Goal: Task Accomplishment & Management: Manage account settings

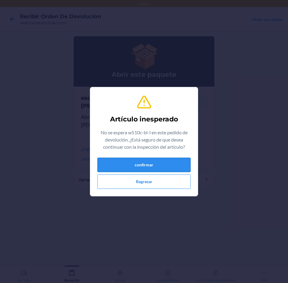
click at [124, 166] on button "confirmar" at bounding box center [143, 165] width 93 height 14
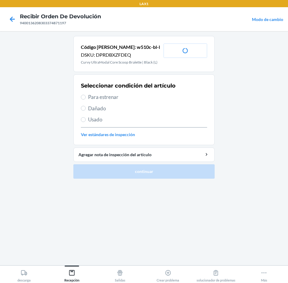
click at [86, 94] on label "Para estrenar" at bounding box center [144, 97] width 126 height 8
click at [86, 95] on input "Para estrenar" at bounding box center [83, 97] width 5 height 5
radio input "true"
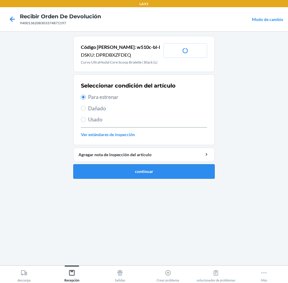
click at [108, 176] on button "continuar" at bounding box center [143, 171] width 141 height 14
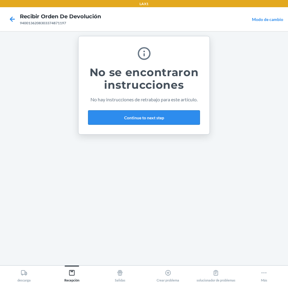
click at [191, 124] on button "Continue to next step" at bounding box center [144, 117] width 112 height 14
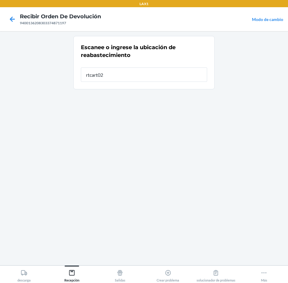
type input "rtcart024"
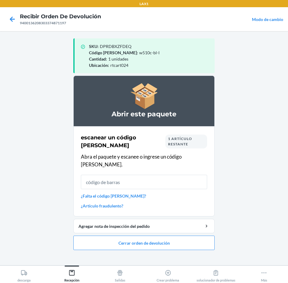
click at [176, 139] on span "1 artículo restante" at bounding box center [180, 142] width 24 height 10
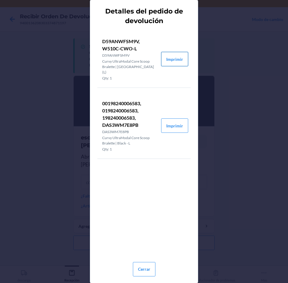
click at [170, 55] on button "Imprimir" at bounding box center [174, 59] width 27 height 14
click at [147, 268] on button "Cerrar" at bounding box center [144, 269] width 23 height 14
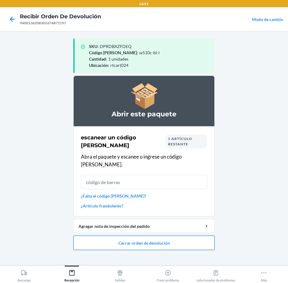
click at [197, 239] on button "Cerrar orden de devolución" at bounding box center [143, 243] width 141 height 14
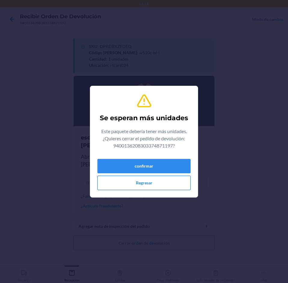
click at [163, 181] on button "Regresar" at bounding box center [143, 183] width 93 height 14
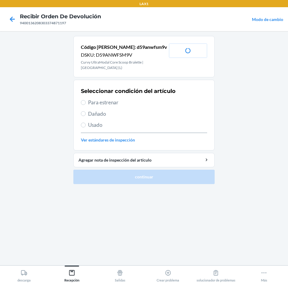
click at [105, 104] on span "Para estrenar" at bounding box center [147, 103] width 119 height 8
click at [86, 104] on input "Para estrenar" at bounding box center [83, 102] width 5 height 5
radio input "true"
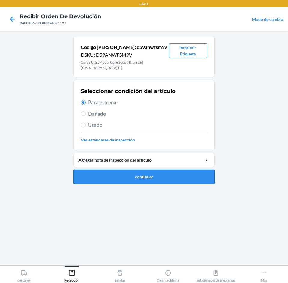
click at [173, 175] on button "continuar" at bounding box center [143, 177] width 141 height 14
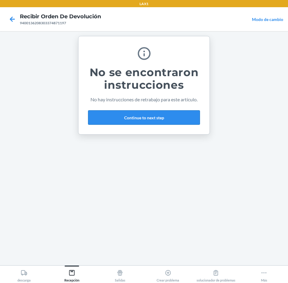
click at [184, 117] on button "Continue to next step" at bounding box center [144, 117] width 112 height 14
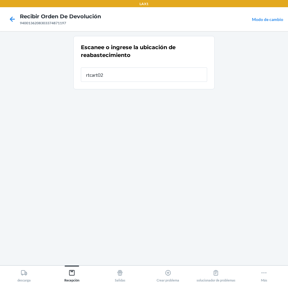
type input "rtcart024"
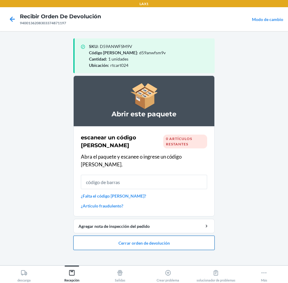
click at [165, 237] on button "Cerrar orden de devolución" at bounding box center [143, 243] width 141 height 14
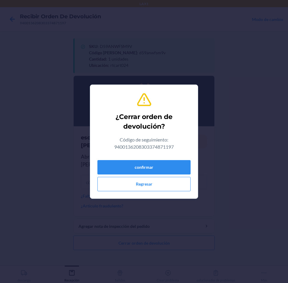
click at [178, 175] on div "confirmar Regresar" at bounding box center [143, 175] width 93 height 34
click at [177, 162] on button "confirmar" at bounding box center [143, 167] width 93 height 14
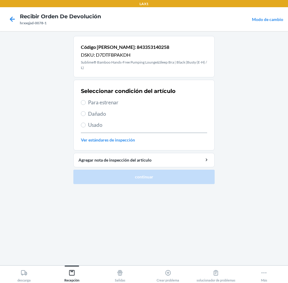
click at [86, 98] on div "Seleccionar condición del artículo Para estrenar Dañado Usado Ver estándares de…" at bounding box center [144, 115] width 126 height 59
click at [109, 104] on span "Para estrenar" at bounding box center [147, 103] width 119 height 8
click at [86, 104] on input "Para estrenar" at bounding box center [83, 102] width 5 height 5
radio input "true"
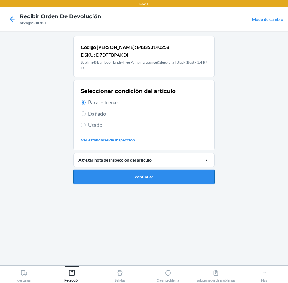
click at [132, 173] on button "continuar" at bounding box center [143, 177] width 141 height 14
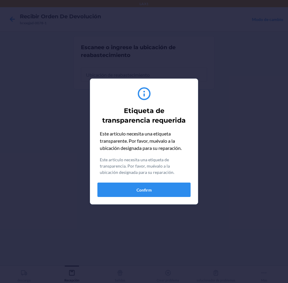
click at [164, 182] on div "Este artículo necesita una etiqueta transparente. Por favor, muévalo a la ubica…" at bounding box center [143, 163] width 93 height 67
click at [167, 194] on button "Confirm" at bounding box center [143, 190] width 93 height 14
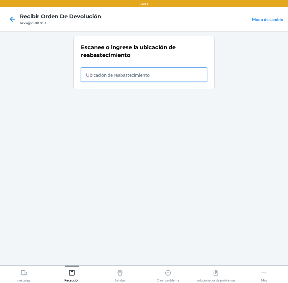
click at [173, 75] on input "text" at bounding box center [144, 75] width 126 height 14
type input "rtcart024"
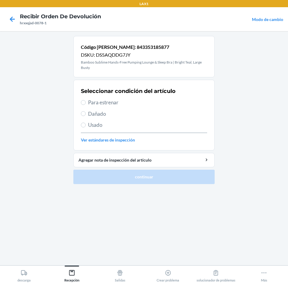
click at [101, 104] on span "Para estrenar" at bounding box center [147, 103] width 119 height 8
click at [86, 104] on input "Para estrenar" at bounding box center [83, 102] width 5 height 5
radio input "true"
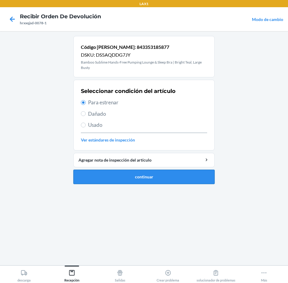
click at [130, 179] on button "continuar" at bounding box center [143, 177] width 141 height 14
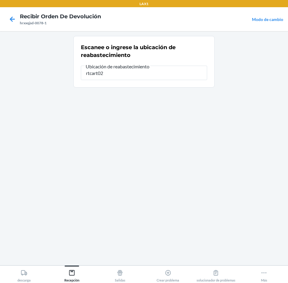
type input "rtcart024"
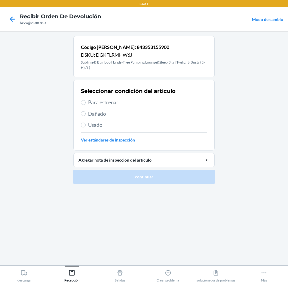
click at [92, 127] on span "Usado" at bounding box center [147, 125] width 119 height 8
click at [86, 127] on input "Usado" at bounding box center [83, 125] width 5 height 5
radio input "true"
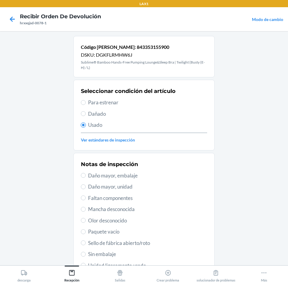
scroll to position [54, 0]
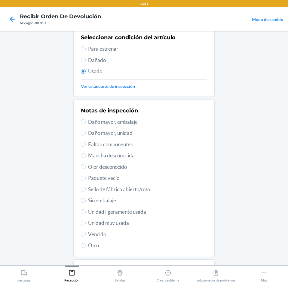
click at [125, 225] on span "Unidad muy usada" at bounding box center [147, 223] width 119 height 8
click at [86, 225] on input "Unidad muy usada" at bounding box center [83, 223] width 5 height 5
radio input "true"
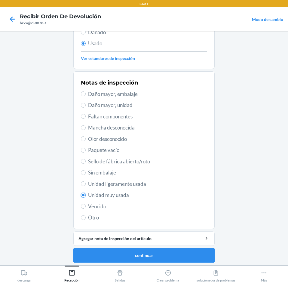
scroll to position [84, 0]
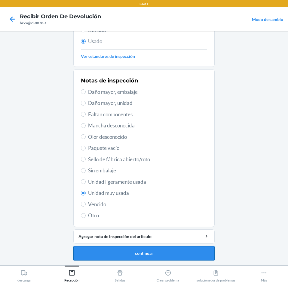
click at [186, 259] on button "continuar" at bounding box center [143, 253] width 141 height 14
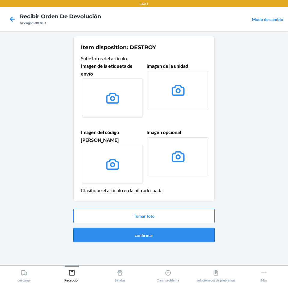
click at [197, 232] on button "confirmar" at bounding box center [143, 235] width 141 height 14
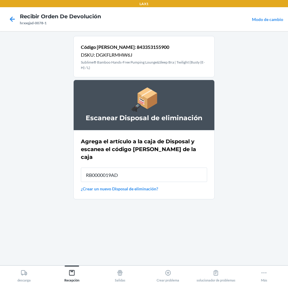
type input "RB0000019AD"
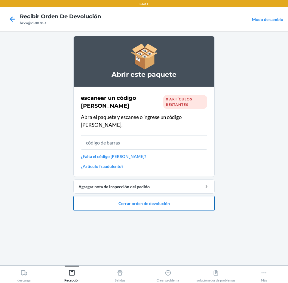
click at [187, 196] on button "Cerrar orden de devolución" at bounding box center [143, 203] width 141 height 14
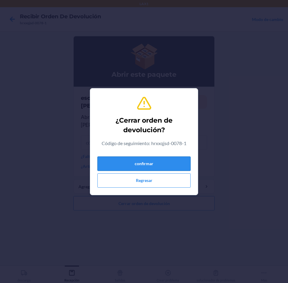
click at [170, 162] on button "confirmar" at bounding box center [143, 164] width 93 height 14
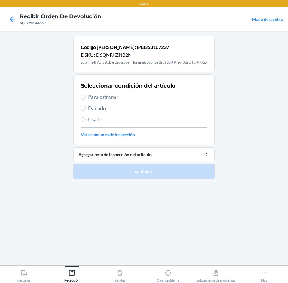
click at [89, 101] on span "Para estrenar" at bounding box center [147, 97] width 119 height 8
click at [86, 100] on input "Para estrenar" at bounding box center [83, 97] width 5 height 5
radio input "true"
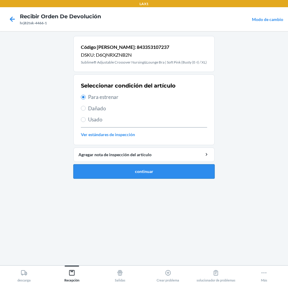
click at [149, 179] on button "continuar" at bounding box center [143, 171] width 141 height 14
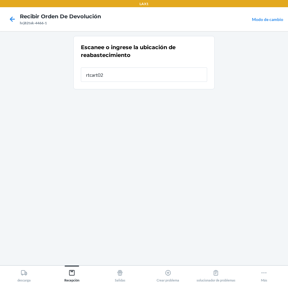
type input "rtcart024"
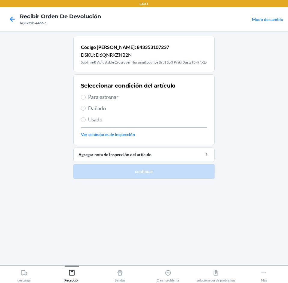
click at [104, 101] on span "Para estrenar" at bounding box center [147, 97] width 119 height 8
click at [86, 100] on input "Para estrenar" at bounding box center [83, 97] width 5 height 5
radio input "true"
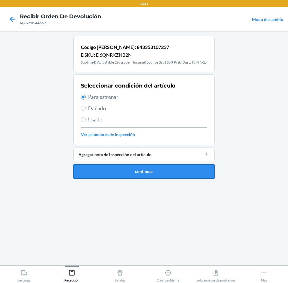
click at [150, 175] on button "continuar" at bounding box center [143, 171] width 141 height 14
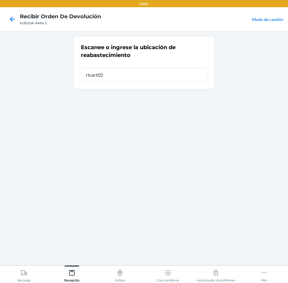
type input "rtcart024"
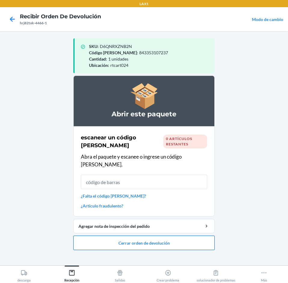
click at [197, 236] on button "Cerrar orden de devolución" at bounding box center [143, 243] width 141 height 14
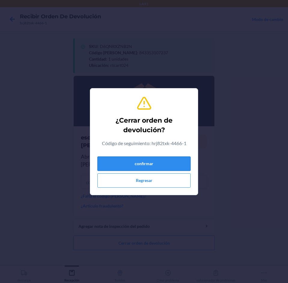
click at [179, 165] on button "confirmar" at bounding box center [143, 164] width 93 height 14
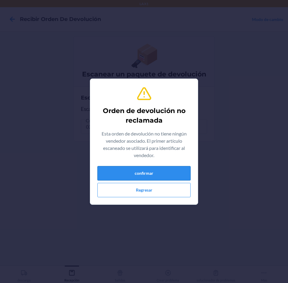
click at [176, 178] on button "confirmar" at bounding box center [143, 173] width 93 height 14
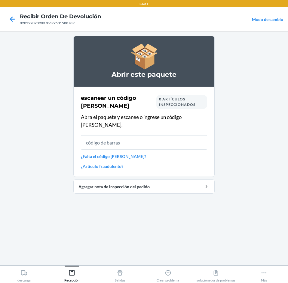
click at [183, 135] on input "text" at bounding box center [144, 142] width 126 height 14
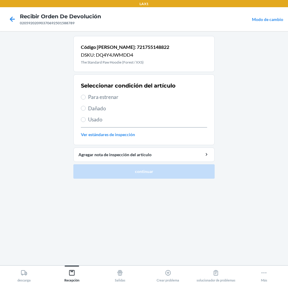
click at [92, 118] on span "Usado" at bounding box center [147, 120] width 119 height 8
click at [86, 118] on input "Usado" at bounding box center [83, 119] width 5 height 5
radio input "true"
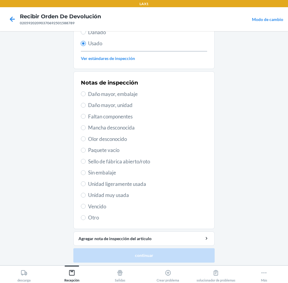
scroll to position [78, 0]
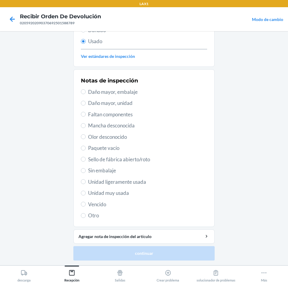
click at [109, 192] on span "Unidad muy usada" at bounding box center [147, 193] width 119 height 8
click at [86, 192] on input "Unidad muy usada" at bounding box center [83, 193] width 5 height 5
radio input "true"
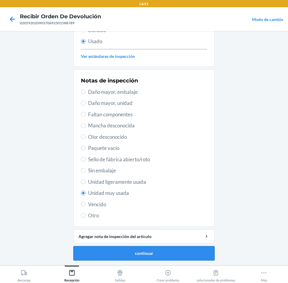
click at [181, 254] on button "continuar" at bounding box center [143, 253] width 141 height 14
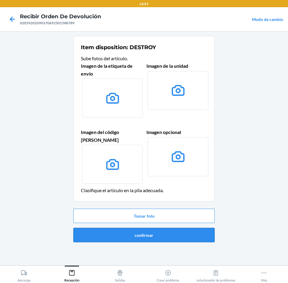
click at [161, 228] on button "confirmar" at bounding box center [143, 235] width 141 height 14
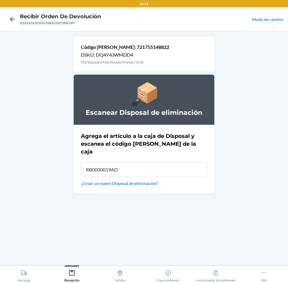
type input "RB0000019AD"
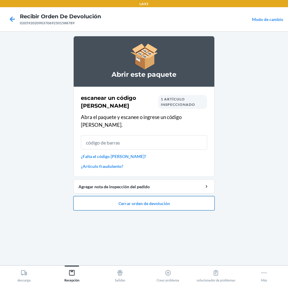
click at [182, 196] on button "Cerrar orden de devolución" at bounding box center [143, 203] width 141 height 14
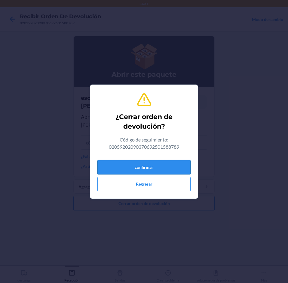
click at [174, 162] on button "confirmar" at bounding box center [143, 167] width 93 height 14
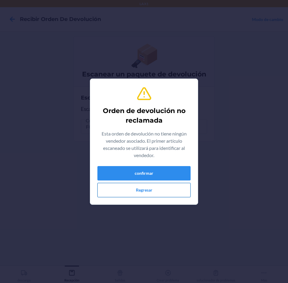
click at [162, 190] on button "Regresar" at bounding box center [143, 190] width 93 height 14
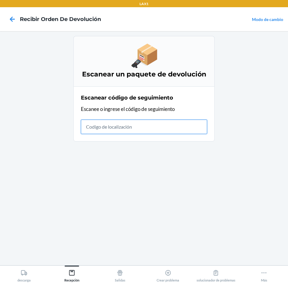
click at [168, 127] on input "text" at bounding box center [144, 127] width 126 height 14
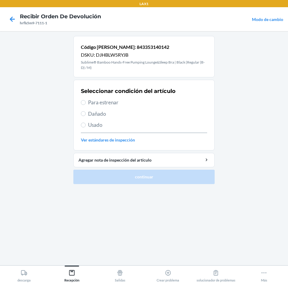
click at [87, 123] on label "Usado" at bounding box center [144, 125] width 126 height 8
click at [86, 123] on input "Usado" at bounding box center [83, 125] width 5 height 5
radio input "true"
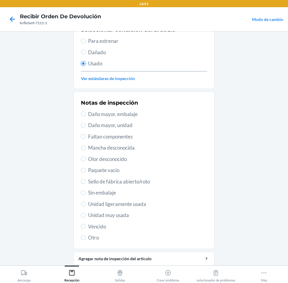
scroll to position [84, 0]
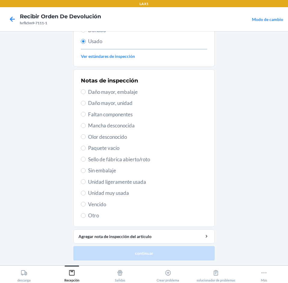
click at [95, 192] on span "Unidad muy usada" at bounding box center [147, 193] width 119 height 8
click at [86, 192] on input "Unidad muy usada" at bounding box center [83, 193] width 5 height 5
radio input "true"
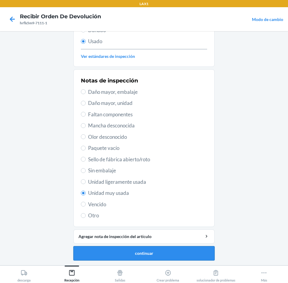
click at [137, 253] on button "continuar" at bounding box center [143, 253] width 141 height 14
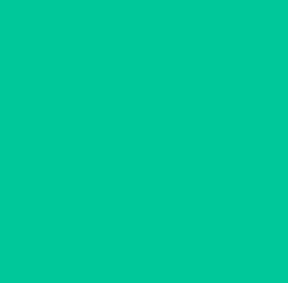
scroll to position [0, 0]
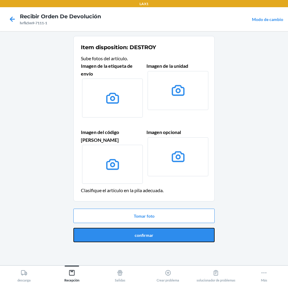
click at [190, 228] on button "confirmar" at bounding box center [143, 235] width 141 height 14
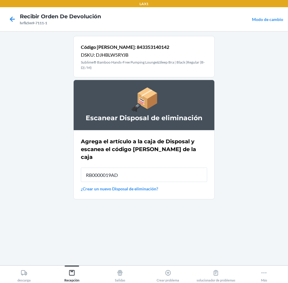
type input "RB0000019AD"
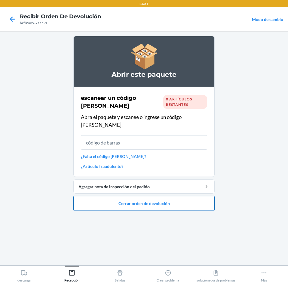
click at [191, 197] on button "Cerrar orden de devolución" at bounding box center [143, 203] width 141 height 14
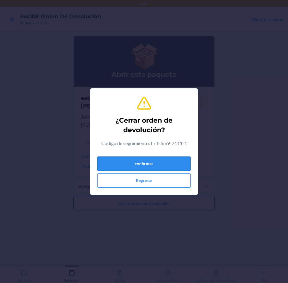
click at [186, 160] on button "confirmar" at bounding box center [143, 164] width 93 height 14
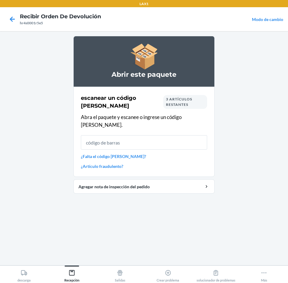
click at [161, 135] on input "text" at bounding box center [144, 142] width 126 height 14
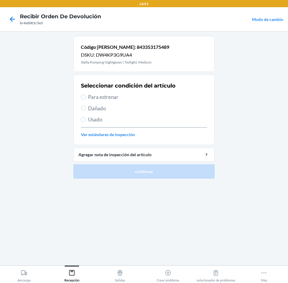
click at [99, 120] on span "Usado" at bounding box center [147, 120] width 119 height 8
click at [86, 120] on input "Usado" at bounding box center [83, 119] width 5 height 5
radio input "true"
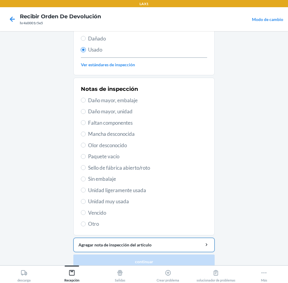
scroll to position [78, 0]
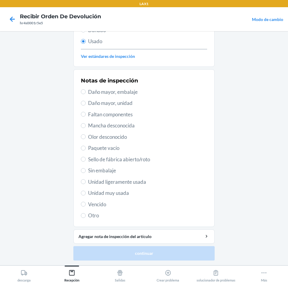
click at [89, 192] on span "Unidad muy usada" at bounding box center [147, 193] width 119 height 8
click at [86, 192] on input "Unidad muy usada" at bounding box center [83, 193] width 5 height 5
radio input "true"
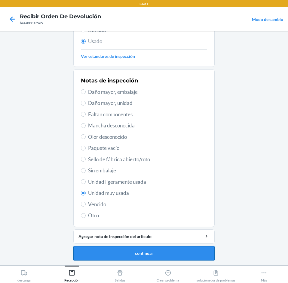
click at [135, 254] on button "continuar" at bounding box center [143, 253] width 141 height 14
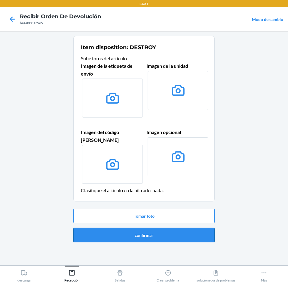
click at [100, 228] on button "confirmar" at bounding box center [143, 235] width 141 height 14
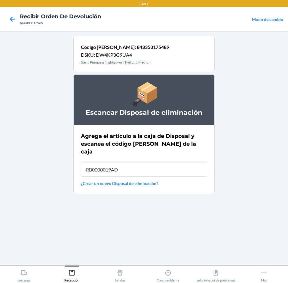
type input "RB0000019AD"
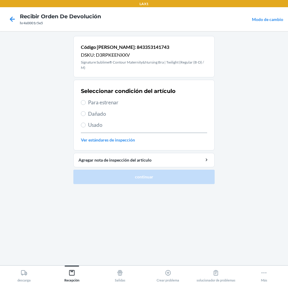
click at [92, 101] on span "Para estrenar" at bounding box center [147, 103] width 119 height 8
click at [86, 101] on input "Para estrenar" at bounding box center [83, 102] width 5 height 5
radio input "true"
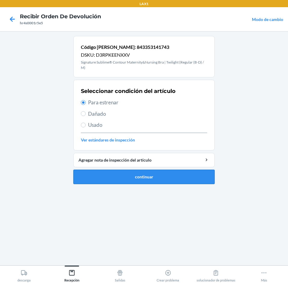
click at [173, 174] on button "continuar" at bounding box center [143, 177] width 141 height 14
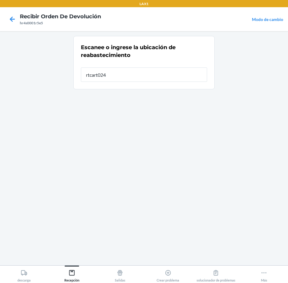
type input "rtcart024"
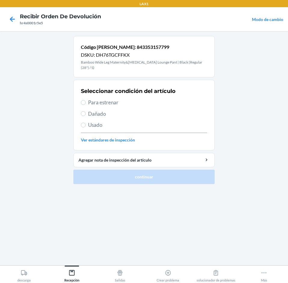
click at [103, 121] on span "Usado" at bounding box center [147, 125] width 119 height 8
click at [86, 123] on input "Usado" at bounding box center [83, 125] width 5 height 5
radio input "true"
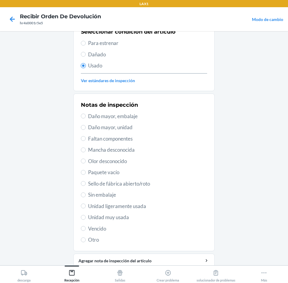
scroll to position [60, 0]
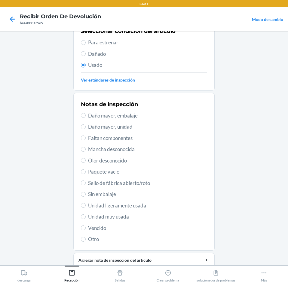
click at [112, 215] on span "Unidad muy usada" at bounding box center [147, 217] width 119 height 8
click at [86, 215] on input "Unidad muy usada" at bounding box center [83, 217] width 5 height 5
radio input "true"
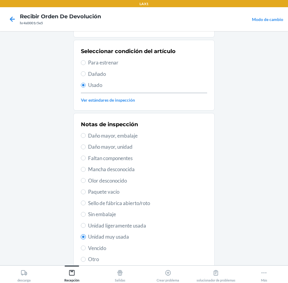
scroll to position [78, 0]
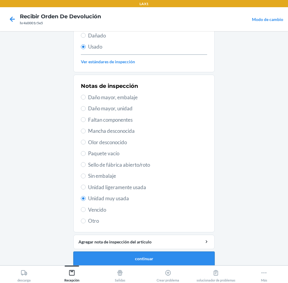
click at [186, 252] on button "continuar" at bounding box center [143, 259] width 141 height 14
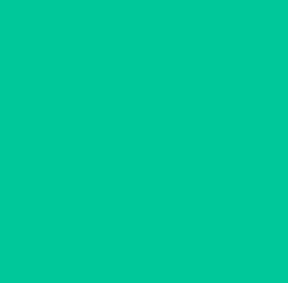
scroll to position [0, 0]
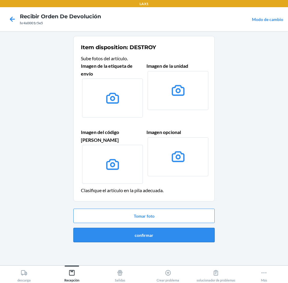
click at [181, 228] on button "confirmar" at bounding box center [143, 235] width 141 height 14
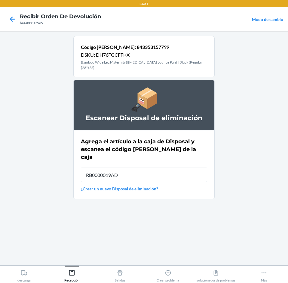
type input "RB0000019AD"
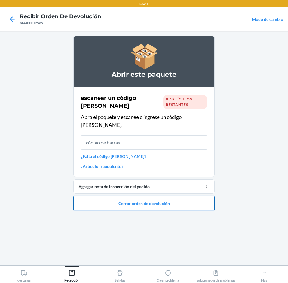
click at [200, 199] on button "Cerrar orden de devolución" at bounding box center [143, 203] width 141 height 14
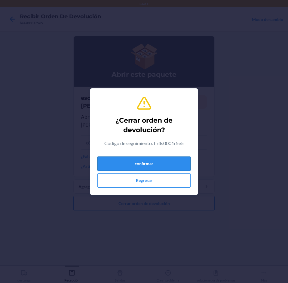
click at [179, 161] on button "confirmar" at bounding box center [143, 164] width 93 height 14
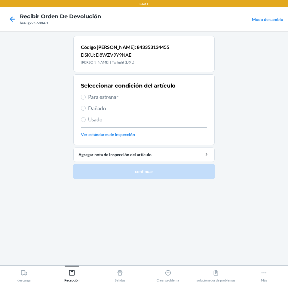
click at [94, 98] on span "Para estrenar" at bounding box center [147, 97] width 119 height 8
click at [86, 98] on input "Para estrenar" at bounding box center [83, 97] width 5 height 5
radio input "true"
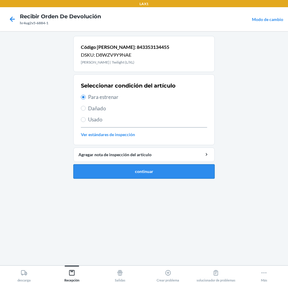
click at [201, 171] on button "continuar" at bounding box center [143, 171] width 141 height 14
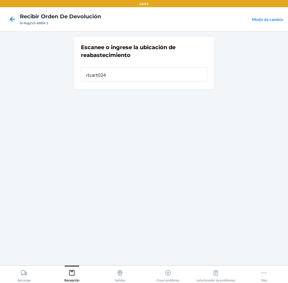
type input "rtcart024"
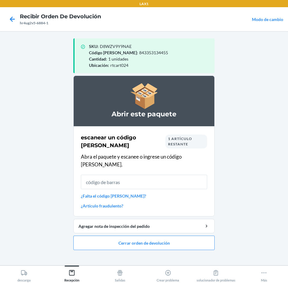
click at [176, 178] on input "text" at bounding box center [144, 182] width 126 height 14
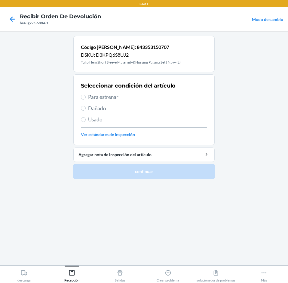
click at [106, 101] on span "Para estrenar" at bounding box center [147, 97] width 119 height 8
click at [86, 100] on input "Para estrenar" at bounding box center [83, 97] width 5 height 5
radio input "true"
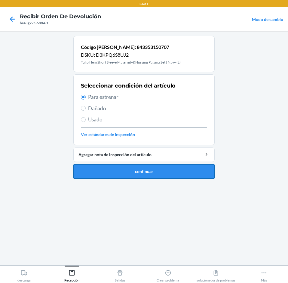
click at [114, 167] on button "continuar" at bounding box center [143, 171] width 141 height 14
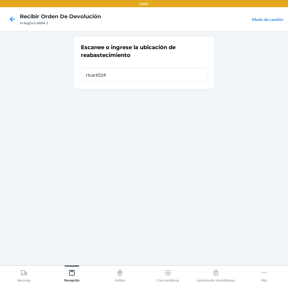
type input "rtcart024"
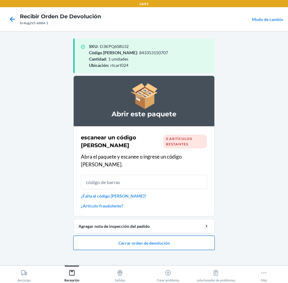
click at [203, 236] on button "Cerrar orden de devolución" at bounding box center [143, 243] width 141 height 14
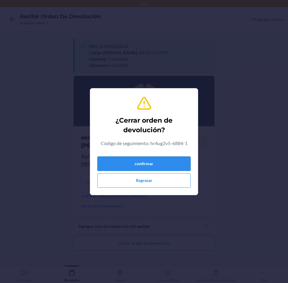
click at [186, 160] on button "confirmar" at bounding box center [143, 164] width 93 height 14
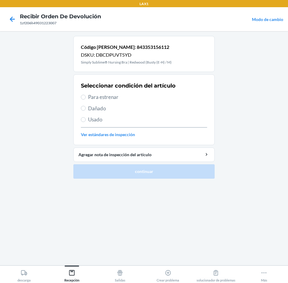
click at [83, 93] on label "Para estrenar" at bounding box center [144, 97] width 126 height 8
click at [83, 95] on input "Para estrenar" at bounding box center [83, 97] width 5 height 5
radio input "true"
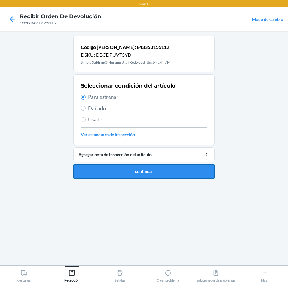
click at [161, 172] on button "continuar" at bounding box center [143, 171] width 141 height 14
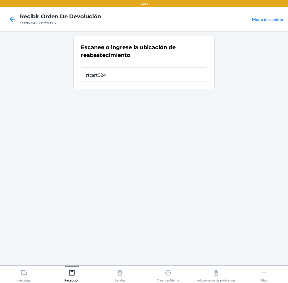
type input "rtcart024"
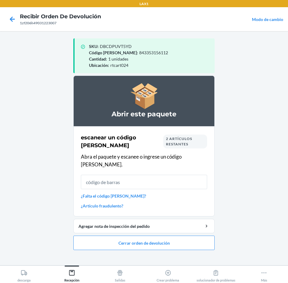
click at [151, 181] on input "text" at bounding box center [144, 182] width 126 height 14
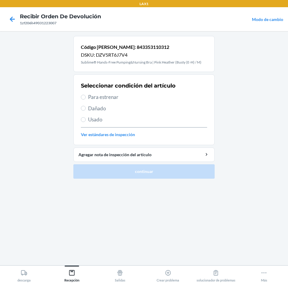
click at [92, 95] on span "Para estrenar" at bounding box center [147, 97] width 119 height 8
click at [86, 95] on input "Para estrenar" at bounding box center [83, 97] width 5 height 5
radio input "true"
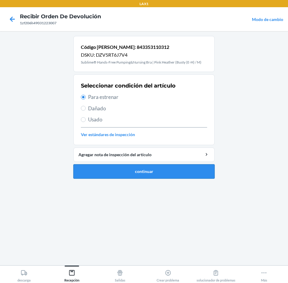
click at [171, 170] on button "continuar" at bounding box center [143, 171] width 141 height 14
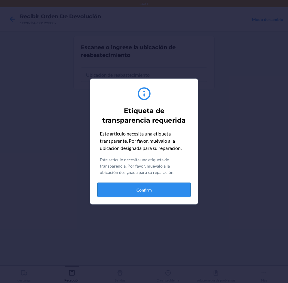
click at [168, 184] on button "Confirm" at bounding box center [143, 190] width 93 height 14
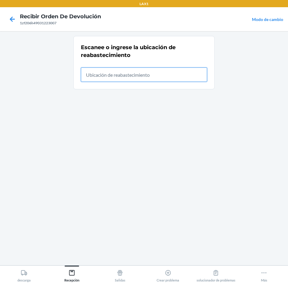
click at [183, 76] on input "text" at bounding box center [144, 75] width 126 height 14
type input "rtcart024"
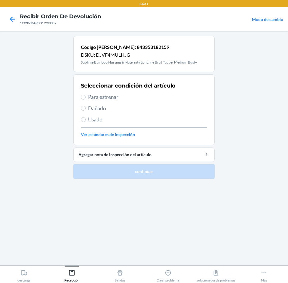
click at [103, 96] on span "Para estrenar" at bounding box center [147, 97] width 119 height 8
click at [86, 96] on input "Para estrenar" at bounding box center [83, 97] width 5 height 5
radio input "true"
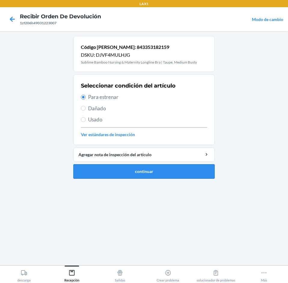
click at [153, 171] on button "continuar" at bounding box center [143, 171] width 141 height 14
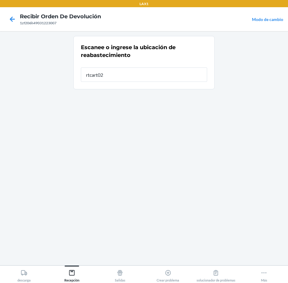
type input "rtcart024"
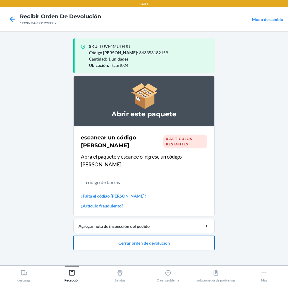
click at [190, 238] on button "Cerrar orden de devolución" at bounding box center [143, 243] width 141 height 14
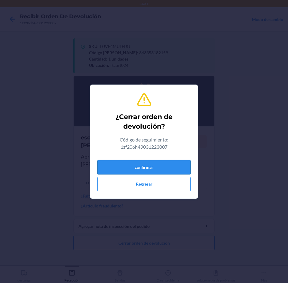
click at [174, 164] on button "confirmar" at bounding box center [143, 167] width 93 height 14
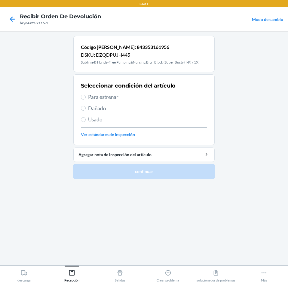
click at [99, 122] on span "Usado" at bounding box center [147, 120] width 119 height 8
click at [86, 122] on input "Usado" at bounding box center [83, 119] width 5 height 5
radio input "true"
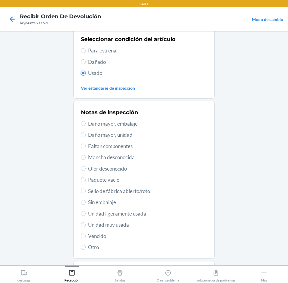
scroll to position [48, 0]
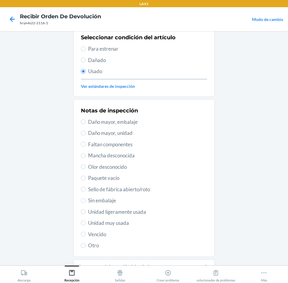
click at [106, 229] on div "Notas de inspección Daño mayor, embalaje Daño mayor, unidad Faltan componentes …" at bounding box center [144, 178] width 126 height 146
click at [91, 224] on span "Unidad muy usada" at bounding box center [147, 223] width 119 height 8
click at [86, 224] on input "Unidad muy usada" at bounding box center [83, 223] width 5 height 5
radio input "true"
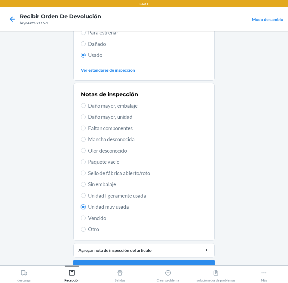
scroll to position [78, 0]
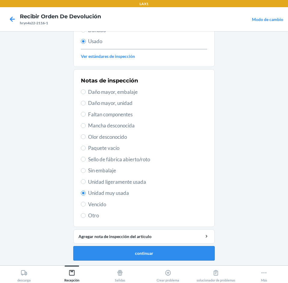
click at [191, 253] on button "continuar" at bounding box center [143, 253] width 141 height 14
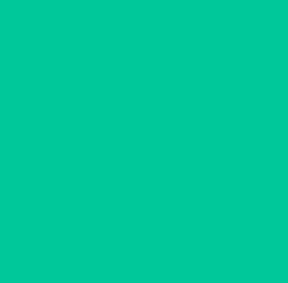
scroll to position [0, 0]
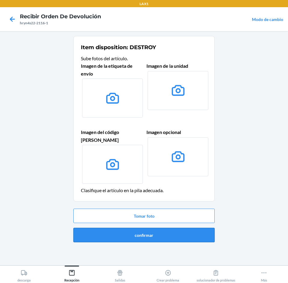
click at [204, 234] on button "confirmar" at bounding box center [143, 235] width 141 height 14
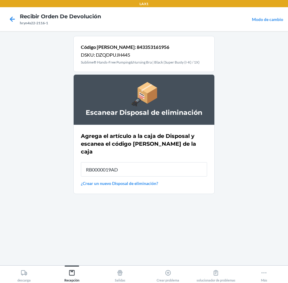
type input "RB0000019AD"
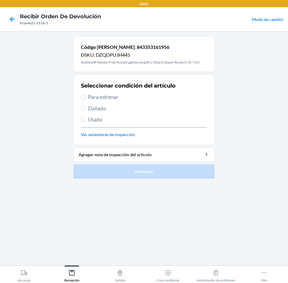
click at [97, 95] on span "Para estrenar" at bounding box center [147, 97] width 119 height 8
click at [86, 95] on input "Para estrenar" at bounding box center [83, 97] width 5 height 5
radio input "true"
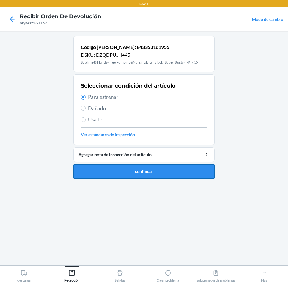
click at [159, 170] on button "continuar" at bounding box center [143, 171] width 141 height 14
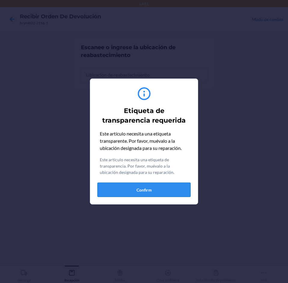
click at [167, 189] on button "Confirm" at bounding box center [143, 190] width 93 height 14
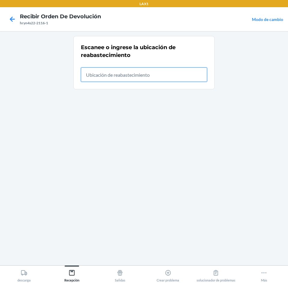
click at [172, 75] on input "text" at bounding box center [144, 75] width 126 height 14
type input "rtcart024"
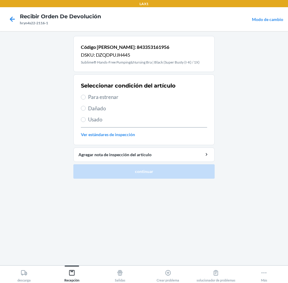
click at [95, 96] on span "Para estrenar" at bounding box center [147, 97] width 119 height 8
click at [86, 96] on input "Para estrenar" at bounding box center [83, 97] width 5 height 5
radio input "true"
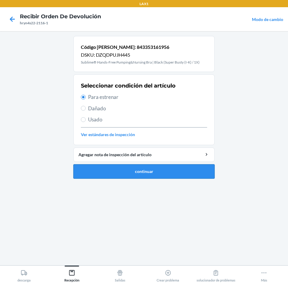
click at [156, 170] on button "continuar" at bounding box center [143, 171] width 141 height 14
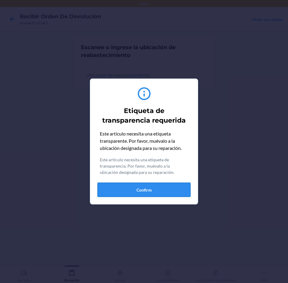
click at [175, 186] on button "Confirm" at bounding box center [143, 190] width 93 height 14
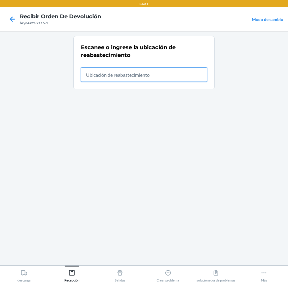
click at [150, 73] on input "text" at bounding box center [144, 75] width 126 height 14
type input "rtcart024"
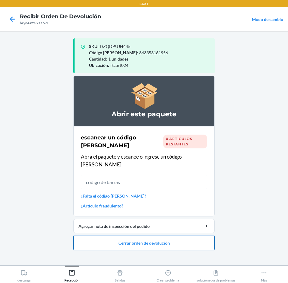
click at [198, 236] on button "Cerrar orden de devolución" at bounding box center [143, 243] width 141 height 14
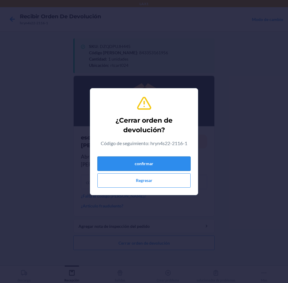
click at [180, 161] on button "confirmar" at bounding box center [143, 164] width 93 height 14
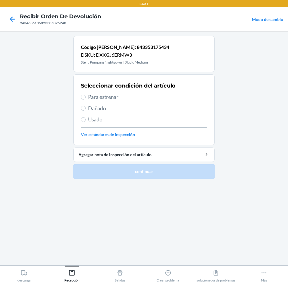
click at [99, 118] on span "Usado" at bounding box center [147, 120] width 119 height 8
click at [86, 118] on input "Usado" at bounding box center [83, 119] width 5 height 5
radio input "true"
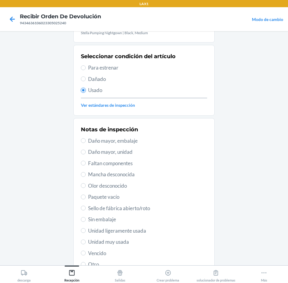
scroll to position [30, 0]
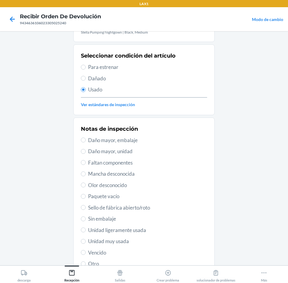
click at [126, 241] on span "Unidad muy usada" at bounding box center [147, 242] width 119 height 8
click at [86, 241] on input "Unidad muy usada" at bounding box center [83, 241] width 5 height 5
radio input "true"
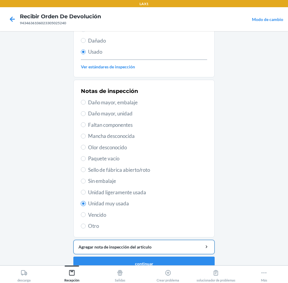
scroll to position [78, 0]
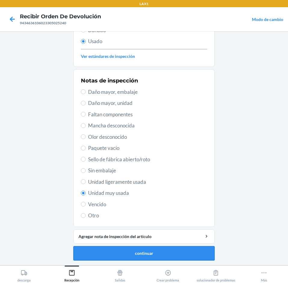
click at [183, 256] on button "continuar" at bounding box center [143, 253] width 141 height 14
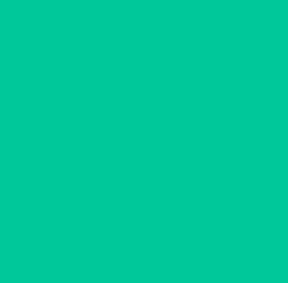
scroll to position [0, 0]
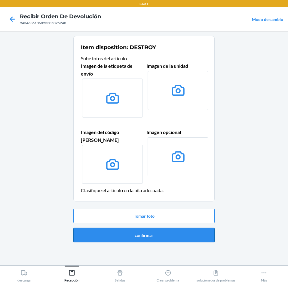
click at [188, 228] on button "confirmar" at bounding box center [143, 235] width 141 height 14
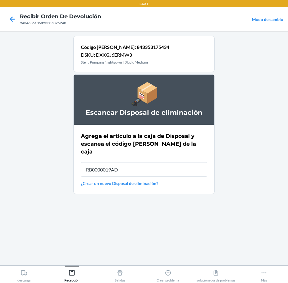
type input "RB0000019AD"
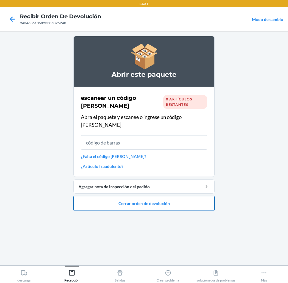
click at [176, 196] on button "Cerrar orden de devolución" at bounding box center [143, 203] width 141 height 14
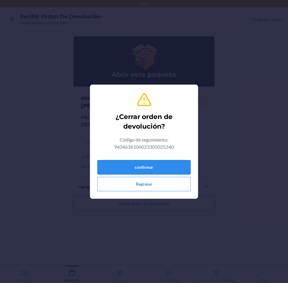
click at [173, 166] on button "confirmar" at bounding box center [143, 167] width 93 height 14
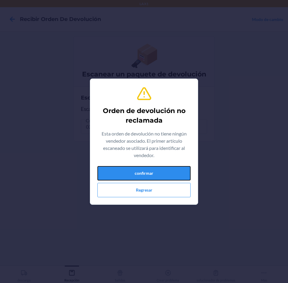
click at [173, 166] on button "confirmar" at bounding box center [143, 173] width 93 height 14
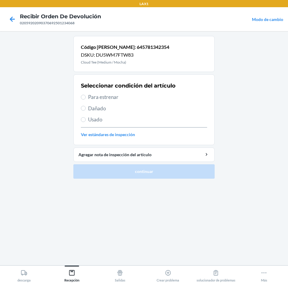
click at [94, 119] on span "Usado" at bounding box center [147, 120] width 119 height 8
click at [86, 119] on input "Usado" at bounding box center [83, 119] width 5 height 5
radio input "true"
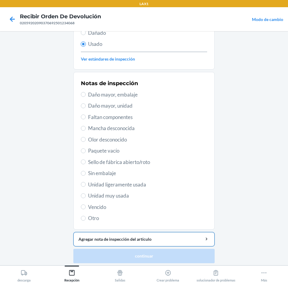
scroll to position [78, 0]
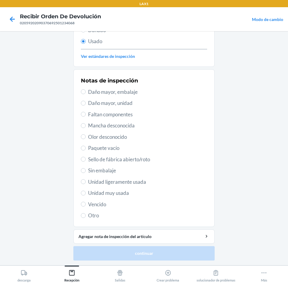
click at [107, 193] on span "Unidad muy usada" at bounding box center [147, 193] width 119 height 8
click at [86, 193] on input "Unidad muy usada" at bounding box center [83, 193] width 5 height 5
radio input "true"
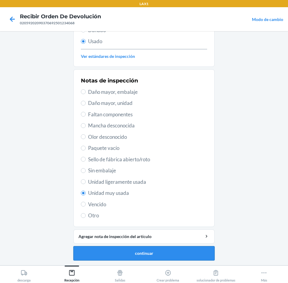
click at [158, 257] on button "continuar" at bounding box center [143, 253] width 141 height 14
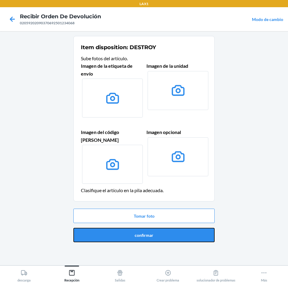
drag, startPoint x: 193, startPoint y: 234, endPoint x: 195, endPoint y: 226, distance: 8.0
click at [194, 229] on button "confirmar" at bounding box center [143, 235] width 141 height 14
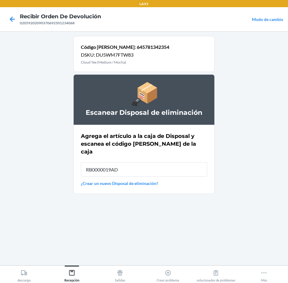
type input "RB0000019AD"
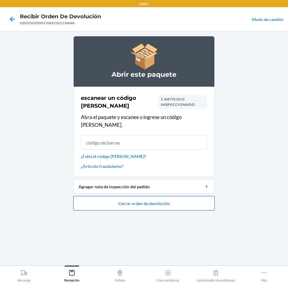
click at [182, 199] on button "Cerrar orden de devolución" at bounding box center [143, 203] width 141 height 14
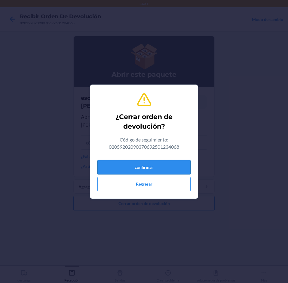
click at [165, 162] on button "confirmar" at bounding box center [143, 167] width 93 height 14
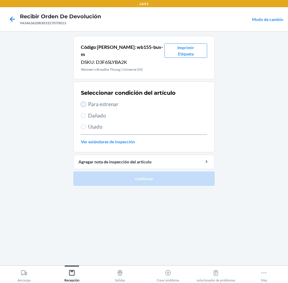
click at [82, 102] on input "Para estrenar" at bounding box center [83, 104] width 5 height 5
radio input "true"
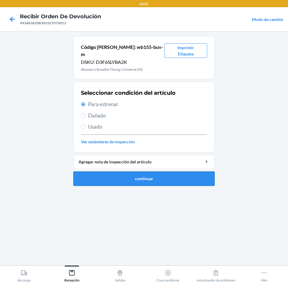
click at [127, 174] on button "continuar" at bounding box center [143, 179] width 141 height 14
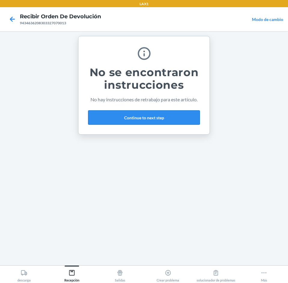
click at [185, 118] on button "Continue to next step" at bounding box center [144, 117] width 112 height 14
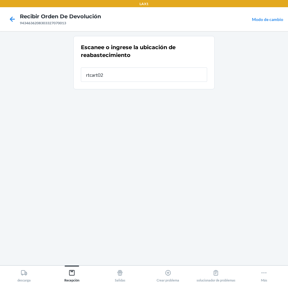
type input "rtcart024"
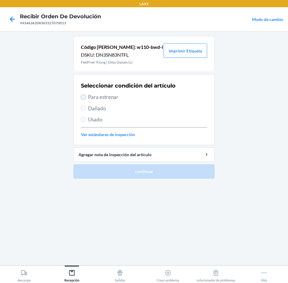
click at [83, 96] on input "Para estrenar" at bounding box center [83, 97] width 5 height 5
radio input "true"
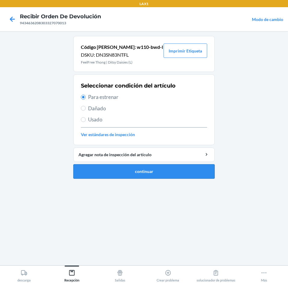
click at [119, 173] on button "continuar" at bounding box center [143, 171] width 141 height 14
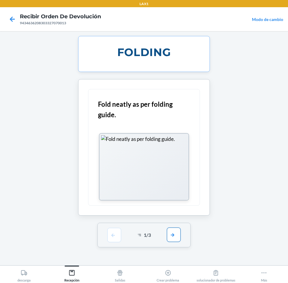
click at [170, 238] on button "button" at bounding box center [174, 235] width 14 height 14
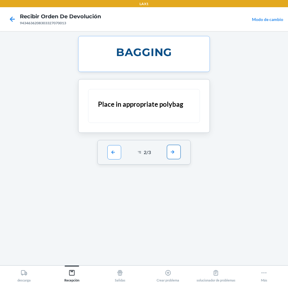
click at [169, 151] on button "button" at bounding box center [174, 152] width 14 height 14
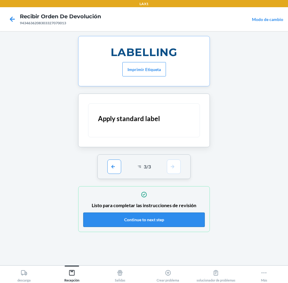
click at [188, 223] on button "Continue to next step" at bounding box center [143, 220] width 121 height 14
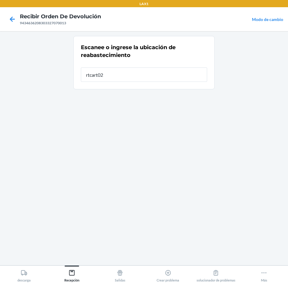
type input "rtcart024"
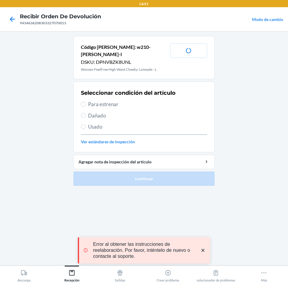
click at [96, 101] on span "Para estrenar" at bounding box center [147, 105] width 119 height 8
click at [86, 102] on input "Para estrenar" at bounding box center [83, 104] width 5 height 5
radio input "true"
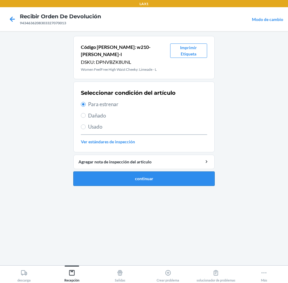
click at [144, 172] on button "continuar" at bounding box center [143, 179] width 141 height 14
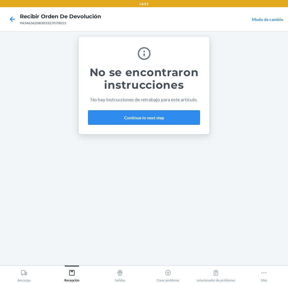
click at [167, 114] on button "Continue to next step" at bounding box center [144, 117] width 112 height 14
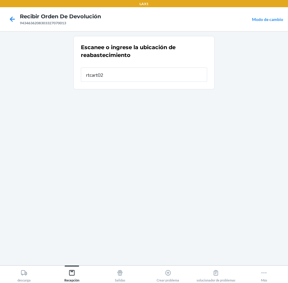
type input "rtcart024"
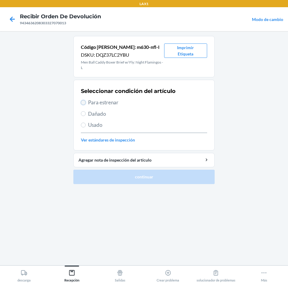
click at [82, 103] on input "Para estrenar" at bounding box center [83, 102] width 5 height 5
radio input "true"
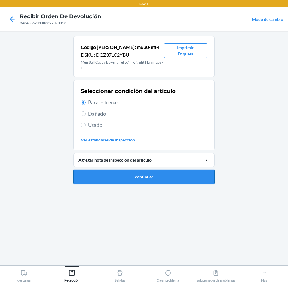
click at [121, 175] on button "continuar" at bounding box center [143, 177] width 141 height 14
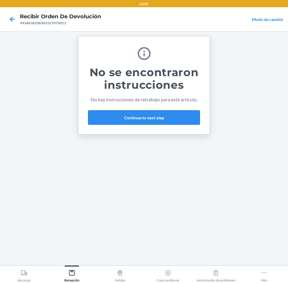
click at [171, 117] on button "Continue to next step" at bounding box center [144, 117] width 112 height 14
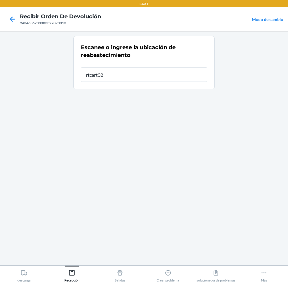
type input "rtcart024"
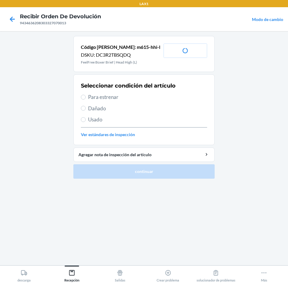
click at [103, 96] on span "Para estrenar" at bounding box center [147, 97] width 119 height 8
click at [86, 96] on input "Para estrenar" at bounding box center [83, 97] width 5 height 5
radio input "true"
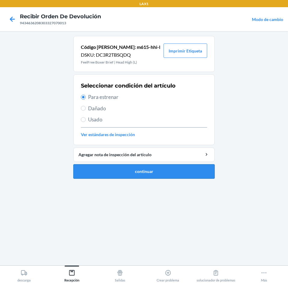
click at [158, 171] on button "continuar" at bounding box center [143, 171] width 141 height 14
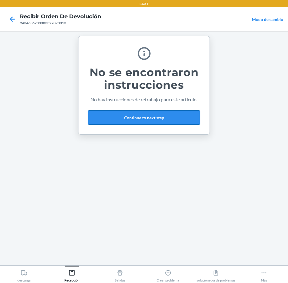
click at [173, 118] on button "Continue to next step" at bounding box center [144, 117] width 112 height 14
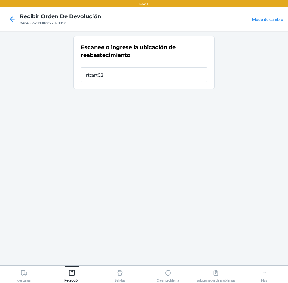
type input "rtcart024"
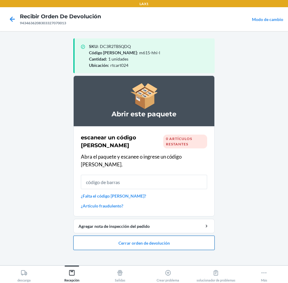
click at [207, 241] on button "Cerrar orden de devolución" at bounding box center [143, 243] width 141 height 14
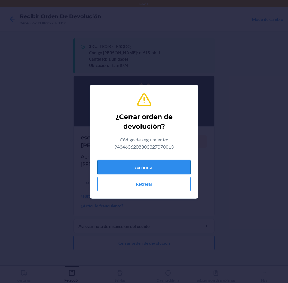
click at [185, 169] on button "confirmar" at bounding box center [143, 167] width 93 height 14
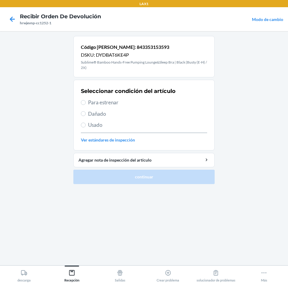
click at [102, 104] on span "Para estrenar" at bounding box center [147, 103] width 119 height 8
click at [86, 104] on input "Para estrenar" at bounding box center [83, 102] width 5 height 5
radio input "true"
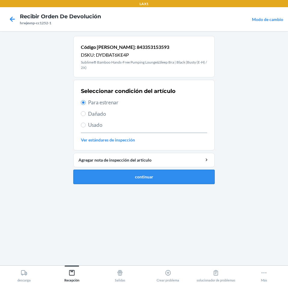
click at [115, 179] on button "continuar" at bounding box center [143, 177] width 141 height 14
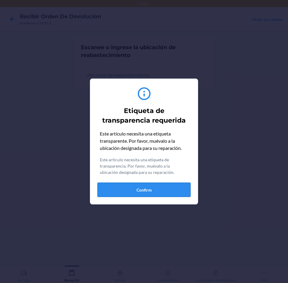
click at [153, 192] on button "Confirm" at bounding box center [143, 190] width 93 height 14
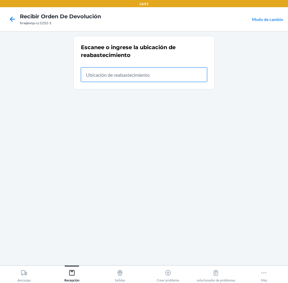
click at [183, 74] on input "text" at bounding box center [144, 75] width 126 height 14
type input "rtcart024"
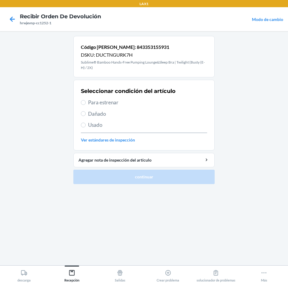
click at [96, 102] on span "Para estrenar" at bounding box center [147, 103] width 119 height 8
click at [86, 102] on input "Para estrenar" at bounding box center [83, 102] width 5 height 5
radio input "true"
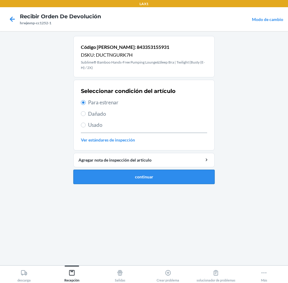
click at [125, 174] on button "continuar" at bounding box center [143, 177] width 141 height 14
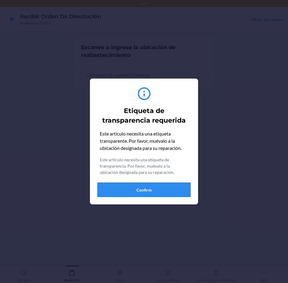
click at [164, 185] on button "Confirm" at bounding box center [143, 190] width 93 height 14
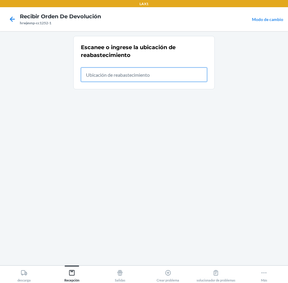
click at [186, 70] on input "text" at bounding box center [144, 75] width 126 height 14
type input "rtcart024"
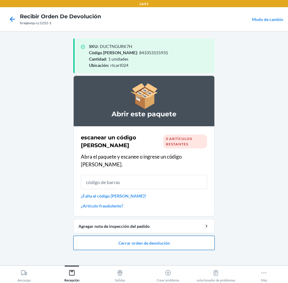
click at [210, 237] on button "Cerrar orden de devolución" at bounding box center [143, 243] width 141 height 14
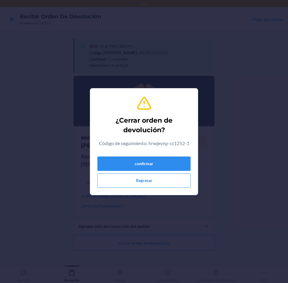
click at [149, 173] on div "confirmar Regresar" at bounding box center [143, 171] width 93 height 34
click at [168, 159] on button "confirmar" at bounding box center [143, 164] width 93 height 14
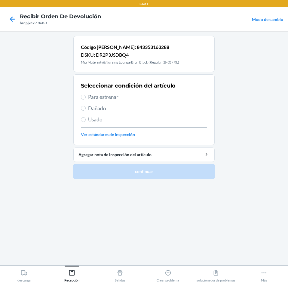
click at [98, 98] on span "Para estrenar" at bounding box center [147, 97] width 119 height 8
click at [86, 98] on input "Para estrenar" at bounding box center [83, 97] width 5 height 5
radio input "true"
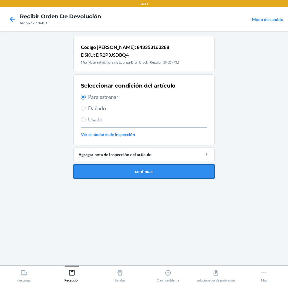
click at [114, 173] on button "continuar" at bounding box center [143, 171] width 141 height 14
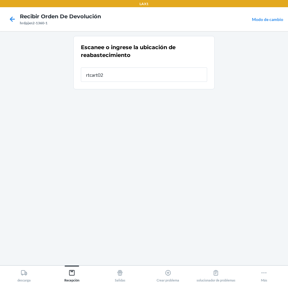
type input "rtcart024"
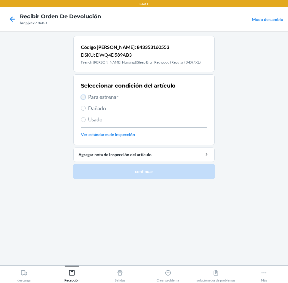
click at [83, 96] on input "Para estrenar" at bounding box center [83, 97] width 5 height 5
radio input "true"
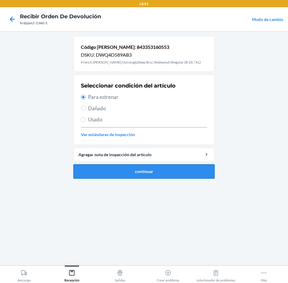
click at [155, 169] on button "continuar" at bounding box center [143, 171] width 141 height 14
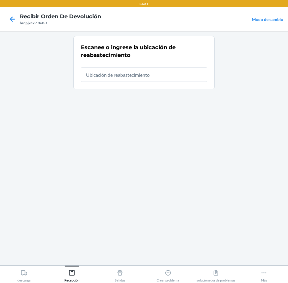
click at [190, 64] on div at bounding box center [144, 72] width 126 height 19
type input "rtcart024"
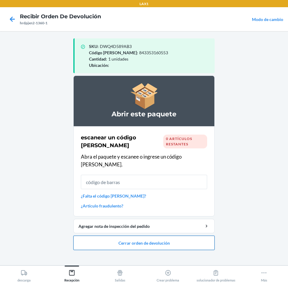
click at [201, 239] on button "Cerrar orden de devolución" at bounding box center [143, 243] width 141 height 14
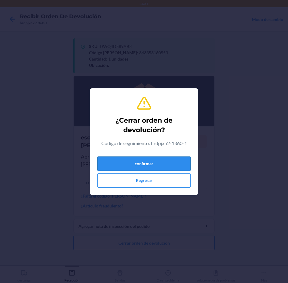
click at [180, 161] on button "confirmar" at bounding box center [143, 164] width 93 height 14
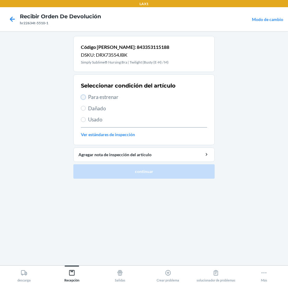
click at [85, 96] on input "Para estrenar" at bounding box center [83, 97] width 5 height 5
radio input "true"
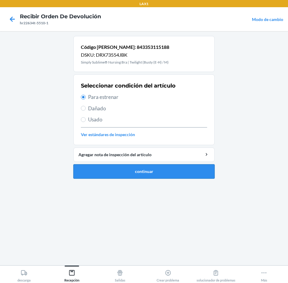
click at [171, 175] on button "continuar" at bounding box center [143, 171] width 141 height 14
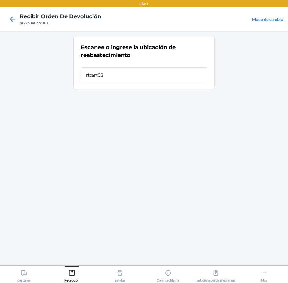
type input "rtcart024"
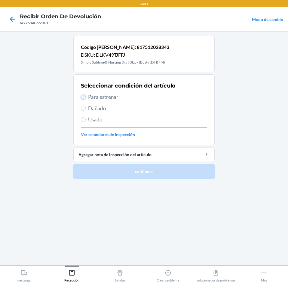
click at [82, 97] on input "Para estrenar" at bounding box center [83, 97] width 5 height 5
radio input "true"
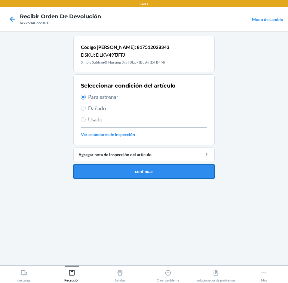
click at [132, 172] on button "continuar" at bounding box center [143, 171] width 141 height 14
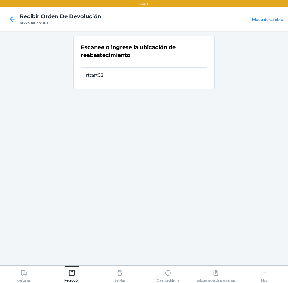
type input "rtcart024"
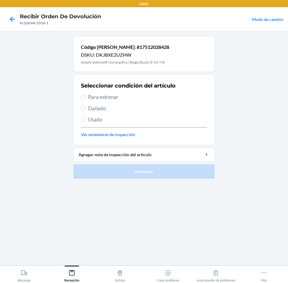
click at [91, 119] on span "Usado" at bounding box center [147, 120] width 119 height 8
click at [86, 119] on input "Usado" at bounding box center [83, 119] width 5 height 5
radio input "true"
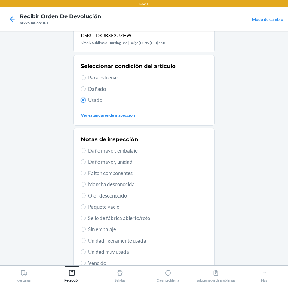
scroll to position [30, 0]
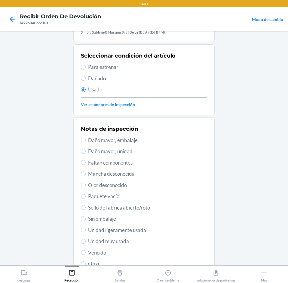
click at [110, 244] on span "Unidad muy usada" at bounding box center [147, 242] width 119 height 8
click at [86, 244] on input "Unidad muy usada" at bounding box center [83, 241] width 5 height 5
radio input "true"
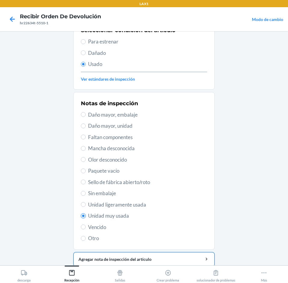
scroll to position [78, 0]
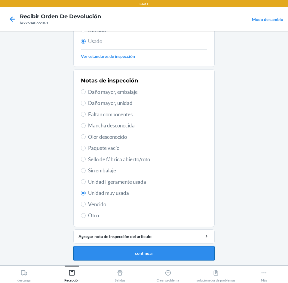
click at [192, 250] on button "continuar" at bounding box center [143, 253] width 141 height 14
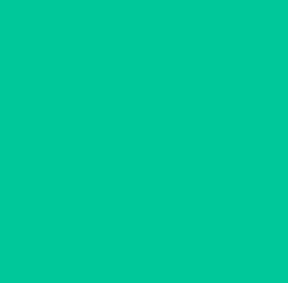
scroll to position [0, 0]
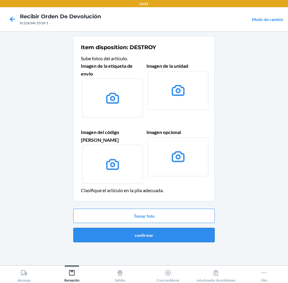
click at [198, 229] on button "confirmar" at bounding box center [143, 235] width 141 height 14
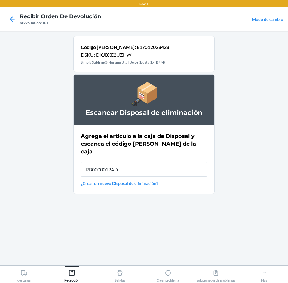
type input "RB0000019AD"
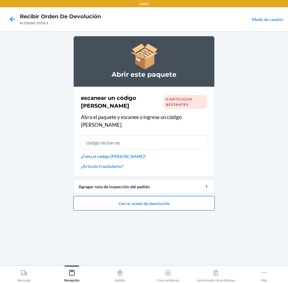
click at [198, 198] on button "Cerrar orden de devolución" at bounding box center [143, 203] width 141 height 14
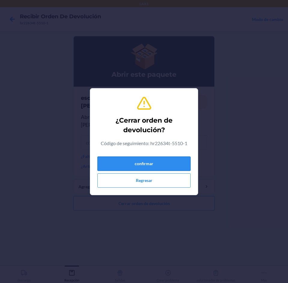
click at [177, 157] on button "confirmar" at bounding box center [143, 164] width 93 height 14
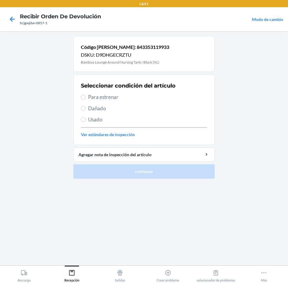
click at [98, 119] on span "Usado" at bounding box center [147, 120] width 119 height 8
click at [86, 119] on input "Usado" at bounding box center [83, 119] width 5 height 5
radio input "true"
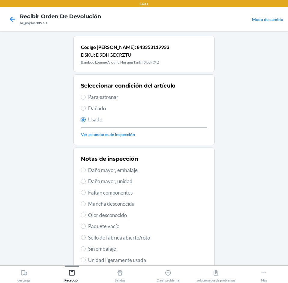
scroll to position [60, 0]
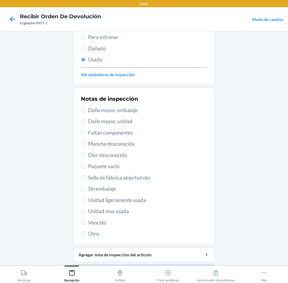
click at [124, 212] on span "Unidad muy usada" at bounding box center [147, 212] width 119 height 8
click at [86, 212] on input "Unidad muy usada" at bounding box center [83, 211] width 5 height 5
radio input "true"
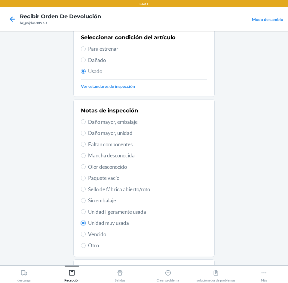
scroll to position [78, 0]
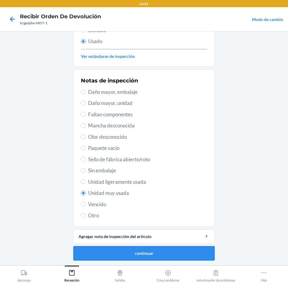
click at [188, 252] on button "continuar" at bounding box center [143, 253] width 141 height 14
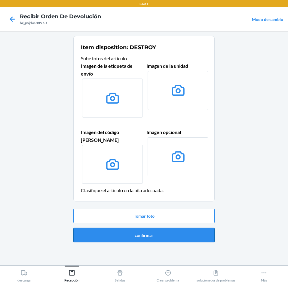
click at [198, 230] on button "confirmar" at bounding box center [143, 235] width 141 height 14
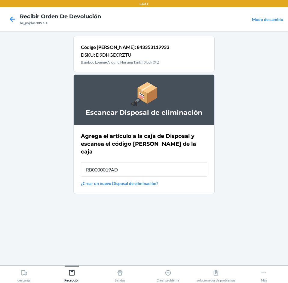
type input "RB0000019AD"
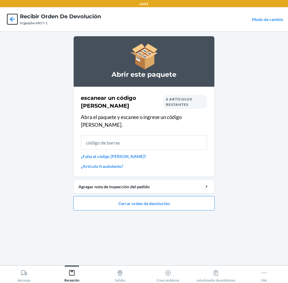
click at [9, 22] on icon at bounding box center [12, 19] width 10 height 10
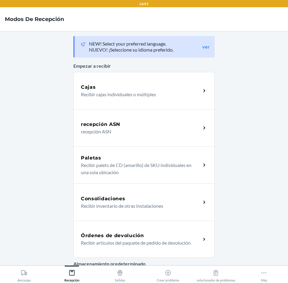
click at [150, 230] on div "Órdenes de devolución Recibir artículos del paquete de pedido de devolución" at bounding box center [143, 239] width 141 height 37
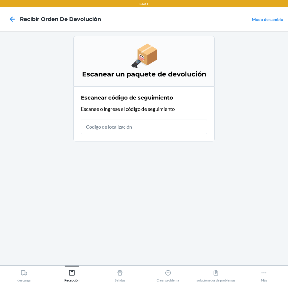
click at [155, 129] on input "text" at bounding box center [144, 127] width 126 height 14
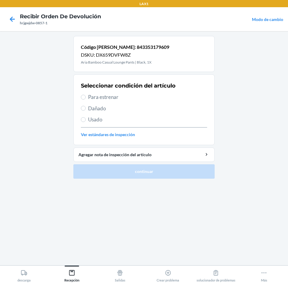
click at [100, 99] on span "Para estrenar" at bounding box center [147, 97] width 119 height 8
click at [86, 99] on input "Para estrenar" at bounding box center [83, 97] width 5 height 5
radio input "true"
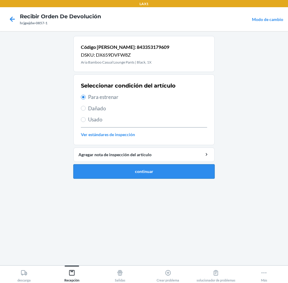
click at [107, 172] on button "continuar" at bounding box center [143, 171] width 141 height 14
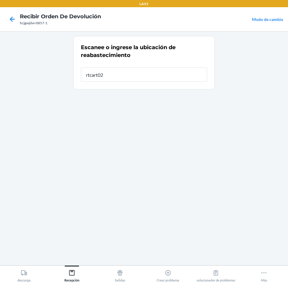
type input "rtcart024"
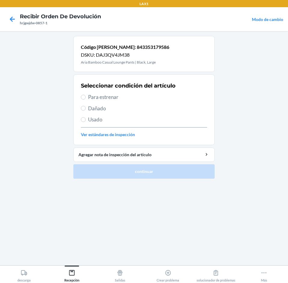
click at [88, 96] on span "Para estrenar" at bounding box center [147, 97] width 119 height 8
click at [86, 96] on input "Para estrenar" at bounding box center [83, 97] width 5 height 5
radio input "true"
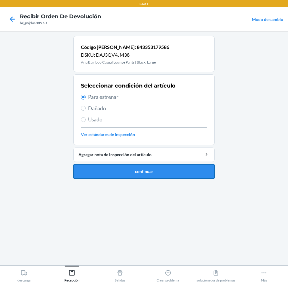
click at [171, 173] on button "continuar" at bounding box center [143, 171] width 141 height 14
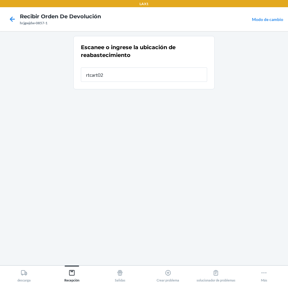
type input "rtcart024"
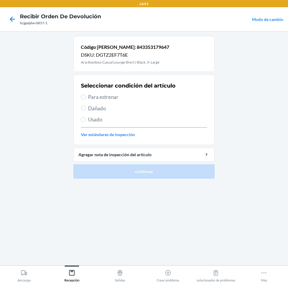
click at [110, 97] on span "Para estrenar" at bounding box center [147, 97] width 119 height 8
click at [86, 97] on input "Para estrenar" at bounding box center [83, 97] width 5 height 5
radio input "true"
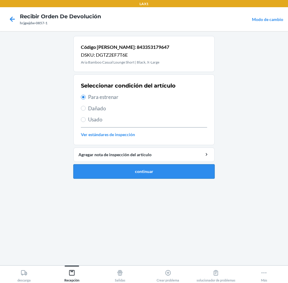
click at [125, 169] on button "continuar" at bounding box center [143, 171] width 141 height 14
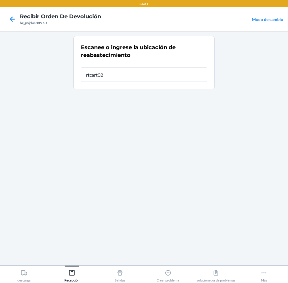
type input "rtcart024"
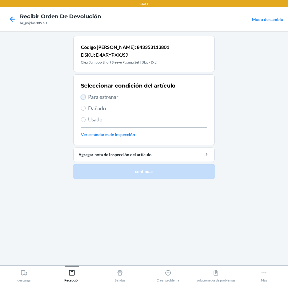
click at [84, 97] on input "Para estrenar" at bounding box center [83, 97] width 5 height 5
radio input "true"
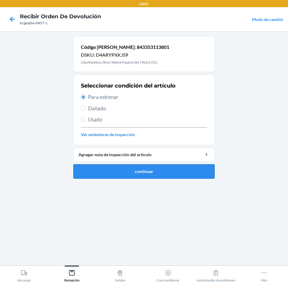
click at [101, 172] on button "continuar" at bounding box center [143, 171] width 141 height 14
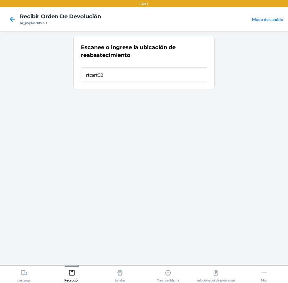
type input "rtcart024"
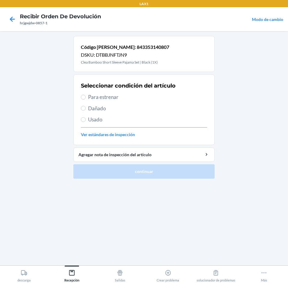
click at [91, 97] on span "Para estrenar" at bounding box center [147, 97] width 119 height 8
click at [86, 97] on input "Para estrenar" at bounding box center [83, 97] width 5 height 5
radio input "true"
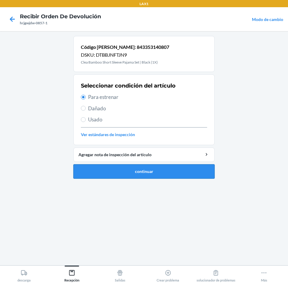
click at [115, 172] on button "continuar" at bounding box center [143, 171] width 141 height 14
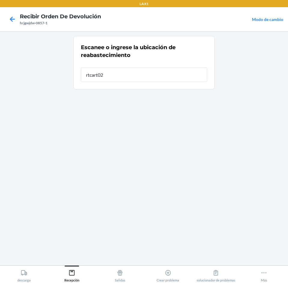
type input "rtcart024"
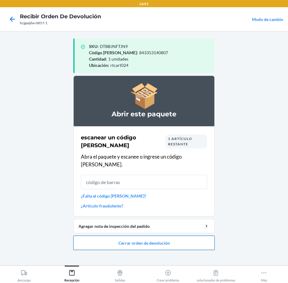
click at [201, 237] on button "Cerrar orden de devolución" at bounding box center [143, 243] width 141 height 14
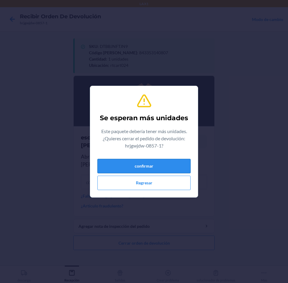
click at [169, 161] on button "confirmar" at bounding box center [143, 166] width 93 height 14
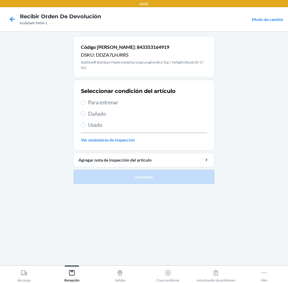
click at [109, 105] on span "Para estrenar" at bounding box center [147, 103] width 119 height 8
click at [86, 105] on input "Para estrenar" at bounding box center [83, 102] width 5 height 5
radio input "true"
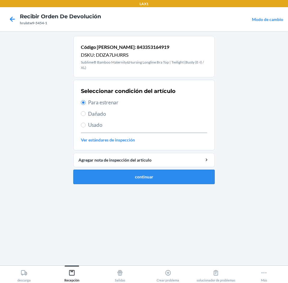
click at [150, 179] on button "continuar" at bounding box center [143, 177] width 141 height 14
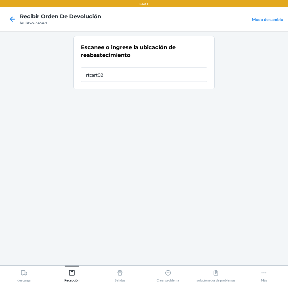
type input "rtcart024"
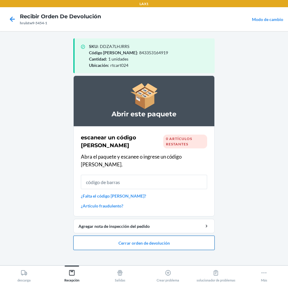
click at [176, 239] on button "Cerrar orden de devolución" at bounding box center [143, 243] width 141 height 14
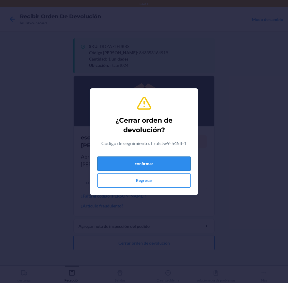
click at [171, 165] on button "confirmar" at bounding box center [143, 164] width 93 height 14
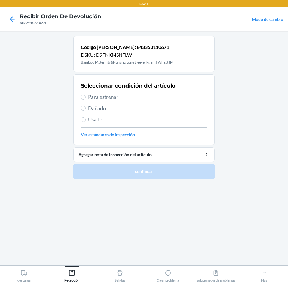
click at [89, 97] on span "Para estrenar" at bounding box center [147, 97] width 119 height 8
click at [86, 97] on input "Para estrenar" at bounding box center [83, 97] width 5 height 5
radio input "true"
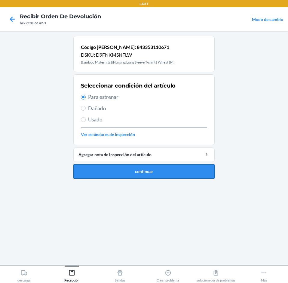
click at [148, 170] on button "continuar" at bounding box center [143, 171] width 141 height 14
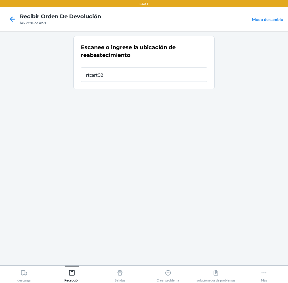
type input "rtcart024"
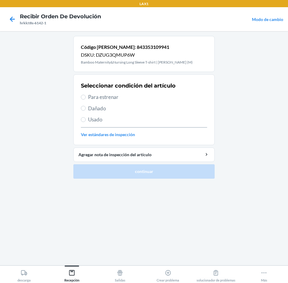
click at [101, 98] on span "Para estrenar" at bounding box center [147, 97] width 119 height 8
click at [86, 98] on input "Para estrenar" at bounding box center [83, 97] width 5 height 5
radio input "true"
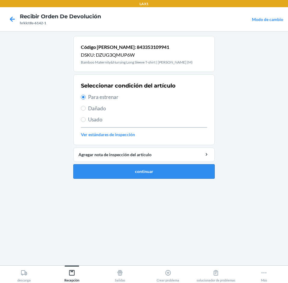
click at [180, 167] on button "continuar" at bounding box center [143, 171] width 141 height 14
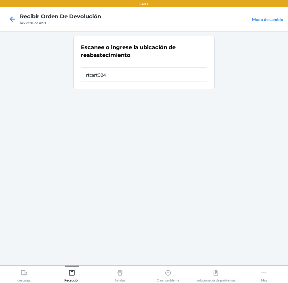
type input "rtcart024"
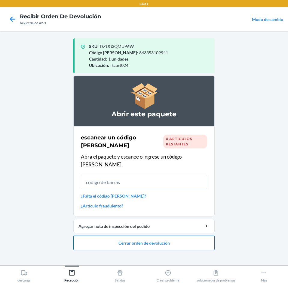
click at [197, 239] on button "Cerrar orden de devolución" at bounding box center [143, 243] width 141 height 14
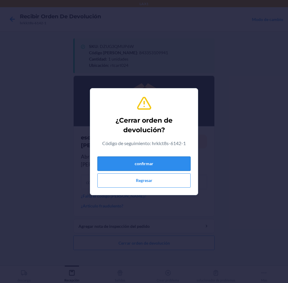
click at [185, 162] on button "confirmar" at bounding box center [143, 164] width 93 height 14
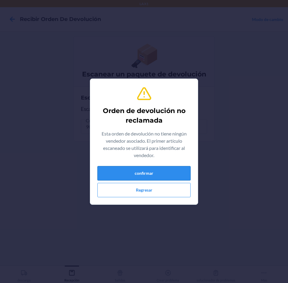
click at [166, 167] on button "confirmar" at bounding box center [143, 173] width 93 height 14
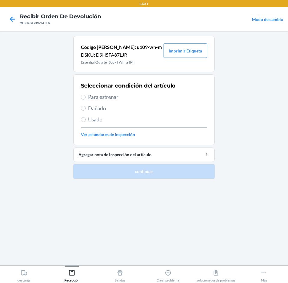
click at [91, 99] on span "Para estrenar" at bounding box center [147, 97] width 119 height 8
click at [86, 99] on input "Para estrenar" at bounding box center [83, 97] width 5 height 5
radio input "true"
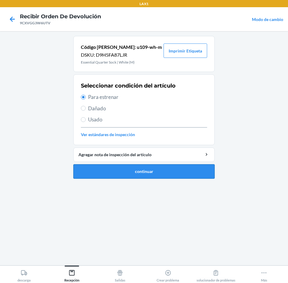
click at [164, 173] on button "continuar" at bounding box center [143, 171] width 141 height 14
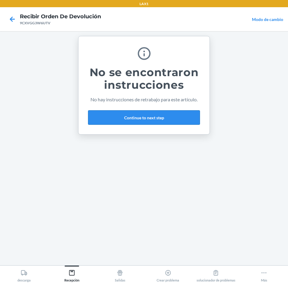
click at [176, 114] on button "Continue to next step" at bounding box center [144, 117] width 112 height 14
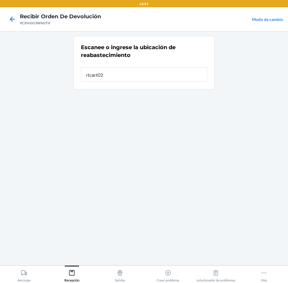
type input "rtcart024"
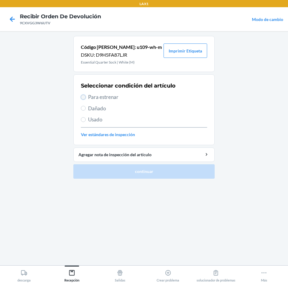
click at [85, 97] on input "Para estrenar" at bounding box center [83, 97] width 5 height 5
radio input "true"
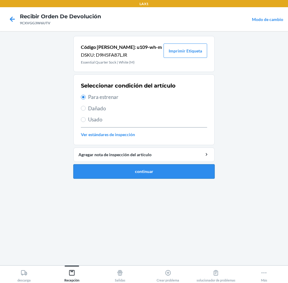
click at [152, 168] on button "continuar" at bounding box center [143, 171] width 141 height 14
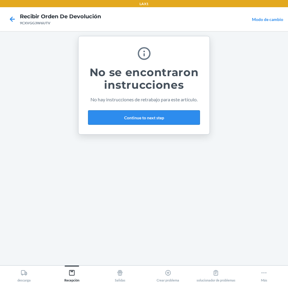
click at [180, 123] on button "Continue to next step" at bounding box center [144, 117] width 112 height 14
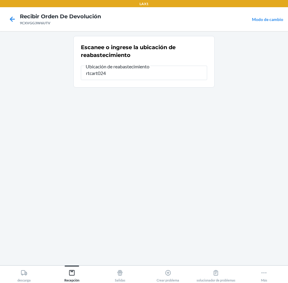
type input "rtcart024"
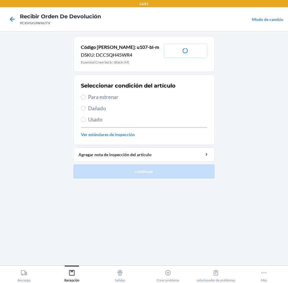
click at [92, 96] on span "Para estrenar" at bounding box center [147, 97] width 119 height 8
click at [86, 96] on input "Para estrenar" at bounding box center [83, 97] width 5 height 5
radio input "true"
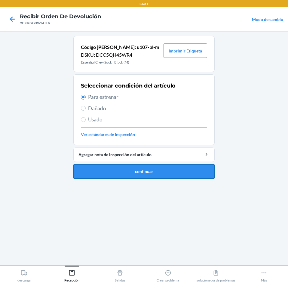
click at [113, 174] on button "continuar" at bounding box center [143, 171] width 141 height 14
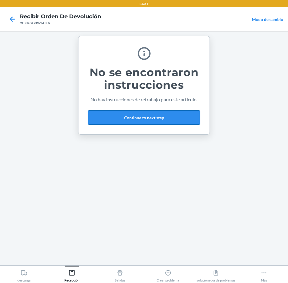
click at [176, 112] on button "Continue to next step" at bounding box center [144, 117] width 112 height 14
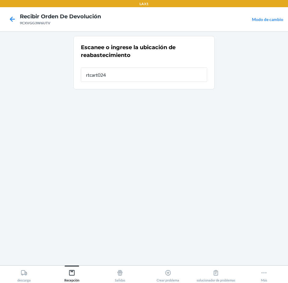
type input "rtcart024"
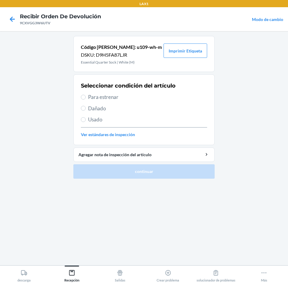
click at [112, 96] on span "Para estrenar" at bounding box center [147, 97] width 119 height 8
click at [86, 96] on input "Para estrenar" at bounding box center [83, 97] width 5 height 5
radio input "true"
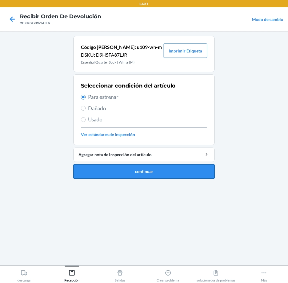
click at [134, 176] on button "continuar" at bounding box center [143, 171] width 141 height 14
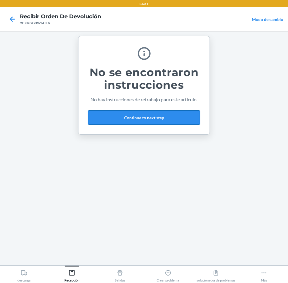
click at [174, 118] on button "Continue to next step" at bounding box center [144, 117] width 112 height 14
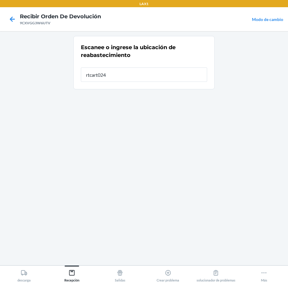
type input "rtcart024"
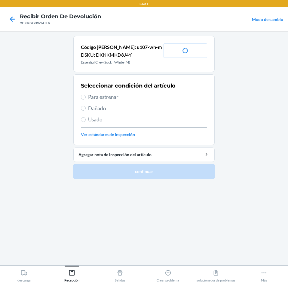
click at [87, 98] on label "Para estrenar" at bounding box center [144, 97] width 126 height 8
click at [86, 98] on input "Para estrenar" at bounding box center [83, 97] width 5 height 5
radio input "true"
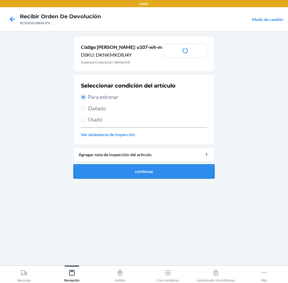
click at [110, 168] on button "continuar" at bounding box center [143, 171] width 141 height 14
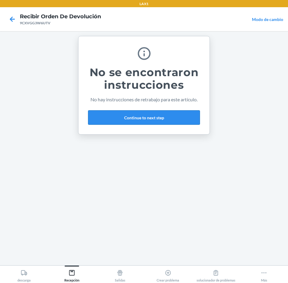
click at [191, 112] on button "Continue to next step" at bounding box center [144, 117] width 112 height 14
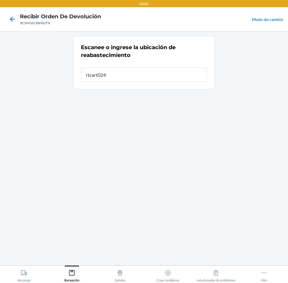
type input "rtcart024"
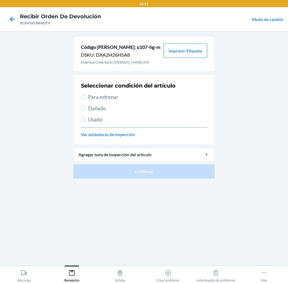
click at [92, 95] on span "Para estrenar" at bounding box center [147, 97] width 119 height 8
click at [86, 95] on input "Para estrenar" at bounding box center [83, 97] width 5 height 5
radio input "true"
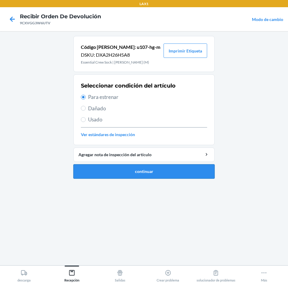
click at [111, 171] on button "continuar" at bounding box center [143, 171] width 141 height 14
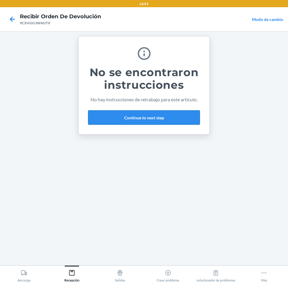
click at [180, 119] on button "Continue to next step" at bounding box center [144, 117] width 112 height 14
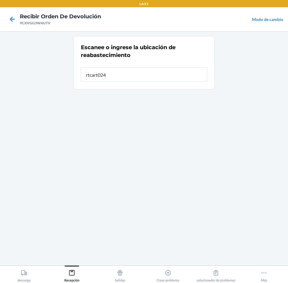
type input "rtcart024"
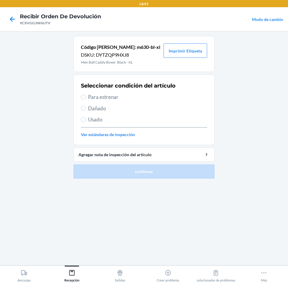
click at [101, 97] on span "Para estrenar" at bounding box center [147, 97] width 119 height 8
click at [86, 97] on input "Para estrenar" at bounding box center [83, 97] width 5 height 5
radio input "true"
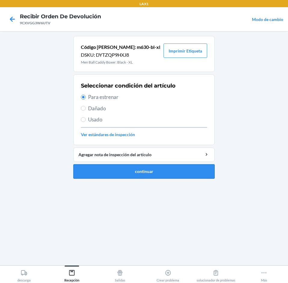
click at [123, 173] on button "continuar" at bounding box center [143, 171] width 141 height 14
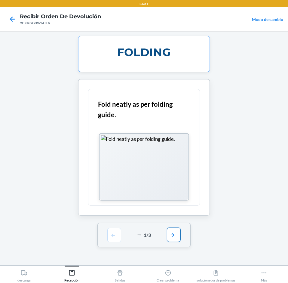
click at [173, 237] on button "button" at bounding box center [174, 235] width 14 height 14
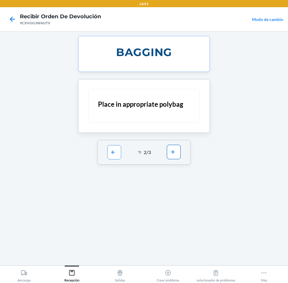
click at [176, 148] on button "button" at bounding box center [174, 152] width 14 height 14
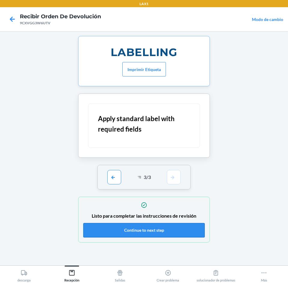
click at [174, 226] on button "Continue to next step" at bounding box center [143, 230] width 121 height 14
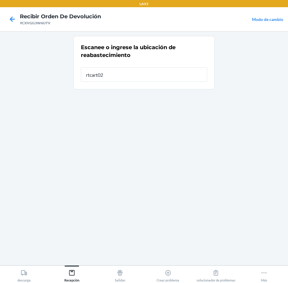
type input "rtcart024"
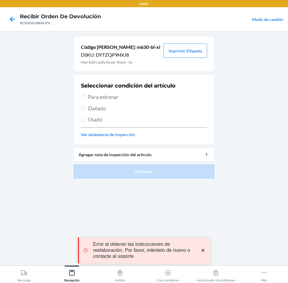
click at [96, 97] on span "Para estrenar" at bounding box center [147, 97] width 119 height 8
click at [86, 97] on input "Para estrenar" at bounding box center [83, 97] width 5 height 5
radio input "true"
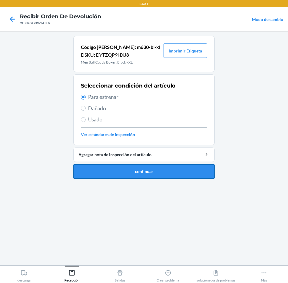
click at [164, 169] on button "continuar" at bounding box center [143, 171] width 141 height 14
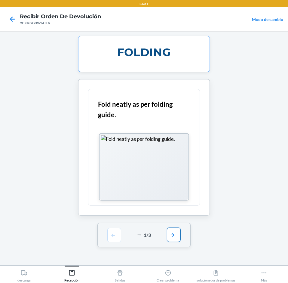
click at [173, 234] on button "button" at bounding box center [174, 235] width 14 height 14
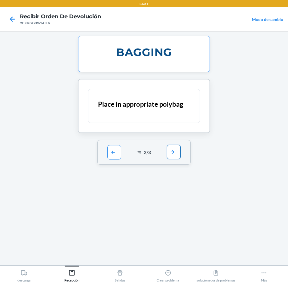
click at [172, 155] on button "button" at bounding box center [174, 152] width 14 height 14
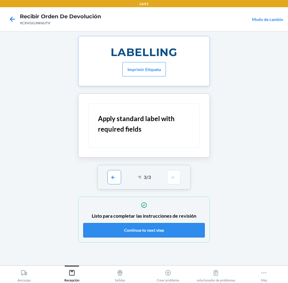
click at [173, 228] on button "Continue to next step" at bounding box center [143, 230] width 121 height 14
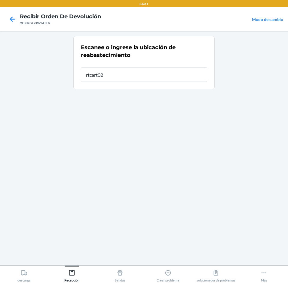
type input "rtcart024"
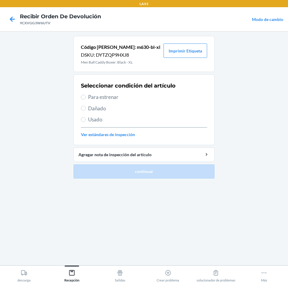
click at [106, 101] on span "Para estrenar" at bounding box center [147, 97] width 119 height 8
click at [86, 100] on input "Para estrenar" at bounding box center [83, 97] width 5 height 5
radio input "true"
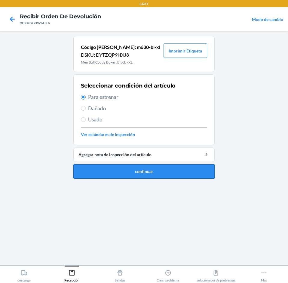
click at [120, 172] on button "continuar" at bounding box center [143, 171] width 141 height 14
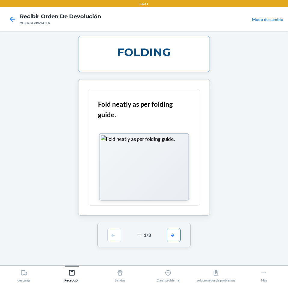
click at [181, 237] on div "1 / 3" at bounding box center [143, 235] width 93 height 25
click at [179, 237] on button "button" at bounding box center [174, 235] width 14 height 14
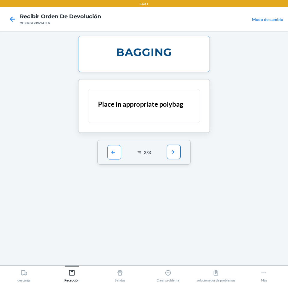
click at [175, 150] on button "button" at bounding box center [174, 152] width 14 height 14
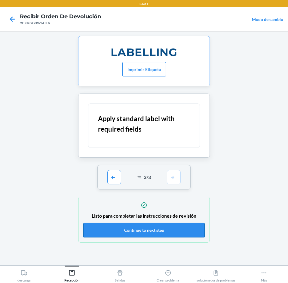
click at [178, 227] on button "Continue to next step" at bounding box center [143, 230] width 121 height 14
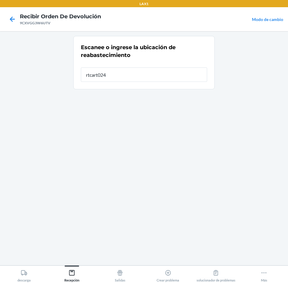
type input "rtcart024"
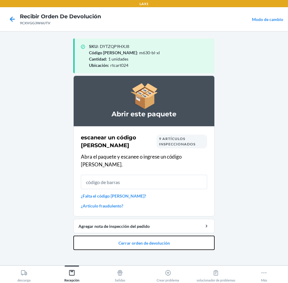
click at [201, 236] on button "Cerrar orden de devolución" at bounding box center [143, 243] width 141 height 14
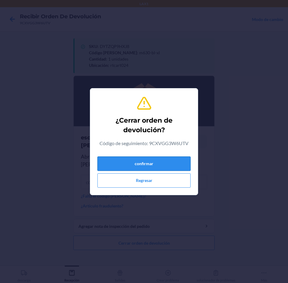
click at [168, 163] on button "confirmar" at bounding box center [143, 164] width 93 height 14
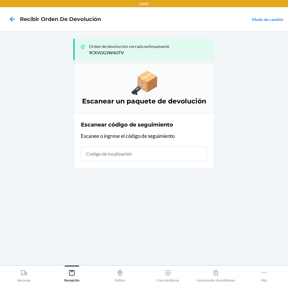
click at [156, 155] on input "text" at bounding box center [144, 154] width 126 height 14
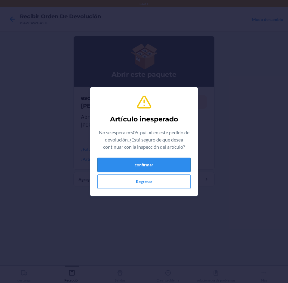
click at [167, 161] on button "confirmar" at bounding box center [143, 165] width 93 height 14
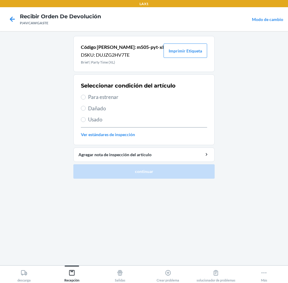
click at [87, 95] on label "Para estrenar" at bounding box center [144, 97] width 126 height 8
click at [86, 95] on input "Para estrenar" at bounding box center [83, 97] width 5 height 5
radio input "true"
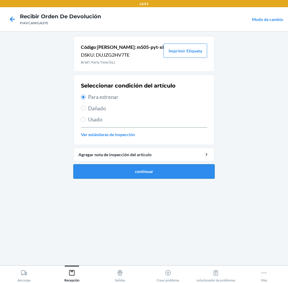
click at [160, 177] on button "continuar" at bounding box center [143, 171] width 141 height 14
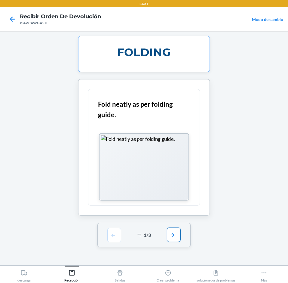
click at [179, 238] on button "button" at bounding box center [174, 235] width 14 height 14
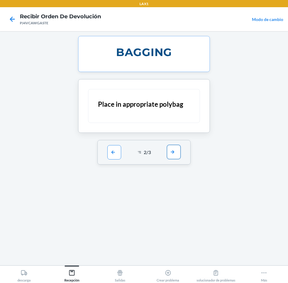
click at [169, 149] on button "button" at bounding box center [174, 152] width 14 height 14
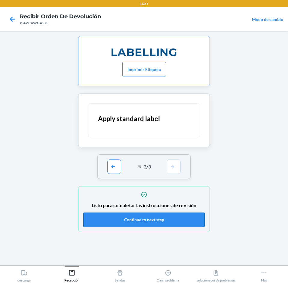
click at [171, 224] on button "Continue to next step" at bounding box center [143, 220] width 121 height 14
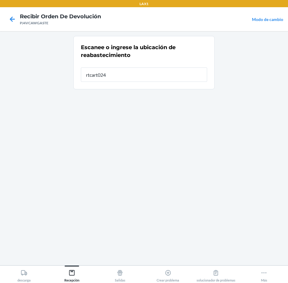
type input "rtcart024"
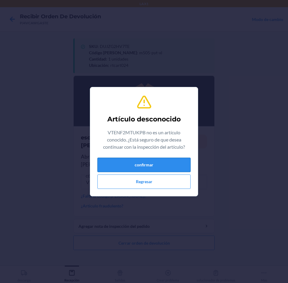
click at [139, 166] on button "confirmar" at bounding box center [143, 165] width 93 height 14
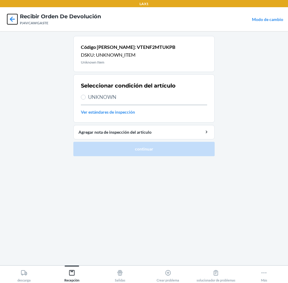
click at [14, 16] on icon at bounding box center [12, 19] width 10 height 10
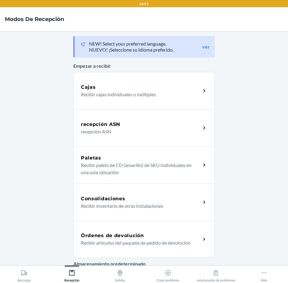
click at [157, 239] on div "Órdenes de devolución" at bounding box center [141, 235] width 120 height 7
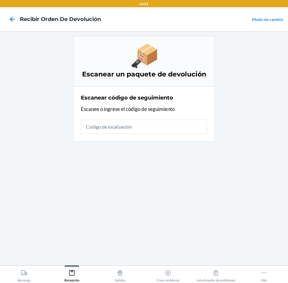
click at [167, 131] on input "text" at bounding box center [144, 127] width 126 height 14
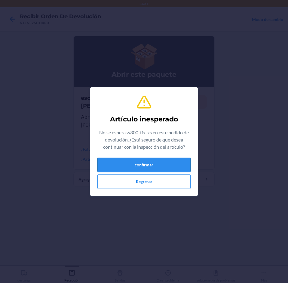
click at [123, 165] on button "confirmar" at bounding box center [143, 165] width 93 height 14
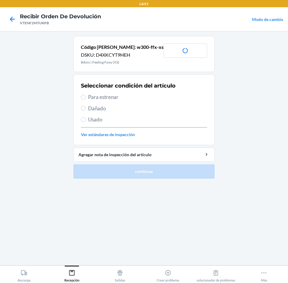
click at [107, 95] on span "Para estrenar" at bounding box center [147, 97] width 119 height 8
click at [86, 95] on input "Para estrenar" at bounding box center [83, 97] width 5 height 5
radio input "true"
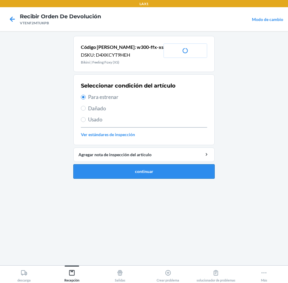
click at [169, 175] on button "continuar" at bounding box center [143, 171] width 141 height 14
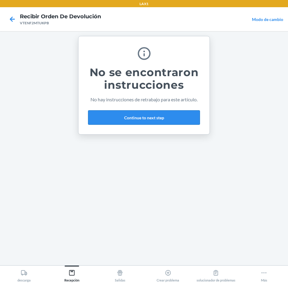
click at [168, 116] on button "Continue to next step" at bounding box center [144, 117] width 112 height 14
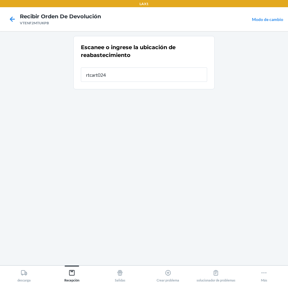
type input "rtcart024"
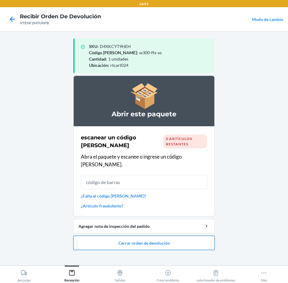
click at [182, 238] on button "Cerrar orden de devolución" at bounding box center [143, 243] width 141 height 14
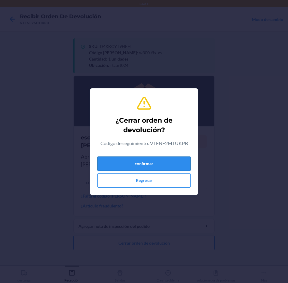
click at [178, 167] on button "confirmar" at bounding box center [143, 164] width 93 height 14
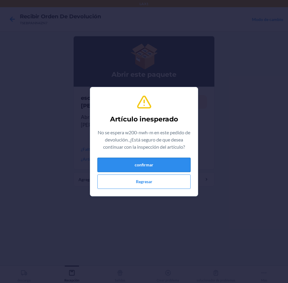
click at [119, 170] on button "confirmar" at bounding box center [143, 165] width 93 height 14
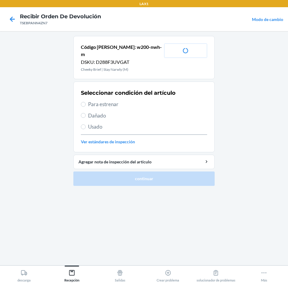
click at [103, 101] on span "Para estrenar" at bounding box center [147, 105] width 119 height 8
click at [86, 102] on input "Para estrenar" at bounding box center [83, 104] width 5 height 5
radio input "true"
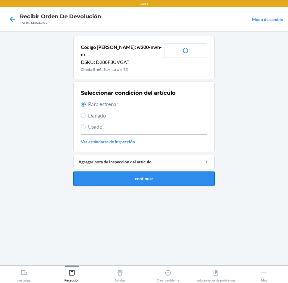
click at [121, 173] on button "continuar" at bounding box center [143, 179] width 141 height 14
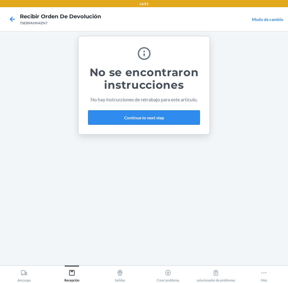
click at [186, 121] on button "Continue to next step" at bounding box center [144, 117] width 112 height 14
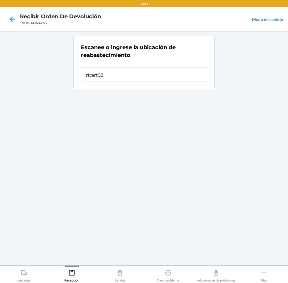
type input "rtcart024"
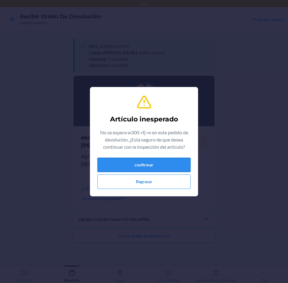
click at [144, 163] on button "confirmar" at bounding box center [143, 165] width 93 height 14
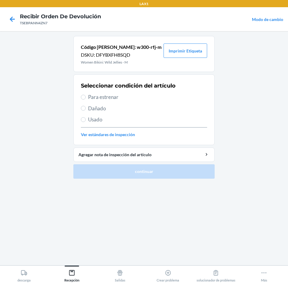
click at [112, 99] on span "Para estrenar" at bounding box center [147, 97] width 119 height 8
click at [86, 99] on input "Para estrenar" at bounding box center [83, 97] width 5 height 5
radio input "true"
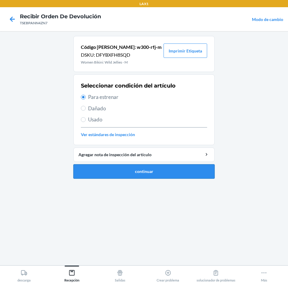
click at [118, 170] on button "continuar" at bounding box center [143, 171] width 141 height 14
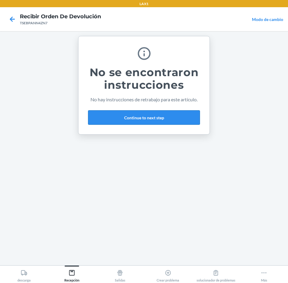
click at [118, 114] on button "Continue to next step" at bounding box center [144, 117] width 112 height 14
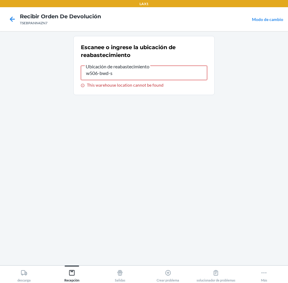
click at [119, 75] on input "w506-bwd-s" at bounding box center [144, 73] width 126 height 14
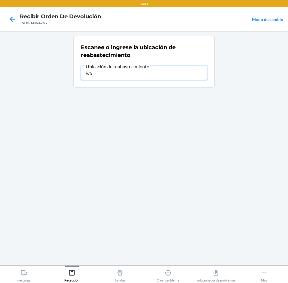
type input "w"
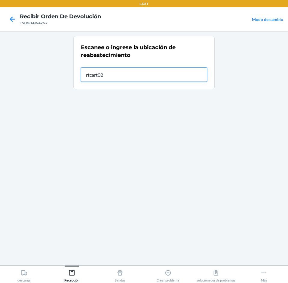
type input "rtcart024"
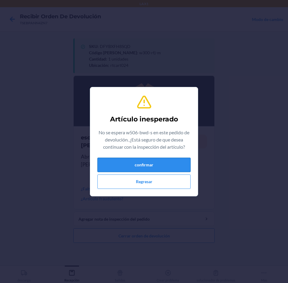
click at [159, 162] on button "confirmar" at bounding box center [143, 165] width 93 height 14
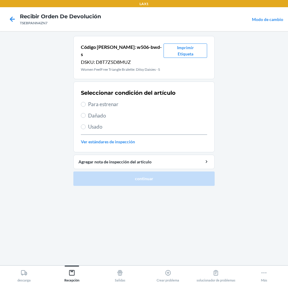
click at [100, 101] on span "Para estrenar" at bounding box center [147, 105] width 119 height 8
click at [86, 102] on input "Para estrenar" at bounding box center [83, 104] width 5 height 5
radio input "true"
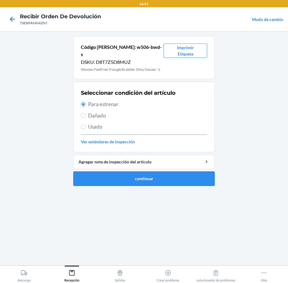
click at [122, 172] on button "continuar" at bounding box center [143, 179] width 141 height 14
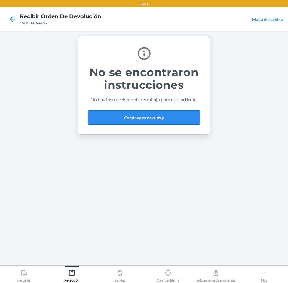
click at [172, 123] on button "Continue to next step" at bounding box center [144, 117] width 112 height 14
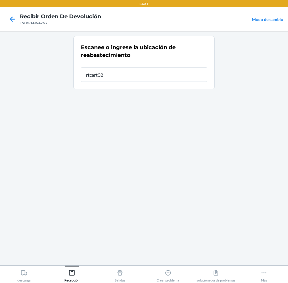
type input "rtcart024"
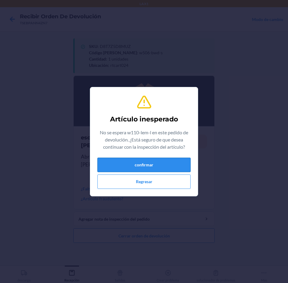
click at [167, 161] on button "confirmar" at bounding box center [143, 165] width 93 height 14
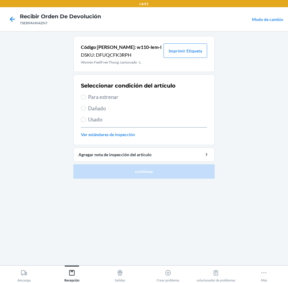
click at [99, 95] on span "Para estrenar" at bounding box center [147, 97] width 119 height 8
click at [86, 95] on input "Para estrenar" at bounding box center [83, 97] width 5 height 5
radio input "true"
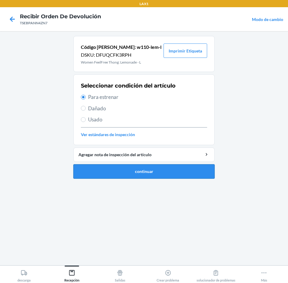
click at [131, 170] on button "continuar" at bounding box center [143, 171] width 141 height 14
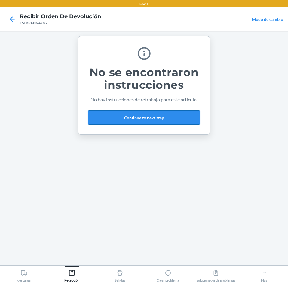
click at [176, 117] on button "Continue to next step" at bounding box center [144, 117] width 112 height 14
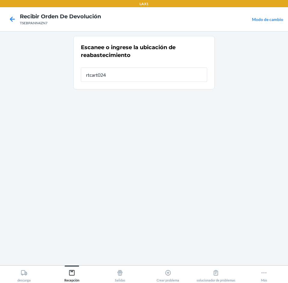
type input "rtcart024"
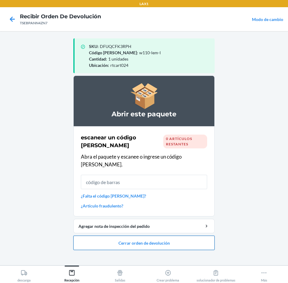
click at [109, 236] on button "Cerrar orden de devolución" at bounding box center [143, 243] width 141 height 14
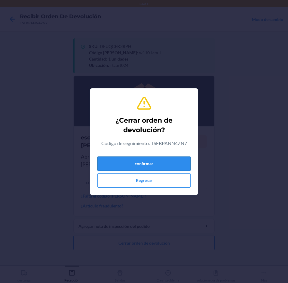
click at [146, 159] on button "confirmar" at bounding box center [143, 164] width 93 height 14
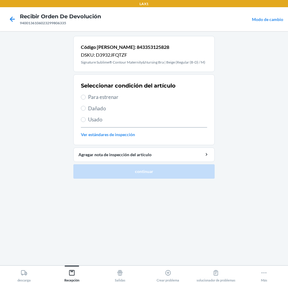
click at [96, 92] on div "Seleccionar condición del artículo Para estrenar Dañado Usado Ver estándares de…" at bounding box center [144, 109] width 126 height 59
click at [95, 97] on span "Para estrenar" at bounding box center [147, 97] width 119 height 8
click at [86, 97] on input "Para estrenar" at bounding box center [83, 97] width 5 height 5
radio input "true"
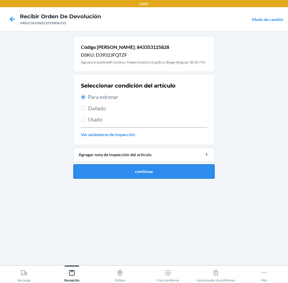
click at [124, 172] on button "continuar" at bounding box center [143, 171] width 141 height 14
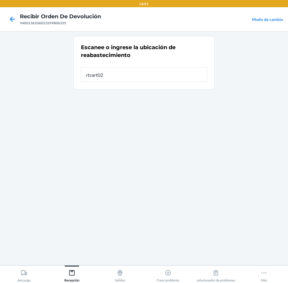
type input "rtcart024"
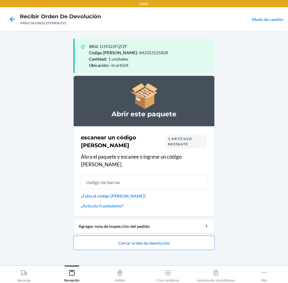
click at [150, 179] on input "text" at bounding box center [144, 182] width 126 height 14
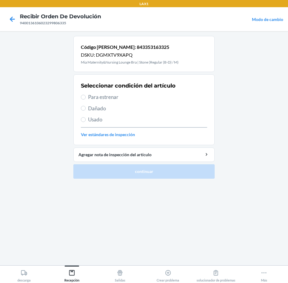
click at [98, 107] on span "Dañado" at bounding box center [147, 109] width 119 height 8
click at [86, 107] on input "Dañado" at bounding box center [83, 108] width 5 height 5
radio input "true"
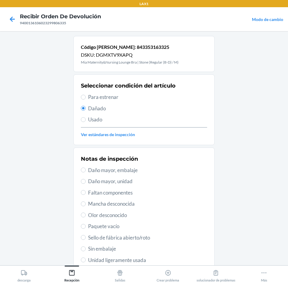
click at [124, 170] on span "Daño mayor, embalaje" at bounding box center [147, 171] width 119 height 8
click at [86, 170] on input "Daño mayor, embalaje" at bounding box center [83, 170] width 5 height 5
radio input "true"
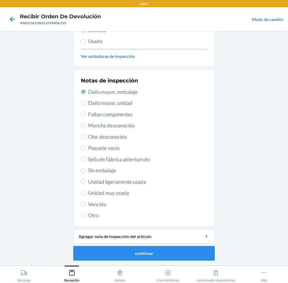
click at [185, 255] on button "continuar" at bounding box center [143, 253] width 141 height 14
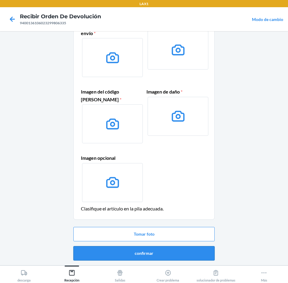
click at [164, 252] on button "confirmar" at bounding box center [143, 253] width 141 height 14
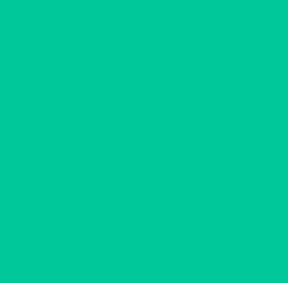
scroll to position [0, 0]
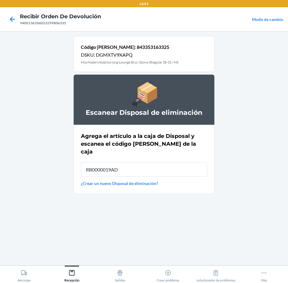
type input "RB0000019AD"
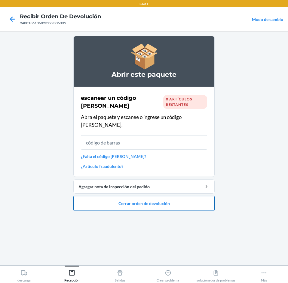
click at [188, 198] on button "Cerrar orden de devolución" at bounding box center [143, 203] width 141 height 14
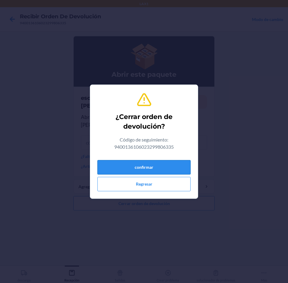
click at [186, 170] on button "confirmar" at bounding box center [143, 167] width 93 height 14
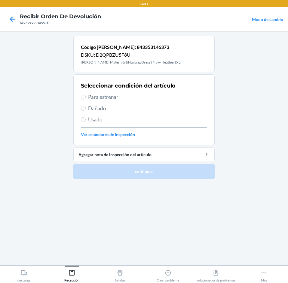
click at [93, 120] on span "Usado" at bounding box center [147, 120] width 119 height 8
click at [86, 120] on input "Usado" at bounding box center [83, 119] width 5 height 5
radio input "true"
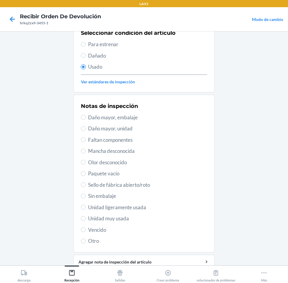
scroll to position [78, 0]
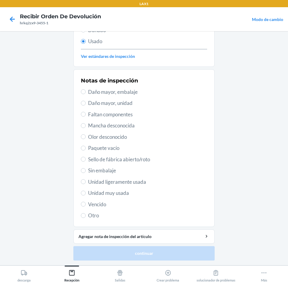
click at [105, 194] on span "Unidad muy usada" at bounding box center [147, 193] width 119 height 8
click at [86, 194] on input "Unidad muy usada" at bounding box center [83, 193] width 5 height 5
radio input "true"
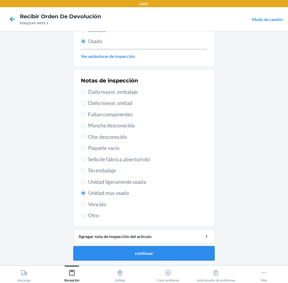
click at [159, 255] on button "continuar" at bounding box center [143, 253] width 141 height 14
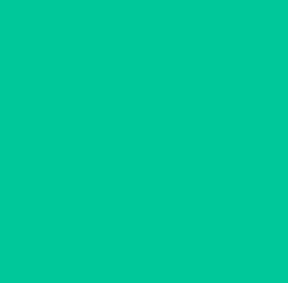
scroll to position [0, 0]
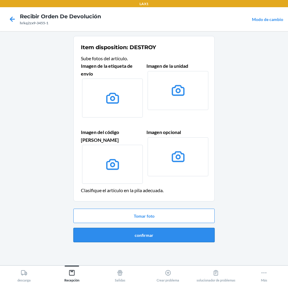
click at [183, 228] on button "confirmar" at bounding box center [143, 235] width 141 height 14
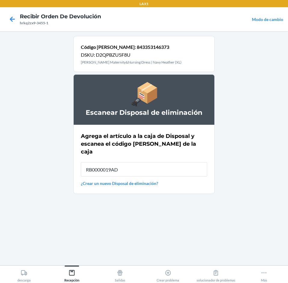
type input "RB0000019AD"
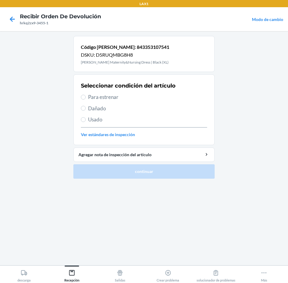
click at [104, 98] on span "Para estrenar" at bounding box center [147, 97] width 119 height 8
click at [86, 98] on input "Para estrenar" at bounding box center [83, 97] width 5 height 5
radio input "true"
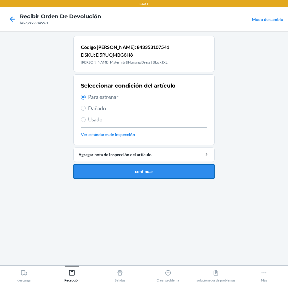
click at [146, 170] on button "continuar" at bounding box center [143, 171] width 141 height 14
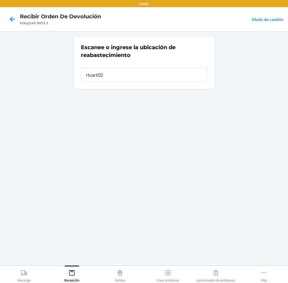
type input "rtcart024"
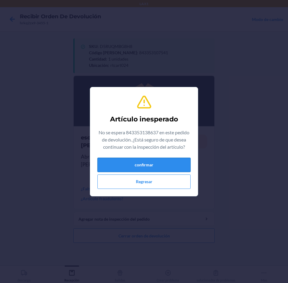
click at [168, 167] on button "confirmar" at bounding box center [143, 165] width 93 height 14
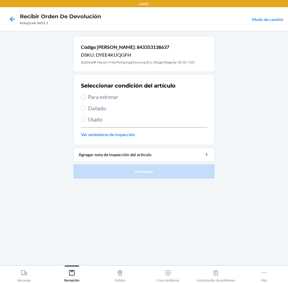
click at [96, 116] on span "Usado" at bounding box center [147, 120] width 119 height 8
click at [86, 117] on input "Usado" at bounding box center [83, 119] width 5 height 5
radio input "true"
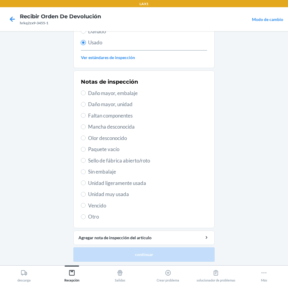
scroll to position [78, 0]
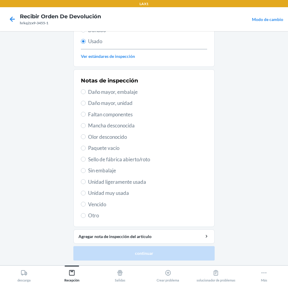
click at [112, 193] on span "Unidad muy usada" at bounding box center [147, 193] width 119 height 8
click at [86, 193] on input "Unidad muy usada" at bounding box center [83, 193] width 5 height 5
radio input "true"
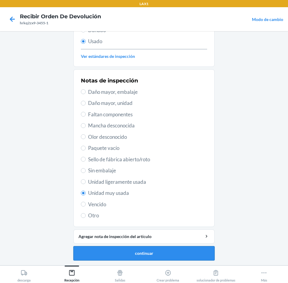
click at [183, 257] on button "continuar" at bounding box center [143, 253] width 141 height 14
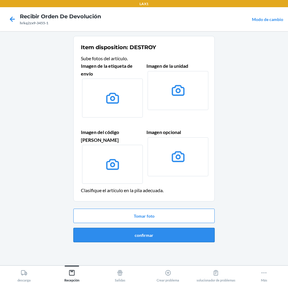
click at [192, 233] on button "confirmar" at bounding box center [143, 235] width 141 height 14
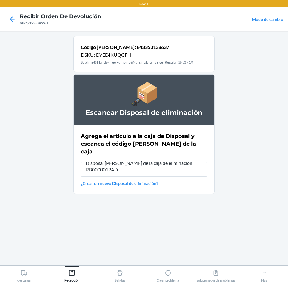
type input "RB0000019AD"
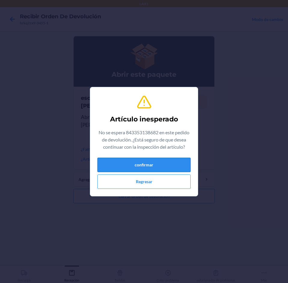
click at [109, 160] on button "confirmar" at bounding box center [143, 165] width 93 height 14
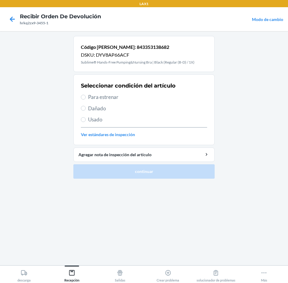
click at [101, 98] on span "Para estrenar" at bounding box center [147, 97] width 119 height 8
click at [86, 98] on input "Para estrenar" at bounding box center [83, 97] width 5 height 5
radio input "true"
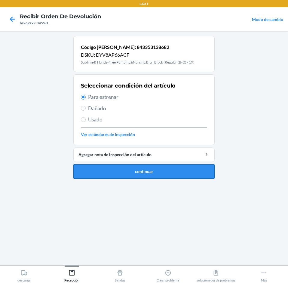
click at [116, 168] on button "continuar" at bounding box center [143, 171] width 141 height 14
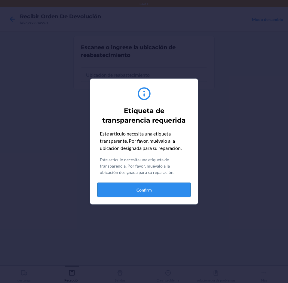
click at [175, 186] on button "Confirm" at bounding box center [143, 190] width 93 height 14
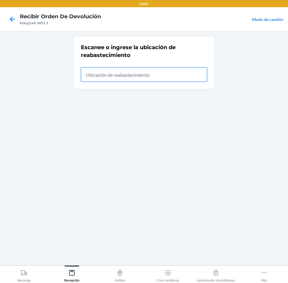
click at [174, 80] on input "text" at bounding box center [144, 75] width 126 height 14
type input "rtcart024"
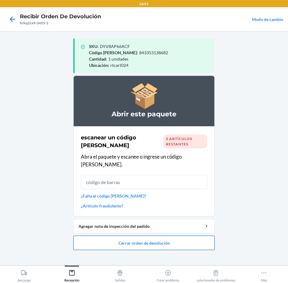
click at [203, 236] on button "Cerrar orden de devolución" at bounding box center [143, 243] width 141 height 14
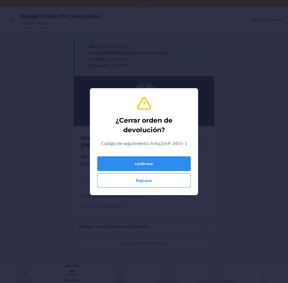
click at [177, 159] on button "confirmar" at bounding box center [143, 164] width 93 height 14
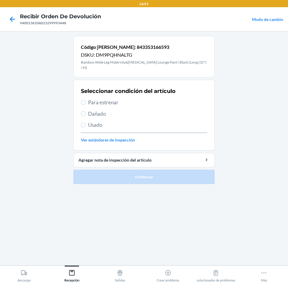
click at [98, 121] on span "Usado" at bounding box center [147, 125] width 119 height 8
click at [86, 123] on input "Usado" at bounding box center [83, 125] width 5 height 5
radio input "true"
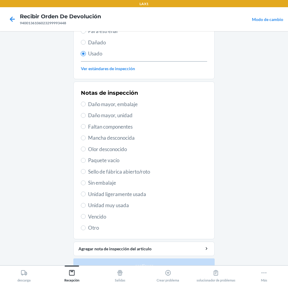
scroll to position [78, 0]
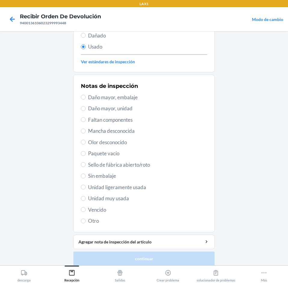
click at [103, 195] on span "Unidad muy usada" at bounding box center [147, 199] width 119 height 8
click at [86, 196] on input "Unidad muy usada" at bounding box center [83, 198] width 5 height 5
radio input "true"
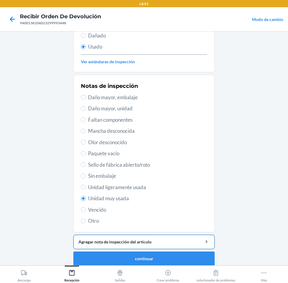
click at [149, 239] on div "Agregar nota de inspección del artículo" at bounding box center [143, 242] width 131 height 6
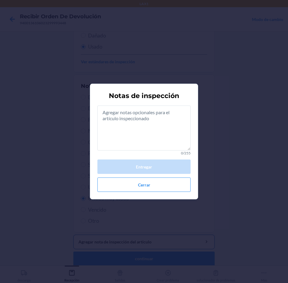
click at [73, 235] on button "Agregar nota de inspección del artículo" at bounding box center [143, 242] width 141 height 14
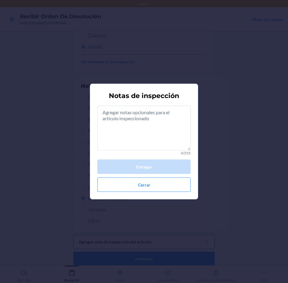
click at [73, 235] on button "Agregar nota de inspección del artículo" at bounding box center [143, 242] width 141 height 14
click at [123, 128] on textarea at bounding box center [143, 128] width 93 height 45
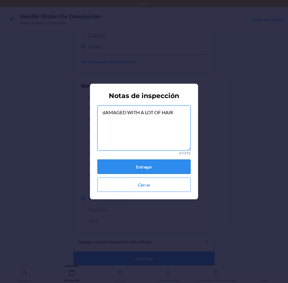
type textarea "dAMAGED WITH A LOT OF HAIR"
click at [179, 165] on button "Entregar" at bounding box center [143, 167] width 93 height 14
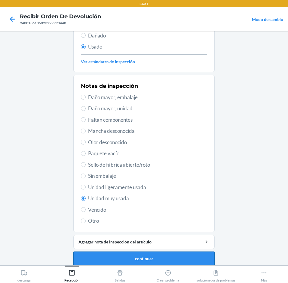
click at [122, 255] on button "continuar" at bounding box center [143, 259] width 141 height 14
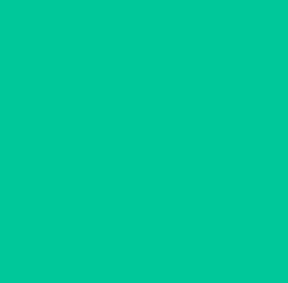
scroll to position [0, 0]
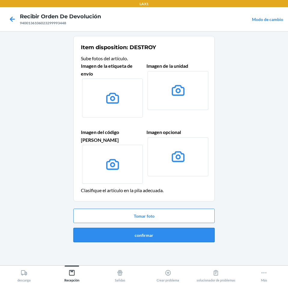
click at [110, 229] on button "confirmar" at bounding box center [143, 235] width 141 height 14
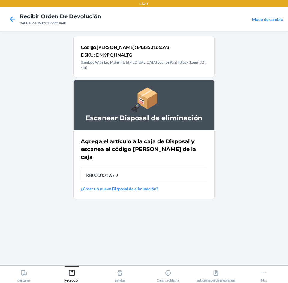
type input "RB0000019AD"
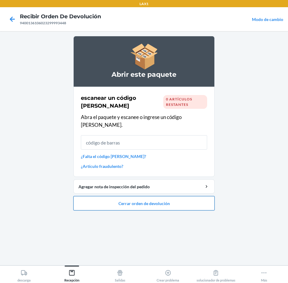
click at [186, 201] on button "Cerrar orden de devolución" at bounding box center [143, 203] width 141 height 14
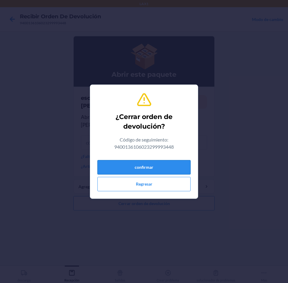
click at [166, 165] on button "confirmar" at bounding box center [143, 167] width 93 height 14
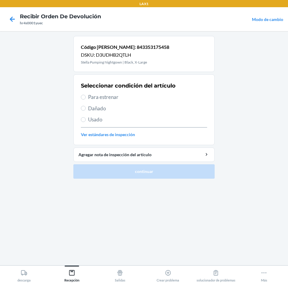
click at [100, 121] on span "Usado" at bounding box center [147, 120] width 119 height 8
click at [86, 121] on input "Usado" at bounding box center [83, 119] width 5 height 5
radio input "true"
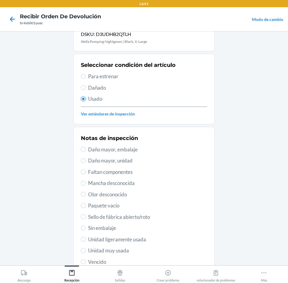
scroll to position [30, 0]
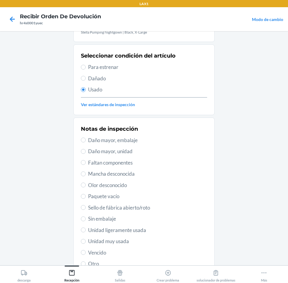
click at [111, 242] on span "Unidad muy usada" at bounding box center [147, 242] width 119 height 8
click at [86, 242] on input "Unidad muy usada" at bounding box center [83, 241] width 5 height 5
radio input "true"
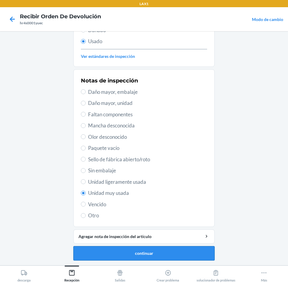
click at [179, 251] on button "continuar" at bounding box center [143, 253] width 141 height 14
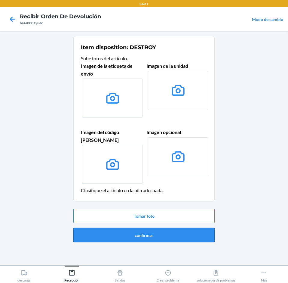
click at [191, 228] on button "confirmar" at bounding box center [143, 235] width 141 height 14
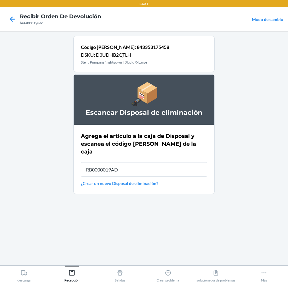
type input "RB0000019AD"
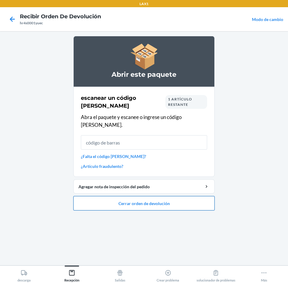
click at [179, 198] on button "Cerrar orden de devolución" at bounding box center [143, 203] width 141 height 14
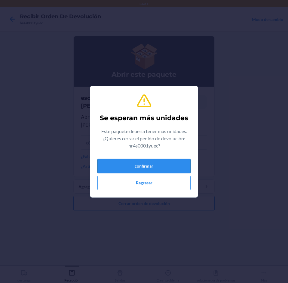
click at [165, 167] on button "confirmar" at bounding box center [143, 166] width 93 height 14
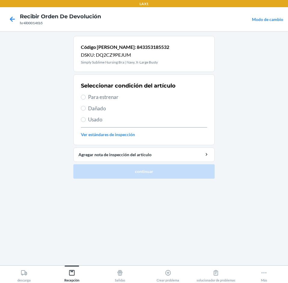
click at [104, 97] on span "Para estrenar" at bounding box center [147, 97] width 119 height 8
click at [86, 97] on input "Para estrenar" at bounding box center [83, 97] width 5 height 5
radio input "true"
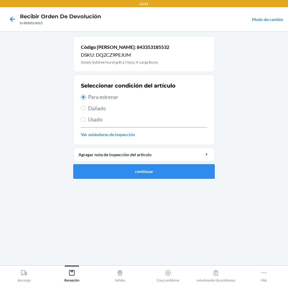
click at [191, 172] on button "continuar" at bounding box center [143, 171] width 141 height 14
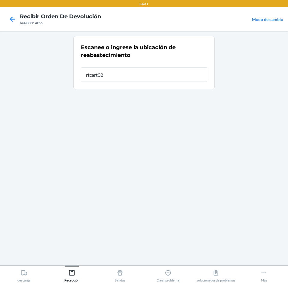
type input "rtcart024"
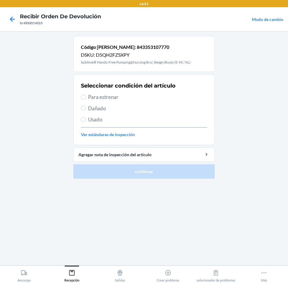
click at [103, 95] on span "Para estrenar" at bounding box center [147, 97] width 119 height 8
click at [86, 95] on input "Para estrenar" at bounding box center [83, 97] width 5 height 5
radio input "true"
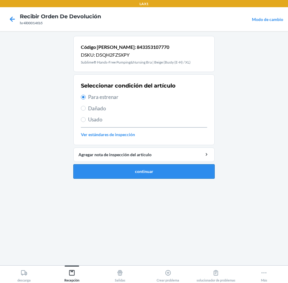
click at [123, 167] on button "continuar" at bounding box center [143, 171] width 141 height 14
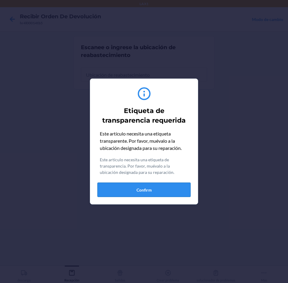
click at [164, 190] on button "Confirm" at bounding box center [143, 190] width 93 height 14
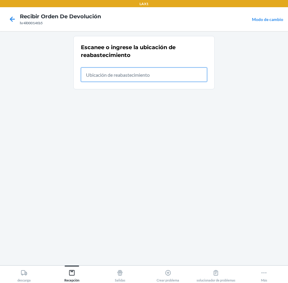
click at [186, 79] on input "text" at bounding box center [144, 75] width 126 height 14
type input "rtcart024"
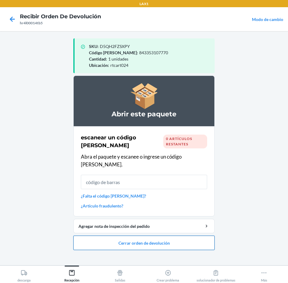
click at [185, 236] on button "Cerrar orden de devolución" at bounding box center [143, 243] width 141 height 14
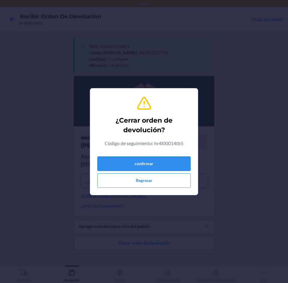
click at [174, 166] on button "confirmar" at bounding box center [143, 164] width 93 height 14
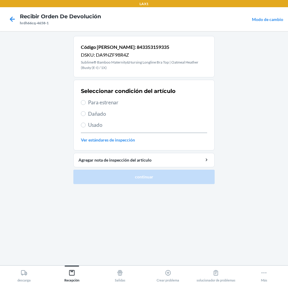
click at [110, 107] on div "Seleccionar condición del artículo Para estrenar Dañado Usado Ver estándares de…" at bounding box center [144, 115] width 126 height 59
click at [86, 104] on label "Para estrenar" at bounding box center [144, 103] width 126 height 8
click at [86, 104] on input "Para estrenar" at bounding box center [83, 102] width 5 height 5
radio input "true"
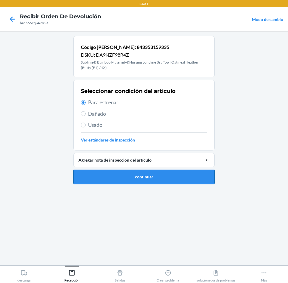
click at [134, 179] on button "continuar" at bounding box center [143, 177] width 141 height 14
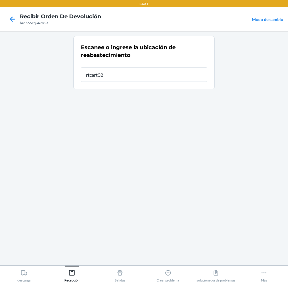
type input "rtcart024"
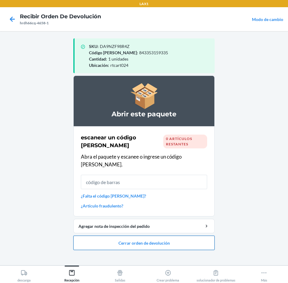
click at [189, 240] on button "Cerrar orden de devolución" at bounding box center [143, 243] width 141 height 14
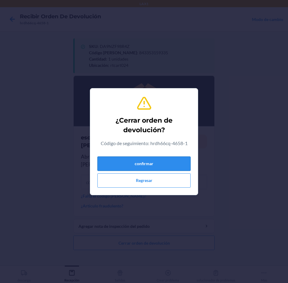
click at [164, 170] on button "confirmar" at bounding box center [143, 164] width 93 height 14
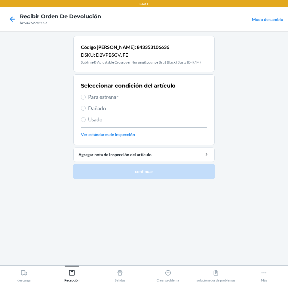
click at [93, 100] on span "Para estrenar" at bounding box center [147, 97] width 119 height 8
click at [86, 100] on input "Para estrenar" at bounding box center [83, 97] width 5 height 5
radio input "true"
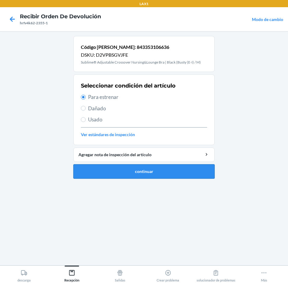
click at [122, 170] on button "continuar" at bounding box center [143, 171] width 141 height 14
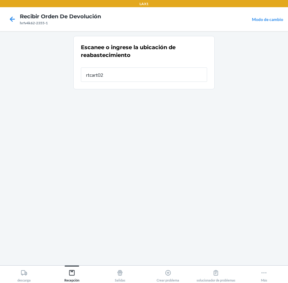
type input "rtcart024"
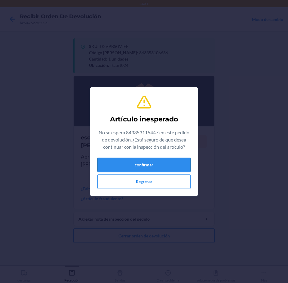
click at [162, 169] on button "confirmar" at bounding box center [143, 165] width 93 height 14
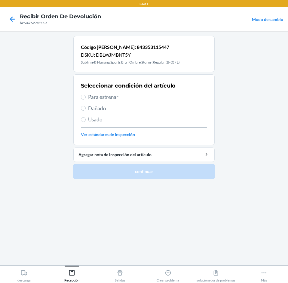
click at [89, 94] on span "Para estrenar" at bounding box center [147, 97] width 119 height 8
click at [86, 95] on input "Para estrenar" at bounding box center [83, 97] width 5 height 5
radio input "true"
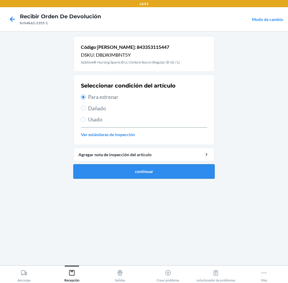
click at [131, 175] on button "continuar" at bounding box center [143, 171] width 141 height 14
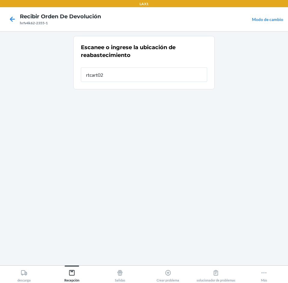
type input "rtcart024"
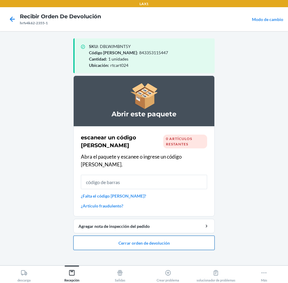
click at [198, 236] on button "Cerrar orden de devolución" at bounding box center [143, 243] width 141 height 14
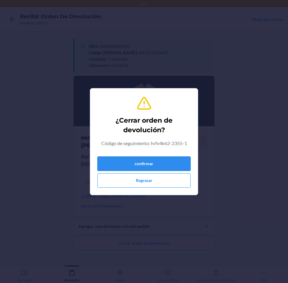
click at [169, 160] on button "confirmar" at bounding box center [143, 164] width 93 height 14
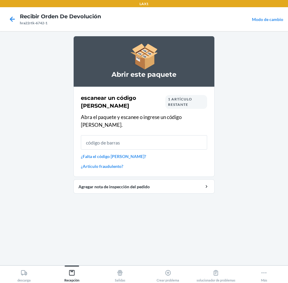
click at [142, 140] on input "text" at bounding box center [144, 142] width 126 height 14
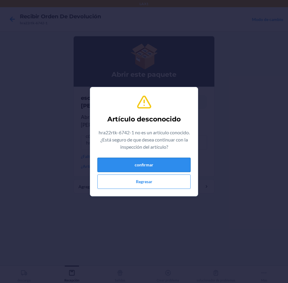
click at [158, 165] on button "confirmar" at bounding box center [143, 165] width 93 height 14
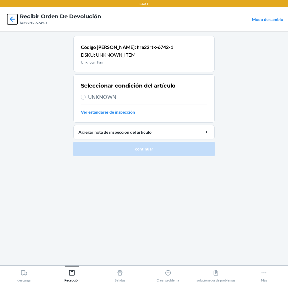
click at [14, 17] on icon at bounding box center [12, 19] width 10 height 10
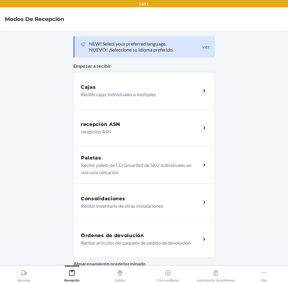
drag, startPoint x: 129, startPoint y: 232, endPoint x: 134, endPoint y: 230, distance: 5.8
click at [129, 233] on h5 "Órdenes de devolución" at bounding box center [112, 235] width 63 height 7
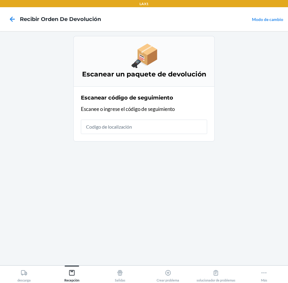
click at [184, 129] on input "text" at bounding box center [144, 127] width 126 height 14
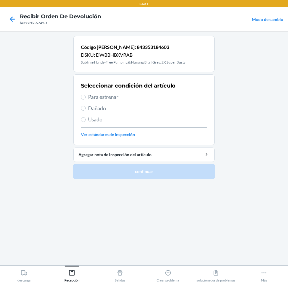
drag, startPoint x: 87, startPoint y: 93, endPoint x: 89, endPoint y: 103, distance: 10.1
click at [87, 95] on div "Seleccionar condición del artículo Para estrenar Dañado Usado Ver estándares de…" at bounding box center [144, 109] width 126 height 59
click at [93, 97] on span "Para estrenar" at bounding box center [147, 97] width 119 height 8
click at [86, 97] on input "Para estrenar" at bounding box center [83, 97] width 5 height 5
radio input "true"
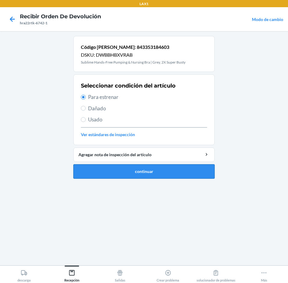
click at [166, 167] on button "continuar" at bounding box center [143, 171] width 141 height 14
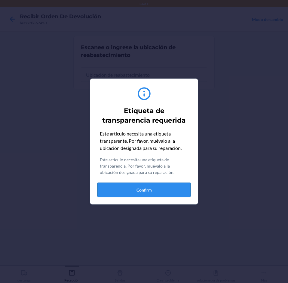
click at [160, 187] on button "Confirm" at bounding box center [143, 190] width 93 height 14
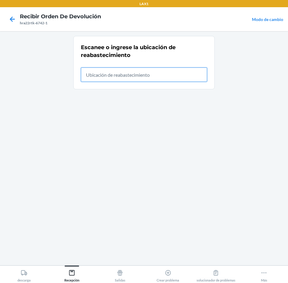
click at [162, 75] on input "text" at bounding box center [144, 75] width 126 height 14
type input "rtcart032"
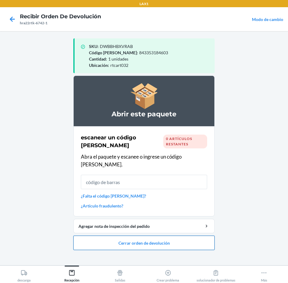
click at [183, 236] on button "Cerrar orden de devolución" at bounding box center [143, 243] width 141 height 14
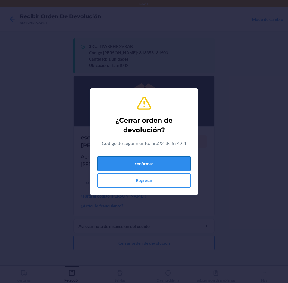
click at [168, 161] on button "confirmar" at bounding box center [143, 164] width 93 height 14
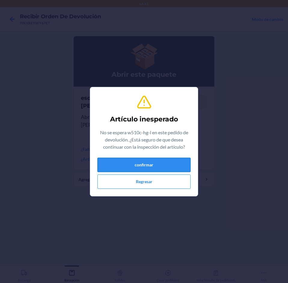
click at [139, 164] on button "confirmar" at bounding box center [143, 165] width 93 height 14
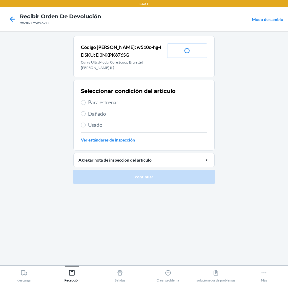
click at [107, 105] on span "Para estrenar" at bounding box center [147, 103] width 119 height 8
click at [86, 105] on input "Para estrenar" at bounding box center [83, 102] width 5 height 5
radio input "true"
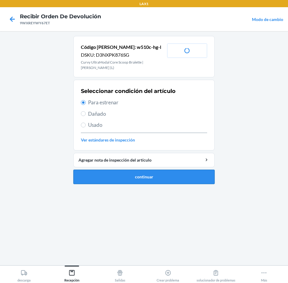
click at [121, 173] on button "continuar" at bounding box center [143, 177] width 141 height 14
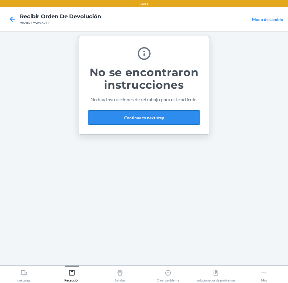
click at [188, 121] on button "Continue to next step" at bounding box center [144, 117] width 112 height 14
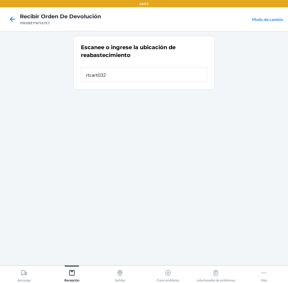
type input "rtcart032"
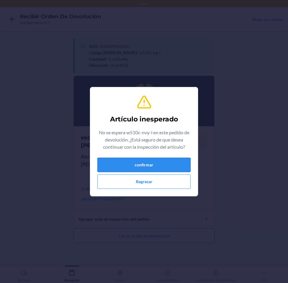
click at [134, 164] on button "confirmar" at bounding box center [143, 165] width 93 height 14
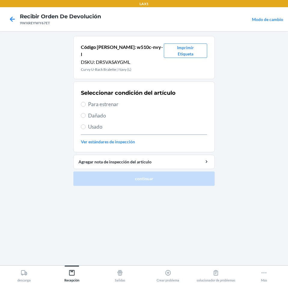
click at [107, 101] on span "Para estrenar" at bounding box center [147, 105] width 119 height 8
click at [86, 102] on input "Para estrenar" at bounding box center [83, 104] width 5 height 5
radio input "true"
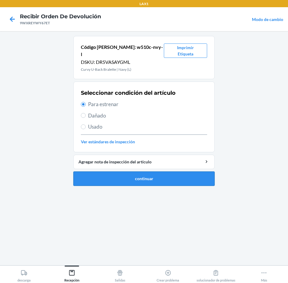
click at [144, 177] on button "continuar" at bounding box center [143, 179] width 141 height 14
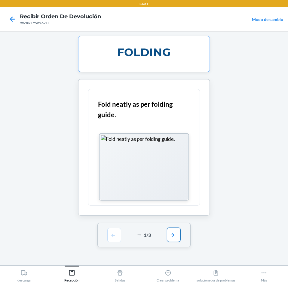
click at [177, 240] on button "button" at bounding box center [174, 235] width 14 height 14
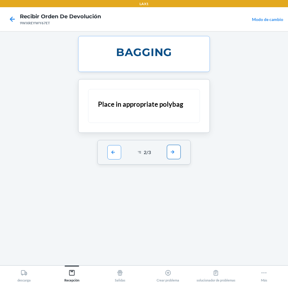
click at [170, 156] on button "button" at bounding box center [174, 152] width 14 height 14
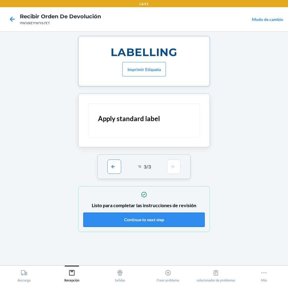
click at [163, 218] on button "Continue to next step" at bounding box center [143, 220] width 121 height 14
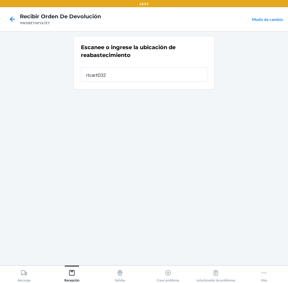
type input "rtcart032"
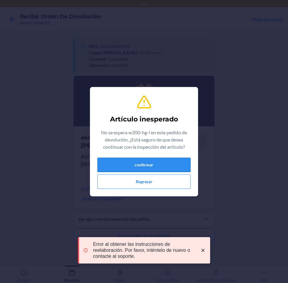
click at [164, 163] on button "confirmar" at bounding box center [143, 165] width 93 height 14
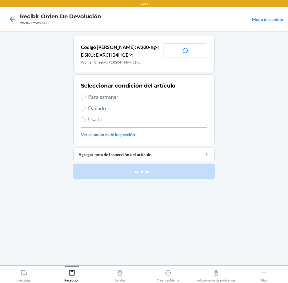
click at [113, 97] on span "Para estrenar" at bounding box center [147, 97] width 119 height 8
click at [86, 97] on input "Para estrenar" at bounding box center [83, 97] width 5 height 5
radio input "true"
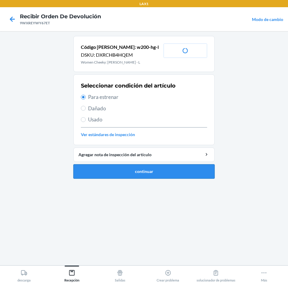
click at [114, 174] on button "continuar" at bounding box center [143, 171] width 141 height 14
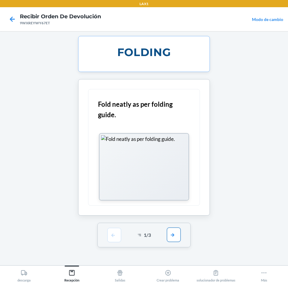
click at [178, 231] on button "button" at bounding box center [174, 235] width 14 height 14
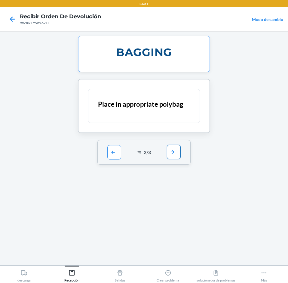
click at [174, 151] on button "button" at bounding box center [174, 152] width 14 height 14
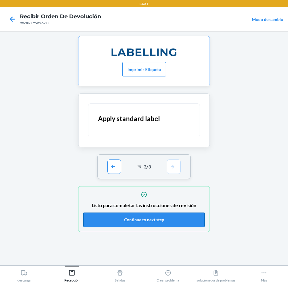
click at [181, 220] on button "Continue to next step" at bounding box center [143, 220] width 121 height 14
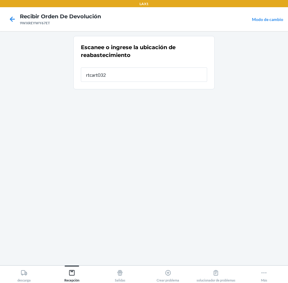
type input "rtcart032"
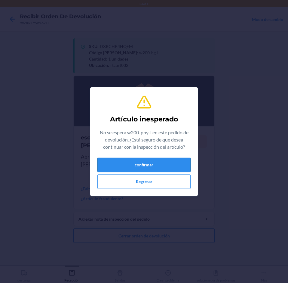
click at [134, 167] on button "confirmar" at bounding box center [143, 165] width 93 height 14
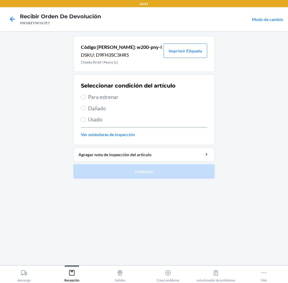
click at [92, 96] on span "Para estrenar" at bounding box center [147, 97] width 119 height 8
click at [86, 96] on input "Para estrenar" at bounding box center [83, 97] width 5 height 5
radio input "true"
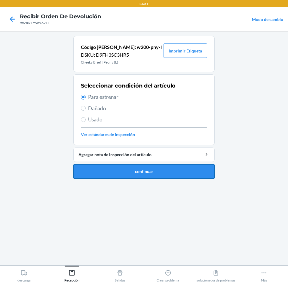
click at [125, 168] on button "continuar" at bounding box center [143, 171] width 141 height 14
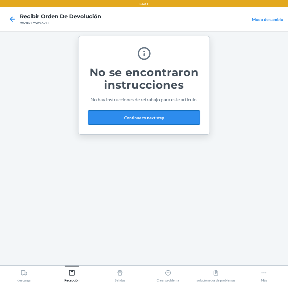
click at [174, 118] on button "Continue to next step" at bounding box center [144, 117] width 112 height 14
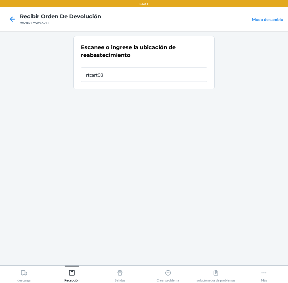
type input "rtcart032"
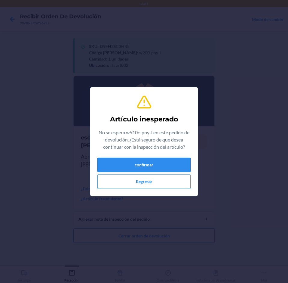
click at [129, 163] on button "confirmar" at bounding box center [143, 165] width 93 height 14
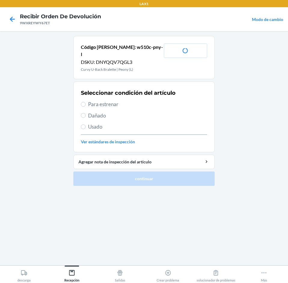
click at [101, 101] on span "Para estrenar" at bounding box center [147, 105] width 119 height 8
click at [86, 102] on input "Para estrenar" at bounding box center [83, 104] width 5 height 5
radio input "true"
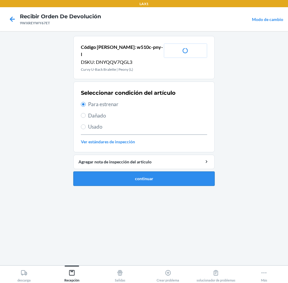
click at [120, 172] on button "continuar" at bounding box center [143, 179] width 141 height 14
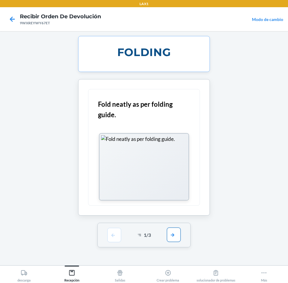
click at [176, 229] on button "button" at bounding box center [174, 235] width 14 height 14
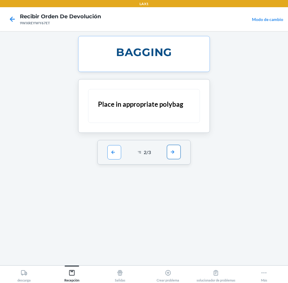
click at [175, 148] on button "button" at bounding box center [174, 152] width 14 height 14
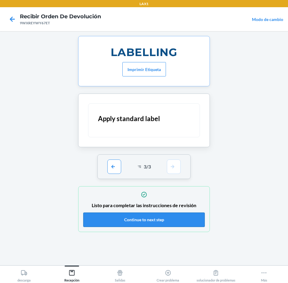
click at [189, 218] on button "Continue to next step" at bounding box center [143, 220] width 121 height 14
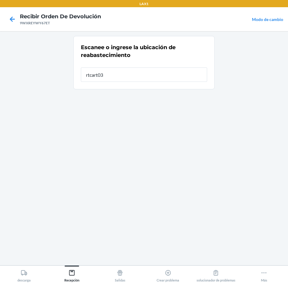
type input "rtcart032"
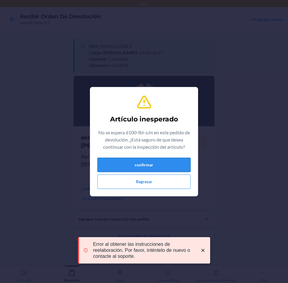
click at [121, 167] on button "confirmar" at bounding box center [143, 165] width 93 height 14
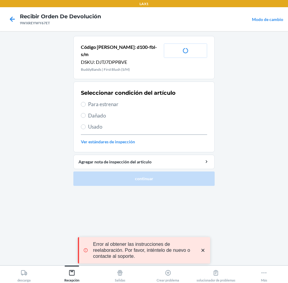
click at [93, 90] on div "Seleccionar condición del artículo Para estrenar Dañado Usado Ver estándares de…" at bounding box center [144, 116] width 126 height 59
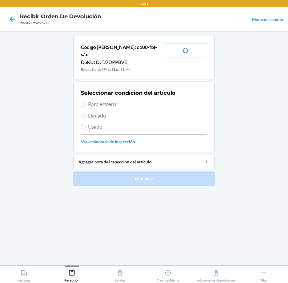
click at [93, 92] on div "Seleccionar condición del artículo Para estrenar Dañado Usado Ver estándares de…" at bounding box center [144, 116] width 126 height 59
click at [82, 102] on input "Para estrenar" at bounding box center [83, 104] width 5 height 5
radio input "true"
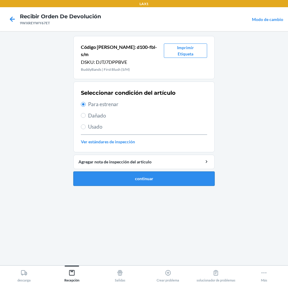
click at [125, 175] on button "continuar" at bounding box center [143, 179] width 141 height 14
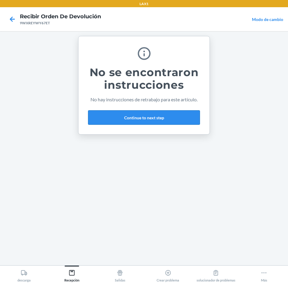
click at [178, 120] on button "Continue to next step" at bounding box center [144, 117] width 112 height 14
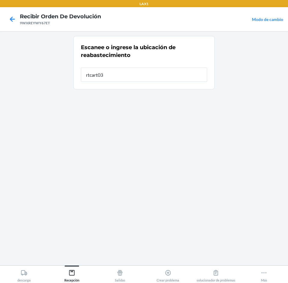
type input "rtcart032"
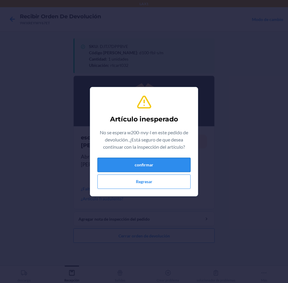
click at [150, 161] on button "confirmar" at bounding box center [143, 165] width 93 height 14
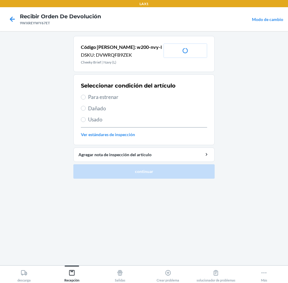
click at [98, 100] on span "Para estrenar" at bounding box center [147, 97] width 119 height 8
click at [86, 100] on input "Para estrenar" at bounding box center [83, 97] width 5 height 5
radio input "true"
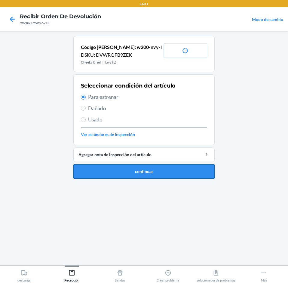
click at [122, 168] on button "continuar" at bounding box center [143, 171] width 141 height 14
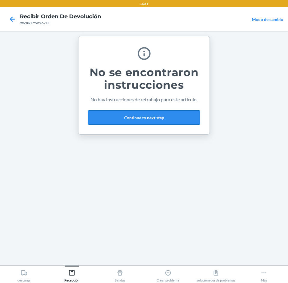
click at [188, 120] on button "Continue to next step" at bounding box center [144, 117] width 112 height 14
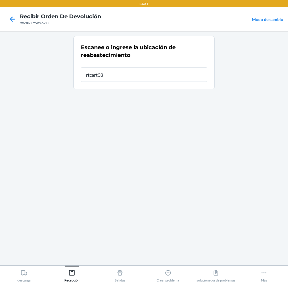
type input "rtcart032"
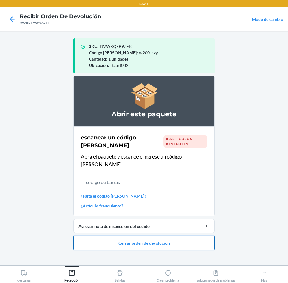
click at [174, 238] on button "Cerrar orden de devolución" at bounding box center [143, 243] width 141 height 14
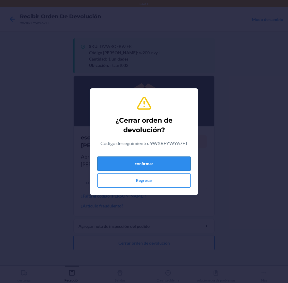
click at [166, 166] on button "confirmar" at bounding box center [143, 164] width 93 height 14
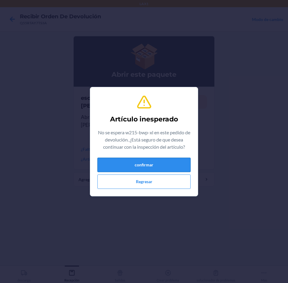
click at [132, 161] on button "confirmar" at bounding box center [143, 165] width 93 height 14
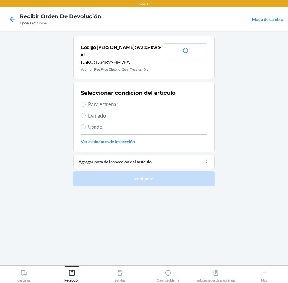
click at [109, 101] on span "Para estrenar" at bounding box center [147, 105] width 119 height 8
click at [86, 102] on input "Para estrenar" at bounding box center [83, 104] width 5 height 5
radio input "true"
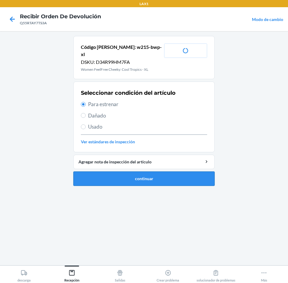
click at [141, 172] on button "continuar" at bounding box center [143, 179] width 141 height 14
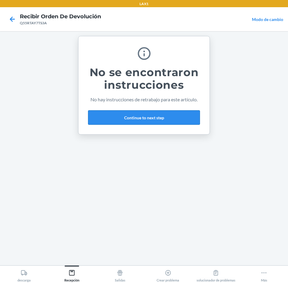
click at [171, 112] on button "Continue to next step" at bounding box center [144, 117] width 112 height 14
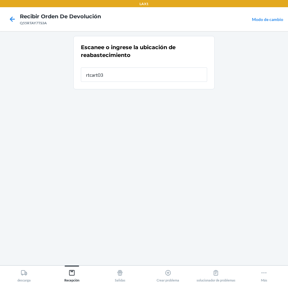
type input "rtcart032"
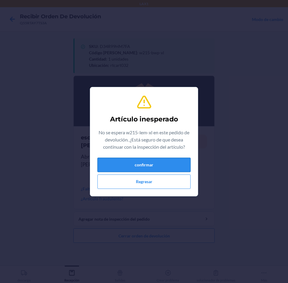
click at [168, 165] on button "confirmar" at bounding box center [143, 165] width 93 height 14
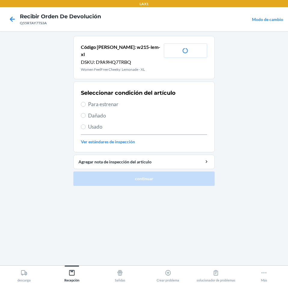
click at [104, 101] on span "Para estrenar" at bounding box center [147, 105] width 119 height 8
click at [86, 102] on input "Para estrenar" at bounding box center [83, 104] width 5 height 5
radio input "true"
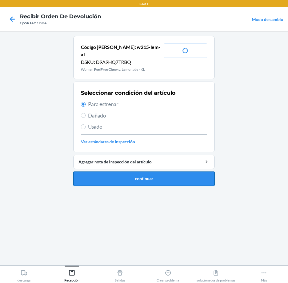
click at [134, 173] on button "continuar" at bounding box center [143, 179] width 141 height 14
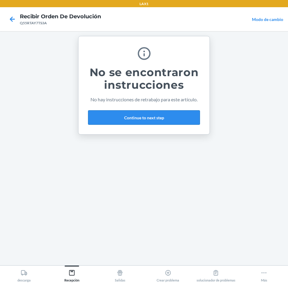
click at [159, 120] on button "Continue to next step" at bounding box center [144, 117] width 112 height 14
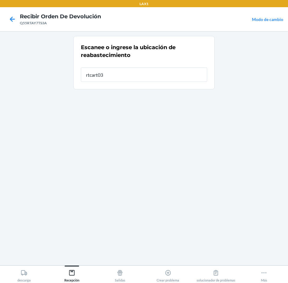
type input "rtcart032"
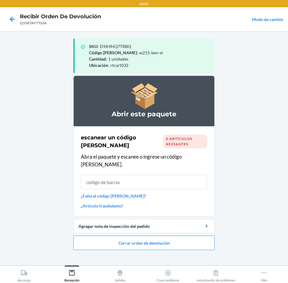
click at [179, 243] on ol "Abrir este paquete escanear un código [PERSON_NAME] 0 artículos restantes Abra …" at bounding box center [143, 165] width 141 height 179
click at [173, 238] on button "Cerrar orden de devolución" at bounding box center [143, 243] width 141 height 14
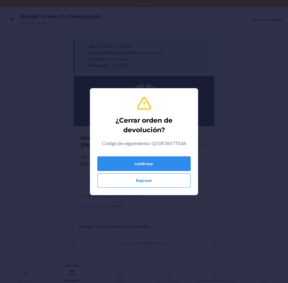
click at [172, 163] on button "confirmar" at bounding box center [143, 164] width 93 height 14
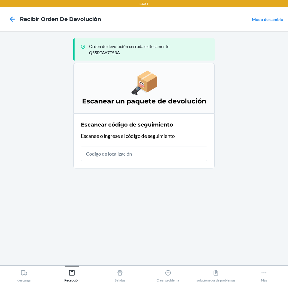
click at [162, 155] on input "text" at bounding box center [144, 154] width 126 height 14
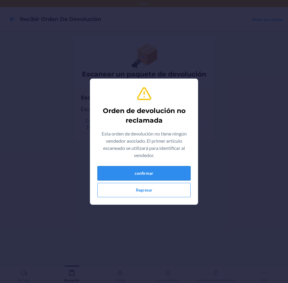
click at [159, 176] on button "confirmar" at bounding box center [143, 173] width 93 height 14
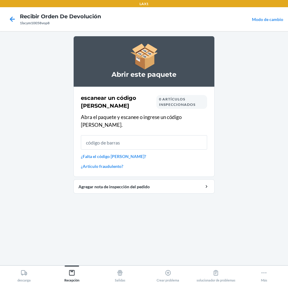
click at [146, 135] on input "text" at bounding box center [144, 142] width 126 height 14
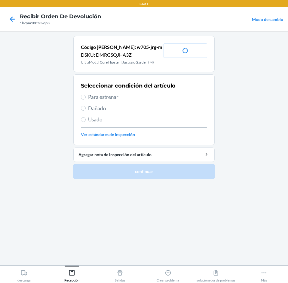
click at [94, 95] on span "Para estrenar" at bounding box center [147, 97] width 119 height 8
click at [86, 95] on input "Para estrenar" at bounding box center [83, 97] width 5 height 5
radio input "true"
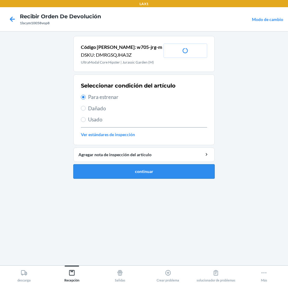
click at [113, 170] on button "continuar" at bounding box center [143, 171] width 141 height 14
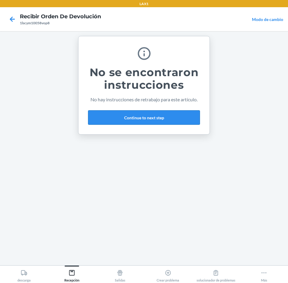
click at [179, 121] on button "Continue to next step" at bounding box center [144, 117] width 112 height 14
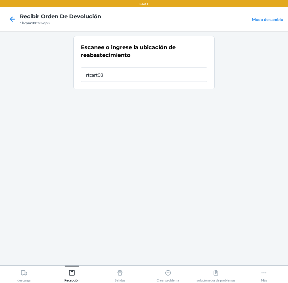
type input "rtcart032"
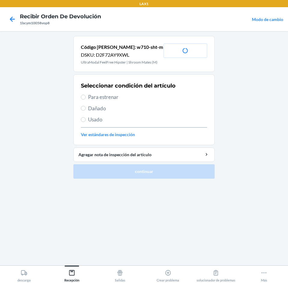
click at [97, 96] on span "Para estrenar" at bounding box center [147, 97] width 119 height 8
click at [86, 96] on input "Para estrenar" at bounding box center [83, 97] width 5 height 5
radio input "true"
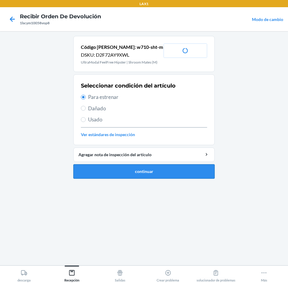
click at [105, 167] on button "continuar" at bounding box center [143, 171] width 141 height 14
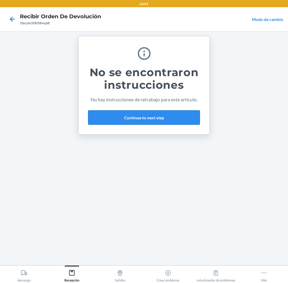
click at [182, 116] on button "Continue to next step" at bounding box center [144, 117] width 112 height 14
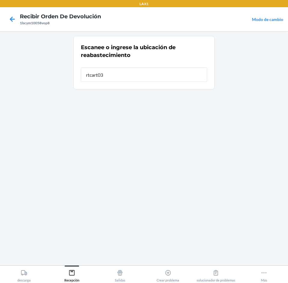
type input "rtcart032"
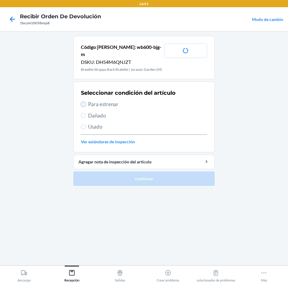
click at [81, 102] on input "Para estrenar" at bounding box center [83, 104] width 5 height 5
radio input "true"
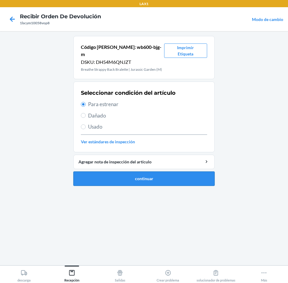
click at [95, 172] on button "continuar" at bounding box center [143, 179] width 141 height 14
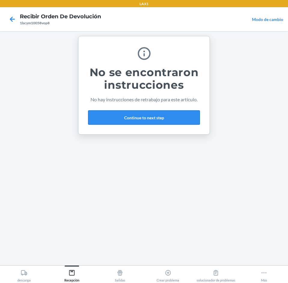
click at [138, 117] on button "Continue to next step" at bounding box center [144, 117] width 112 height 14
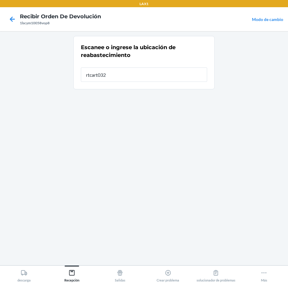
type input "rtcart032"
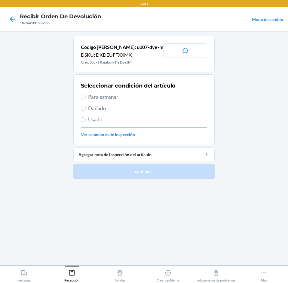
click at [108, 98] on span "Para estrenar" at bounding box center [147, 97] width 119 height 8
click at [86, 98] on input "Para estrenar" at bounding box center [83, 97] width 5 height 5
radio input "true"
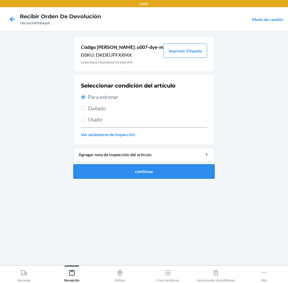
click at [108, 172] on button "continuar" at bounding box center [143, 171] width 141 height 14
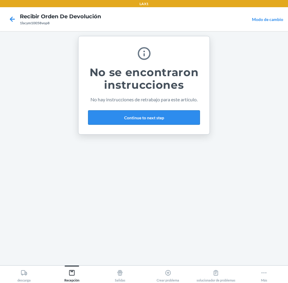
click at [170, 121] on button "Continue to next step" at bounding box center [144, 117] width 112 height 14
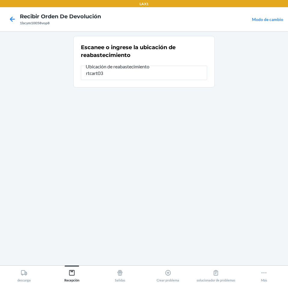
type input "rtcart032"
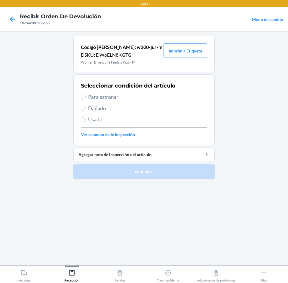
click at [95, 97] on span "Para estrenar" at bounding box center [147, 97] width 119 height 8
click at [86, 97] on input "Para estrenar" at bounding box center [83, 97] width 5 height 5
radio input "true"
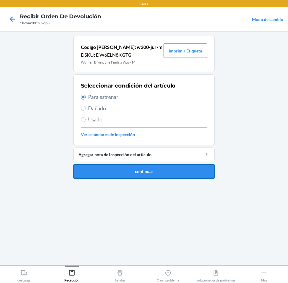
click at [119, 170] on button "continuar" at bounding box center [143, 171] width 141 height 14
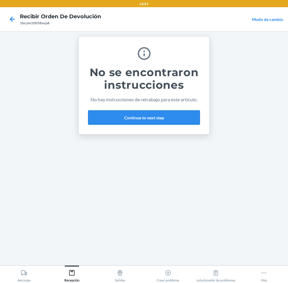
click at [163, 113] on button "Continue to next step" at bounding box center [144, 117] width 112 height 14
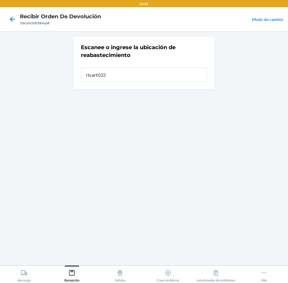
type input "rtcart032"
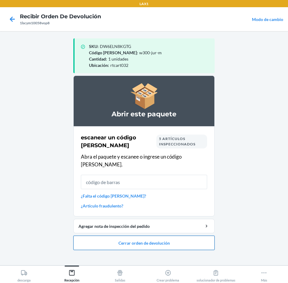
click at [176, 239] on button "Cerrar orden de devolución" at bounding box center [143, 243] width 141 height 14
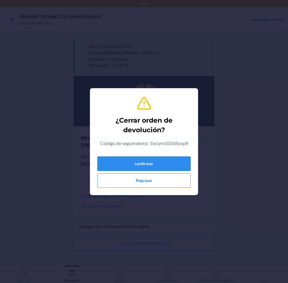
click at [171, 158] on button "confirmar" at bounding box center [143, 164] width 93 height 14
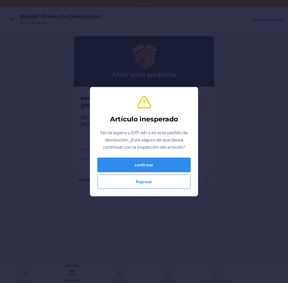
click at [150, 158] on button "confirmar" at bounding box center [143, 165] width 93 height 14
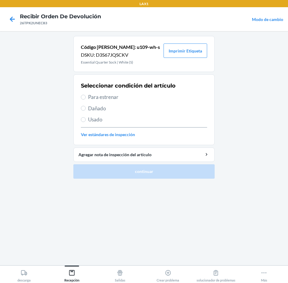
click at [112, 96] on span "Para estrenar" at bounding box center [147, 97] width 119 height 8
click at [86, 96] on input "Para estrenar" at bounding box center [83, 97] width 5 height 5
radio input "true"
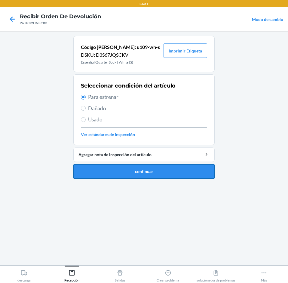
click at [120, 174] on button "continuar" at bounding box center [143, 171] width 141 height 14
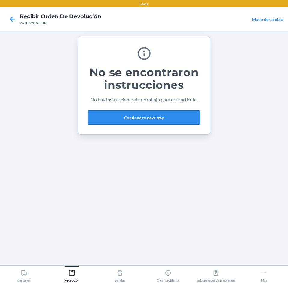
click at [173, 117] on button "Continue to next step" at bounding box center [144, 117] width 112 height 14
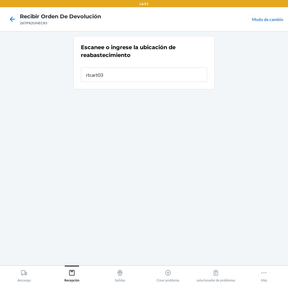
type input "rtcart032"
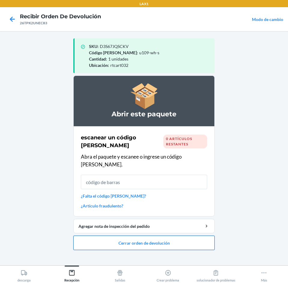
click at [170, 236] on button "Cerrar orden de devolución" at bounding box center [143, 243] width 141 height 14
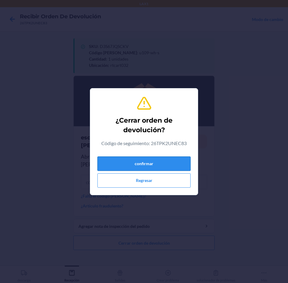
click at [160, 165] on button "confirmar" at bounding box center [143, 164] width 93 height 14
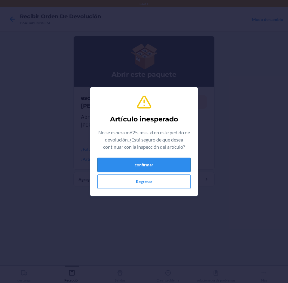
click at [151, 166] on button "confirmar" at bounding box center [143, 165] width 93 height 14
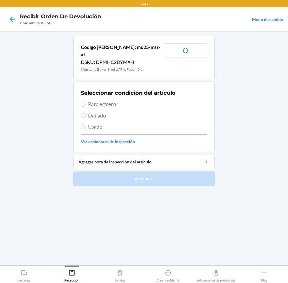
drag, startPoint x: 107, startPoint y: 95, endPoint x: 110, endPoint y: 123, distance: 27.7
click at [107, 101] on span "Para estrenar" at bounding box center [147, 105] width 119 height 8
click at [86, 102] on input "Para estrenar" at bounding box center [83, 104] width 5 height 5
radio input "true"
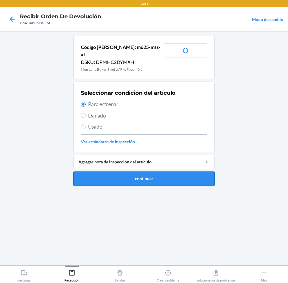
click at [131, 174] on button "continuar" at bounding box center [143, 179] width 141 height 14
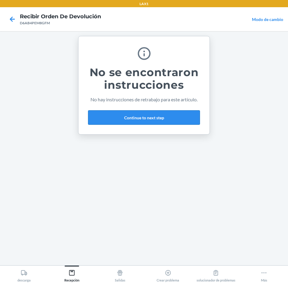
click at [172, 110] on button "Continue to next step" at bounding box center [144, 117] width 112 height 14
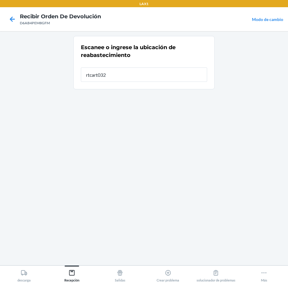
type input "rtcart032"
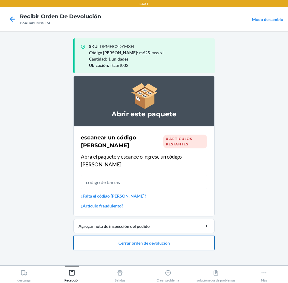
click at [179, 237] on button "Cerrar orden de devolución" at bounding box center [143, 243] width 141 height 14
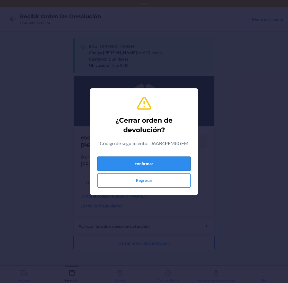
click at [183, 170] on button "confirmar" at bounding box center [143, 164] width 93 height 14
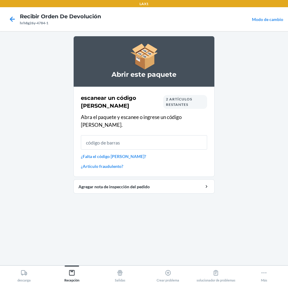
drag, startPoint x: 183, startPoint y: 170, endPoint x: 288, endPoint y: 298, distance: 164.9
click at [287, 283] on html "LAX1 Recibir orden de devolución hrh8g26y-4784-1 Modo de cambio Abrir este paqu…" at bounding box center [144, 141] width 288 height 283
click at [164, 136] on input "text" at bounding box center [144, 142] width 126 height 14
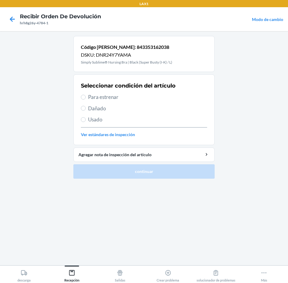
click at [93, 119] on span "Usado" at bounding box center [147, 120] width 119 height 8
click at [86, 119] on input "Usado" at bounding box center [83, 119] width 5 height 5
radio input "true"
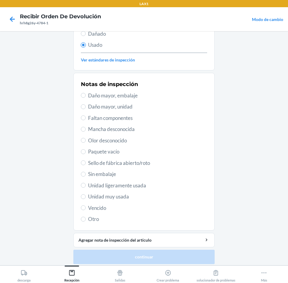
scroll to position [78, 0]
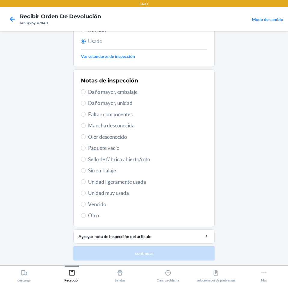
click at [107, 194] on span "Unidad muy usada" at bounding box center [147, 193] width 119 height 8
click at [86, 194] on input "Unidad muy usada" at bounding box center [83, 193] width 5 height 5
radio input "true"
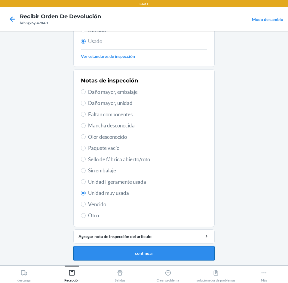
click at [129, 256] on button "continuar" at bounding box center [143, 253] width 141 height 14
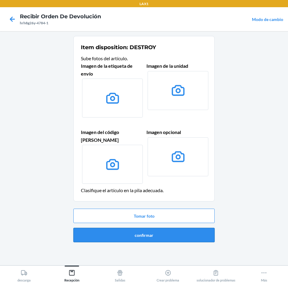
click at [178, 230] on button "confirmar" at bounding box center [143, 235] width 141 height 14
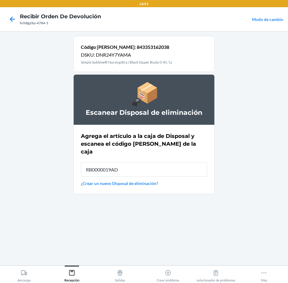
type input "RB0000019AD"
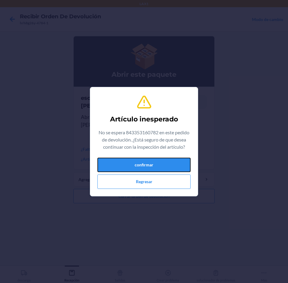
click at [167, 161] on button "confirmar" at bounding box center [143, 165] width 93 height 14
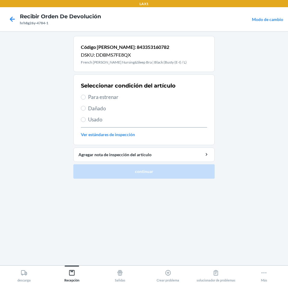
click at [100, 124] on div "Seleccionar condición del artículo Para estrenar Dañado Usado Ver estándares de…" at bounding box center [144, 109] width 126 height 59
click at [87, 119] on label "Usado" at bounding box center [144, 120] width 126 height 8
click at [86, 119] on input "Usado" at bounding box center [83, 119] width 5 height 5
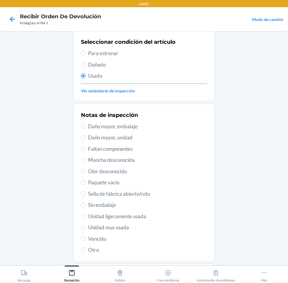
scroll to position [48, 0]
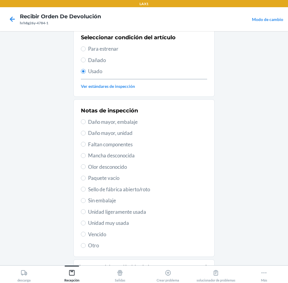
click at [101, 222] on span "Unidad muy usada" at bounding box center [147, 223] width 119 height 8
click at [86, 222] on input "Unidad muy usada" at bounding box center [83, 223] width 5 height 5
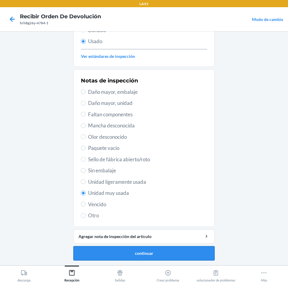
click at [192, 250] on button "continuar" at bounding box center [143, 253] width 141 height 14
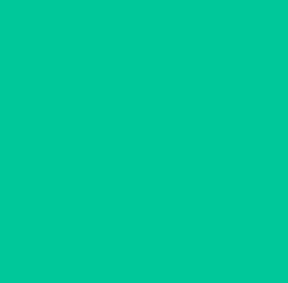
scroll to position [0, 0]
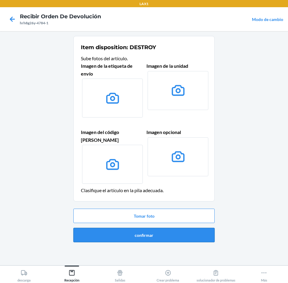
click at [195, 230] on button "confirmar" at bounding box center [143, 235] width 141 height 14
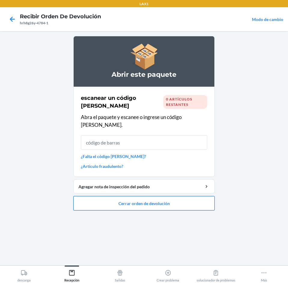
click at [177, 196] on button "Cerrar orden de devolución" at bounding box center [143, 203] width 141 height 14
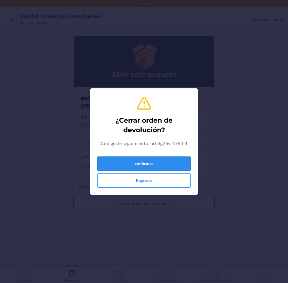
click at [177, 165] on button "confirmar" at bounding box center [143, 164] width 93 height 14
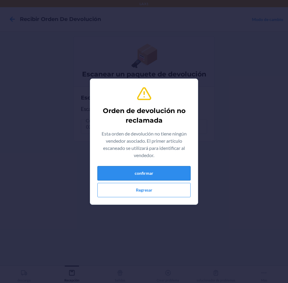
click at [182, 174] on button "confirmar" at bounding box center [143, 173] width 93 height 14
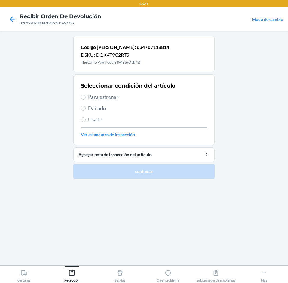
click at [95, 123] on span "Usado" at bounding box center [147, 120] width 119 height 8
click at [86, 122] on input "Usado" at bounding box center [83, 119] width 5 height 5
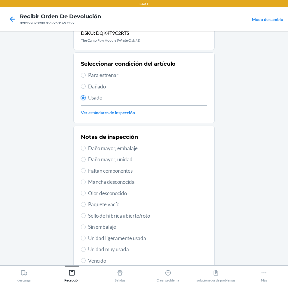
scroll to position [78, 0]
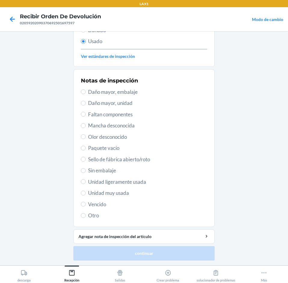
click at [95, 191] on span "Unidad muy usada" at bounding box center [147, 193] width 119 height 8
click at [86, 191] on input "Unidad muy usada" at bounding box center [83, 193] width 5 height 5
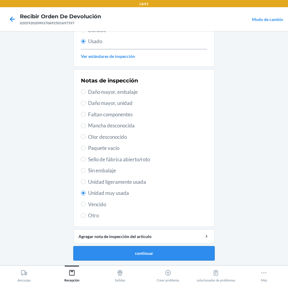
click at [170, 253] on button "continuar" at bounding box center [143, 253] width 141 height 14
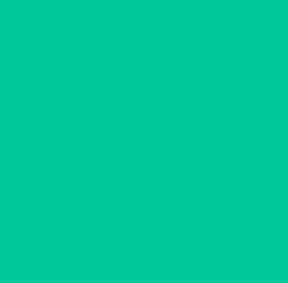
scroll to position [0, 0]
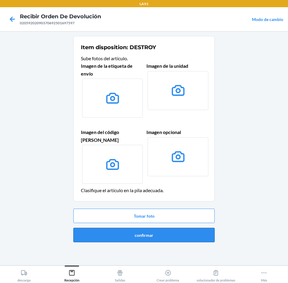
click at [190, 233] on button "confirmar" at bounding box center [143, 235] width 141 height 14
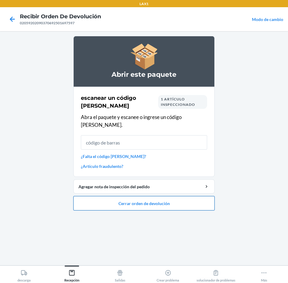
click at [112, 196] on button "Cerrar orden de devolución" at bounding box center [143, 203] width 141 height 14
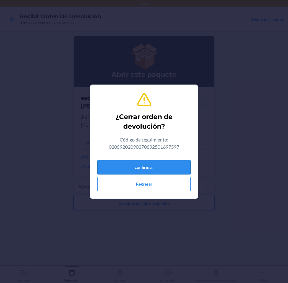
drag, startPoint x: 152, startPoint y: 165, endPoint x: 156, endPoint y: 164, distance: 3.7
click at [156, 164] on button "confirmar" at bounding box center [143, 167] width 93 height 14
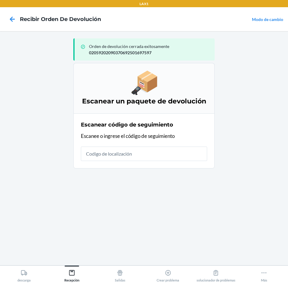
click at [124, 152] on input "text" at bounding box center [144, 154] width 126 height 14
click at [164, 158] on input "text" at bounding box center [144, 154] width 126 height 14
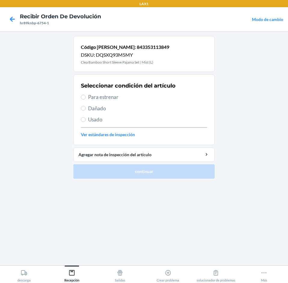
click at [106, 101] on span "Para estrenar" at bounding box center [147, 97] width 119 height 8
click at [86, 100] on input "Para estrenar" at bounding box center [83, 97] width 5 height 5
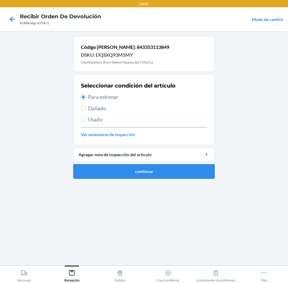
click at [125, 174] on button "continuar" at bounding box center [143, 171] width 141 height 14
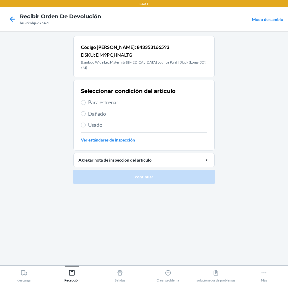
click at [86, 99] on label "Para estrenar" at bounding box center [144, 103] width 126 height 8
click at [86, 100] on input "Para estrenar" at bounding box center [83, 102] width 5 height 5
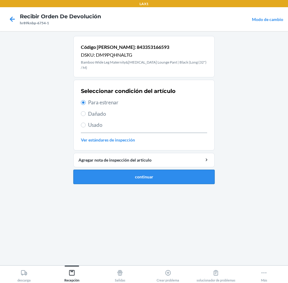
click at [127, 170] on button "continuar" at bounding box center [143, 177] width 141 height 14
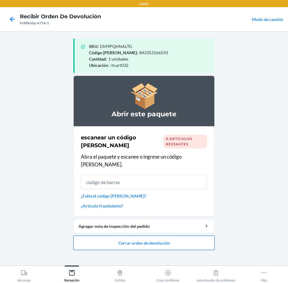
click at [188, 236] on button "Cerrar orden de devolución" at bounding box center [143, 243] width 141 height 14
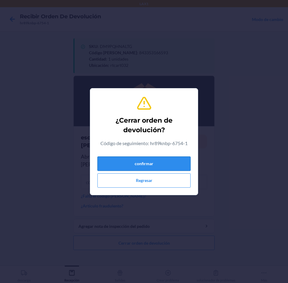
click at [170, 158] on button "confirmar" at bounding box center [143, 164] width 93 height 14
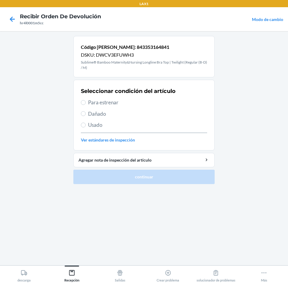
click at [96, 102] on span "Para estrenar" at bounding box center [147, 103] width 119 height 8
click at [86, 102] on input "Para estrenar" at bounding box center [83, 102] width 5 height 5
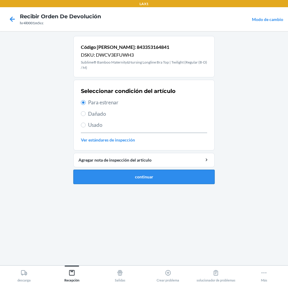
click at [158, 174] on button "continuar" at bounding box center [143, 177] width 141 height 14
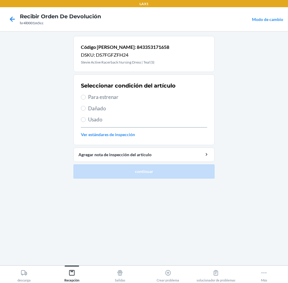
click at [86, 99] on label "Para estrenar" at bounding box center [144, 97] width 126 height 8
click at [86, 99] on input "Para estrenar" at bounding box center [83, 97] width 5 height 5
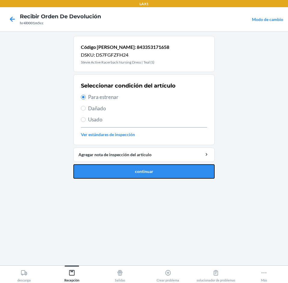
drag, startPoint x: 143, startPoint y: 173, endPoint x: 149, endPoint y: 167, distance: 8.3
click at [144, 173] on button "continuar" at bounding box center [143, 171] width 141 height 14
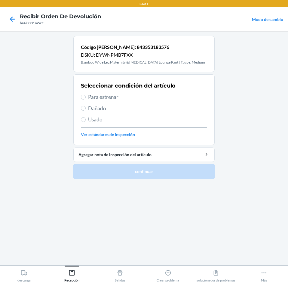
click at [98, 98] on span "Para estrenar" at bounding box center [147, 97] width 119 height 8
click at [86, 98] on input "Para estrenar" at bounding box center [83, 97] width 5 height 5
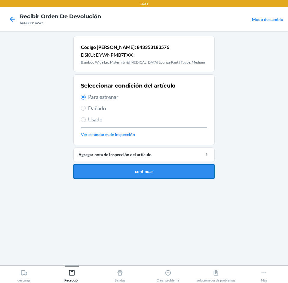
click at [165, 175] on button "continuar" at bounding box center [143, 171] width 141 height 14
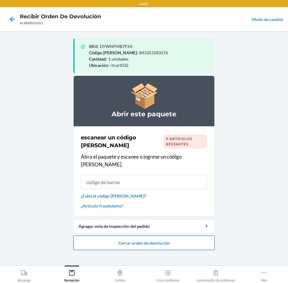
click at [189, 236] on button "Cerrar orden de devolución" at bounding box center [143, 243] width 141 height 14
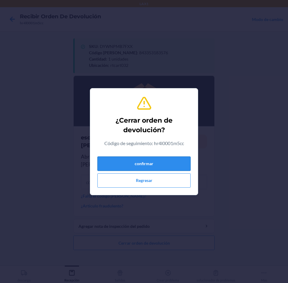
click at [175, 160] on button "confirmar" at bounding box center [143, 164] width 93 height 14
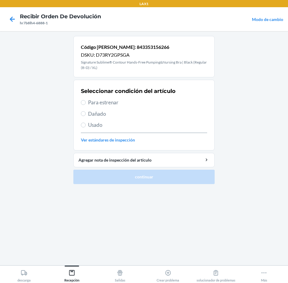
click at [98, 101] on span "Para estrenar" at bounding box center [147, 103] width 119 height 8
click at [86, 101] on input "Para estrenar" at bounding box center [83, 102] width 5 height 5
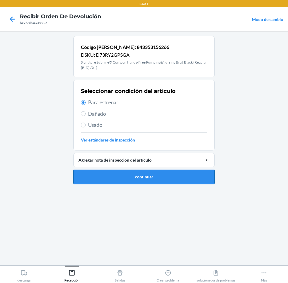
click at [180, 179] on button "continuar" at bounding box center [143, 177] width 141 height 14
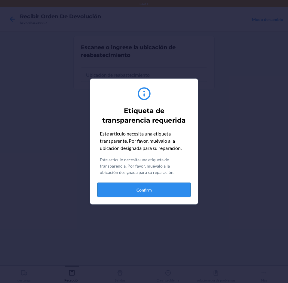
click at [176, 194] on button "Confirm" at bounding box center [143, 190] width 93 height 14
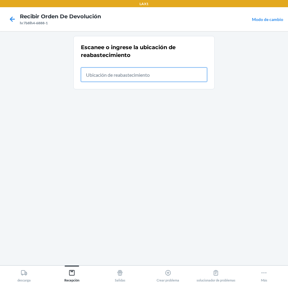
click at [189, 73] on input "text" at bounding box center [144, 75] width 126 height 14
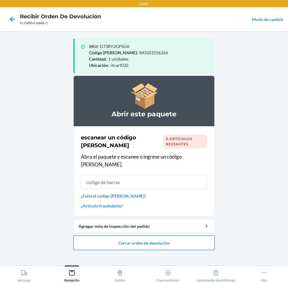
click at [157, 240] on button "Cerrar orden de devolución" at bounding box center [143, 243] width 141 height 14
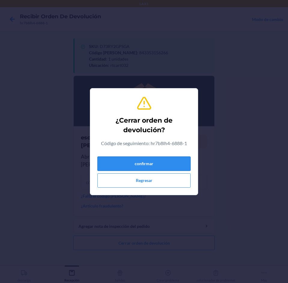
click at [172, 163] on button "confirmar" at bounding box center [143, 164] width 93 height 14
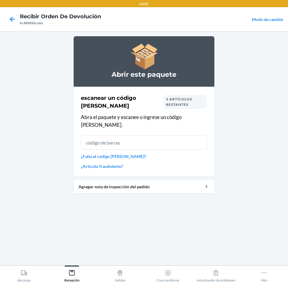
click at [125, 136] on input "text" at bounding box center [144, 142] width 126 height 14
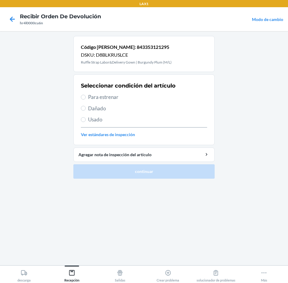
click at [93, 98] on span "Para estrenar" at bounding box center [147, 97] width 119 height 8
click at [86, 98] on input "Para estrenar" at bounding box center [83, 97] width 5 height 5
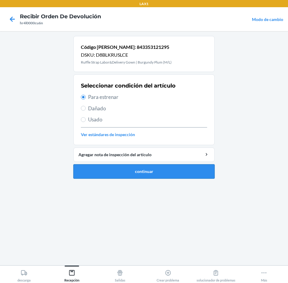
click at [140, 178] on button "continuar" at bounding box center [143, 171] width 141 height 14
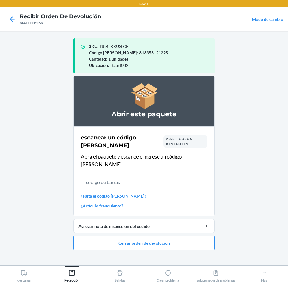
click at [179, 176] on input "text" at bounding box center [144, 182] width 126 height 14
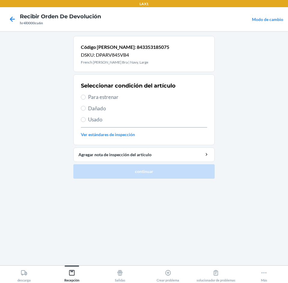
click at [101, 96] on span "Para estrenar" at bounding box center [147, 97] width 119 height 8
click at [86, 96] on input "Para estrenar" at bounding box center [83, 97] width 5 height 5
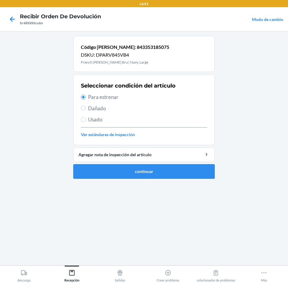
click at [131, 172] on button "continuar" at bounding box center [143, 171] width 141 height 14
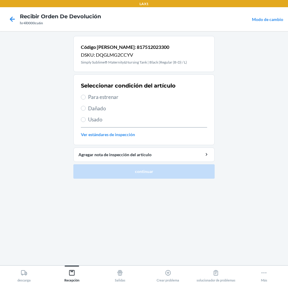
click at [97, 98] on span "Para estrenar" at bounding box center [147, 97] width 119 height 8
click at [86, 98] on input "Para estrenar" at bounding box center [83, 97] width 5 height 5
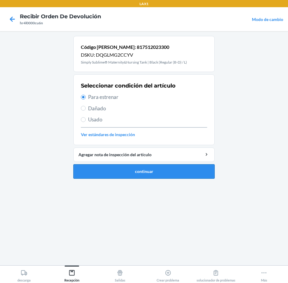
click at [113, 173] on button "continuar" at bounding box center [143, 171] width 141 height 14
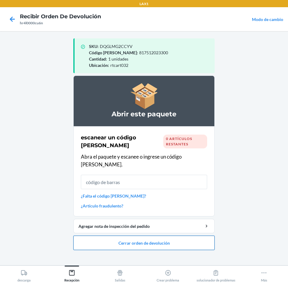
click at [176, 236] on button "Cerrar orden de devolución" at bounding box center [143, 243] width 141 height 14
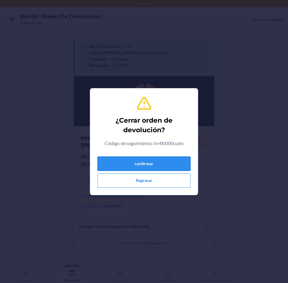
click at [174, 165] on button "confirmar" at bounding box center [143, 164] width 93 height 14
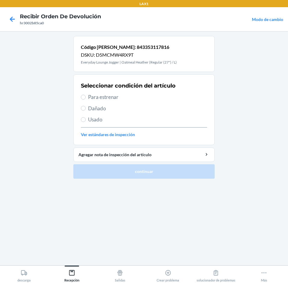
click at [86, 94] on label "Para estrenar" at bounding box center [144, 97] width 126 height 8
click at [86, 95] on input "Para estrenar" at bounding box center [83, 97] width 5 height 5
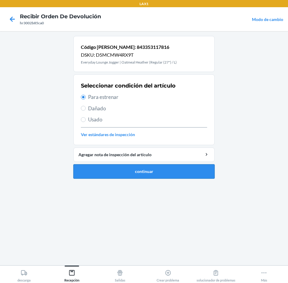
click at [146, 176] on button "continuar" at bounding box center [143, 171] width 141 height 14
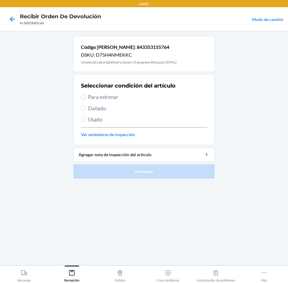
click at [94, 95] on span "Para estrenar" at bounding box center [147, 97] width 119 height 8
click at [86, 95] on input "Para estrenar" at bounding box center [83, 97] width 5 height 5
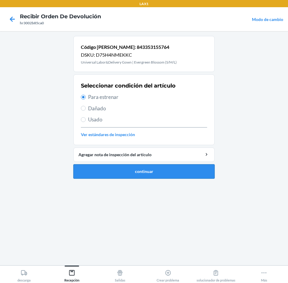
click at [119, 175] on button "continuar" at bounding box center [143, 171] width 141 height 14
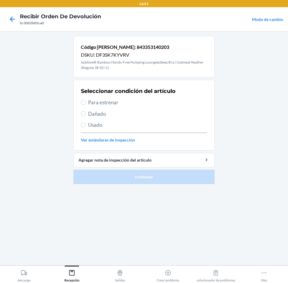
click at [95, 106] on span "Para estrenar" at bounding box center [147, 103] width 119 height 8
click at [86, 105] on input "Para estrenar" at bounding box center [83, 102] width 5 height 5
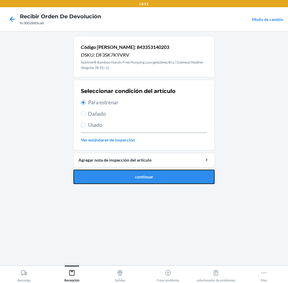
click at [104, 178] on button "continuar" at bounding box center [143, 177] width 141 height 14
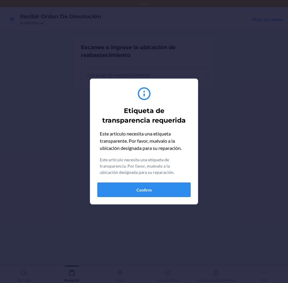
click at [182, 188] on button "Confirm" at bounding box center [143, 190] width 93 height 14
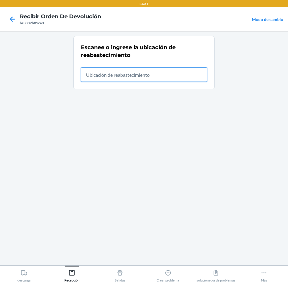
click at [147, 79] on input "text" at bounding box center [144, 75] width 126 height 14
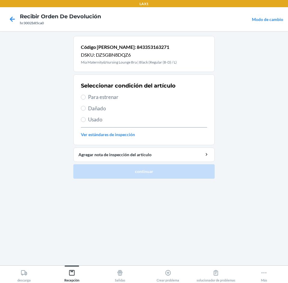
drag, startPoint x: 89, startPoint y: 96, endPoint x: 96, endPoint y: 109, distance: 14.8
click at [89, 96] on span "Para estrenar" at bounding box center [147, 97] width 119 height 8
click at [86, 96] on input "Para estrenar" at bounding box center [83, 97] width 5 height 5
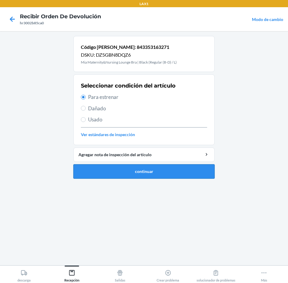
click at [152, 174] on button "continuar" at bounding box center [143, 171] width 141 height 14
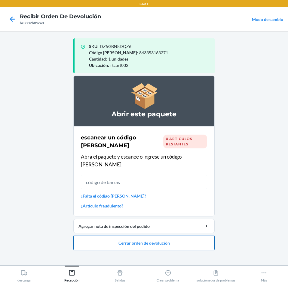
click at [173, 236] on button "Cerrar orden de devolución" at bounding box center [143, 243] width 141 height 14
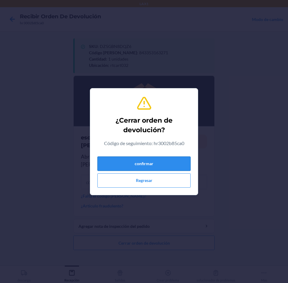
click at [178, 169] on button "confirmar" at bounding box center [143, 164] width 93 height 14
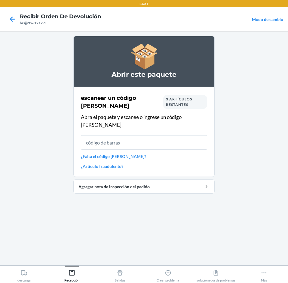
click at [113, 137] on input "text" at bounding box center [144, 142] width 126 height 14
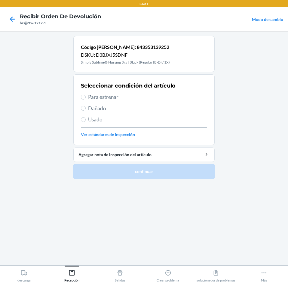
click at [93, 96] on span "Para estrenar" at bounding box center [147, 97] width 119 height 8
click at [86, 96] on input "Para estrenar" at bounding box center [83, 97] width 5 height 5
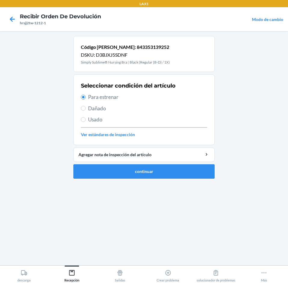
click at [126, 179] on ol "Código [PERSON_NAME]: 843353139252 DSKU: D3BJXJ5SDNF Simply Sublime® Nursing Br…" at bounding box center [143, 110] width 141 height 148
click at [126, 171] on button "continuar" at bounding box center [143, 171] width 141 height 14
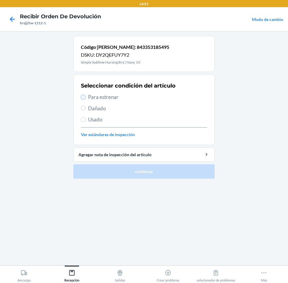
click at [84, 99] on input "Para estrenar" at bounding box center [83, 97] width 5 height 5
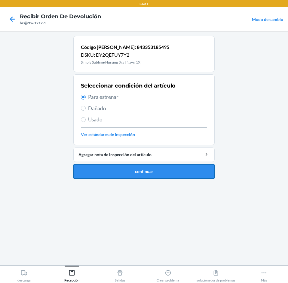
click at [115, 179] on button "continuar" at bounding box center [143, 171] width 141 height 14
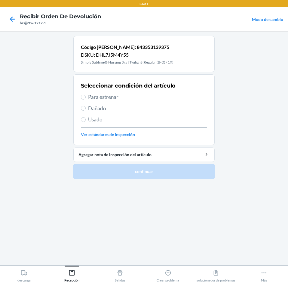
click at [107, 99] on span "Para estrenar" at bounding box center [147, 97] width 119 height 8
click at [86, 99] on input "Para estrenar" at bounding box center [83, 97] width 5 height 5
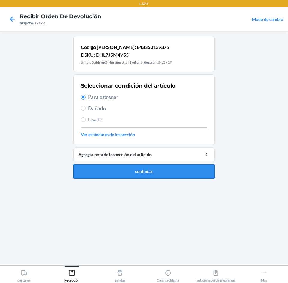
click at [122, 178] on button "continuar" at bounding box center [143, 171] width 141 height 14
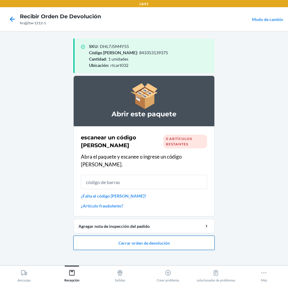
click at [187, 236] on button "Cerrar orden de devolución" at bounding box center [143, 243] width 141 height 14
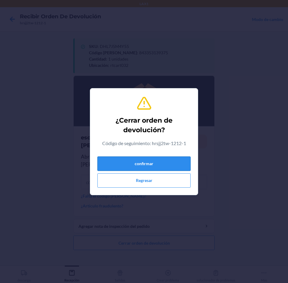
click at [183, 165] on button "confirmar" at bounding box center [143, 164] width 93 height 14
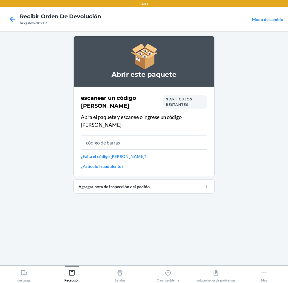
click at [138, 135] on input "text" at bounding box center [144, 142] width 126 height 14
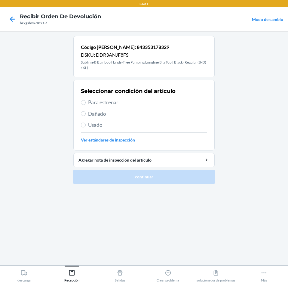
click at [93, 103] on span "Para estrenar" at bounding box center [147, 103] width 119 height 8
click at [86, 103] on input "Para estrenar" at bounding box center [83, 102] width 5 height 5
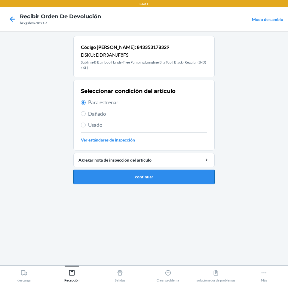
click at [98, 178] on button "continuar" at bounding box center [143, 177] width 141 height 14
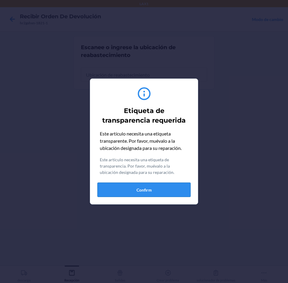
click at [138, 191] on button "Confirm" at bounding box center [143, 190] width 93 height 14
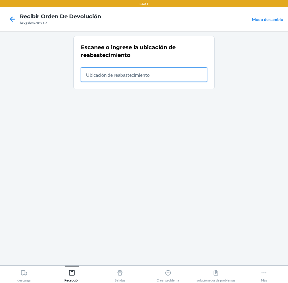
click at [155, 81] on input "text" at bounding box center [144, 75] width 126 height 14
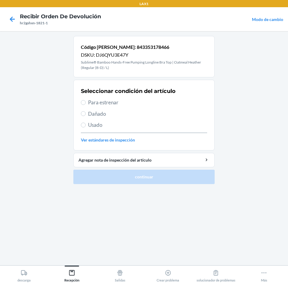
drag, startPoint x: 98, startPoint y: 100, endPoint x: 109, endPoint y: 143, distance: 44.9
click at [97, 101] on span "Para estrenar" at bounding box center [147, 103] width 119 height 8
click at [86, 101] on input "Para estrenar" at bounding box center [83, 102] width 5 height 5
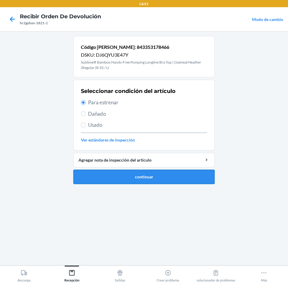
click at [116, 176] on button "continuar" at bounding box center [143, 177] width 141 height 14
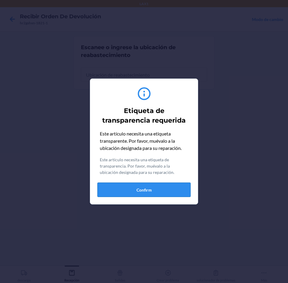
click at [148, 192] on button "Confirm" at bounding box center [143, 190] width 93 height 14
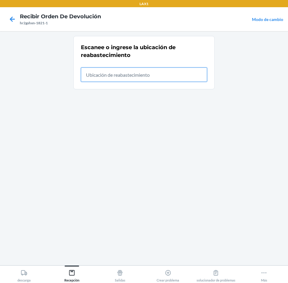
click at [183, 80] on input "text" at bounding box center [144, 75] width 126 height 14
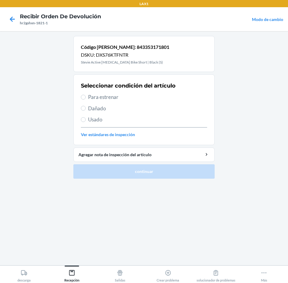
click at [87, 99] on label "Para estrenar" at bounding box center [144, 97] width 126 height 8
click at [86, 99] on input "Para estrenar" at bounding box center [83, 97] width 5 height 5
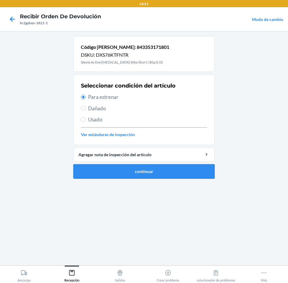
click at [124, 178] on button "continuar" at bounding box center [143, 171] width 141 height 14
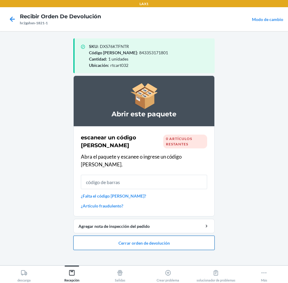
click at [198, 243] on button "Cerrar orden de devolución" at bounding box center [143, 243] width 141 height 14
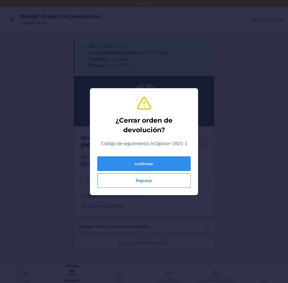
click at [167, 165] on button "confirmar" at bounding box center [143, 164] width 93 height 14
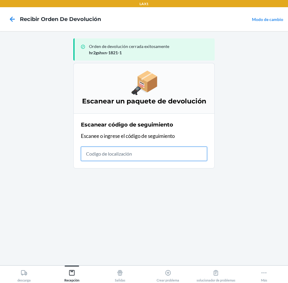
click at [149, 155] on input "text" at bounding box center [144, 154] width 126 height 14
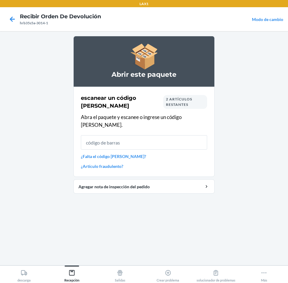
click at [163, 96] on div "2 artículos restantes" at bounding box center [185, 102] width 44 height 14
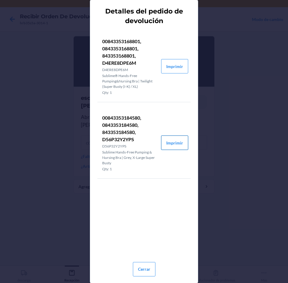
click at [181, 146] on button "Imprimir" at bounding box center [174, 143] width 27 height 14
click at [142, 270] on button "Cerrar" at bounding box center [144, 269] width 23 height 14
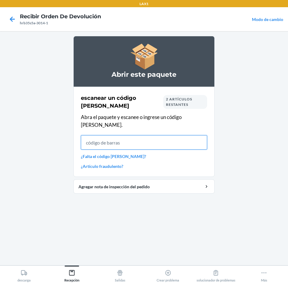
click at [182, 141] on input "text" at bounding box center [144, 142] width 126 height 14
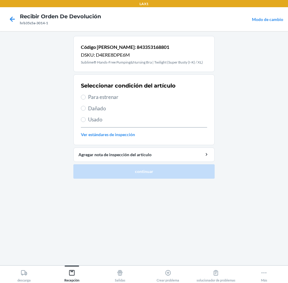
click at [107, 100] on span "Para estrenar" at bounding box center [147, 97] width 119 height 8
click at [86, 100] on input "Para estrenar" at bounding box center [83, 97] width 5 height 5
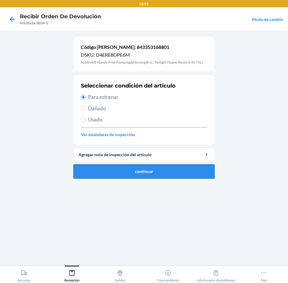
click at [145, 170] on button "continuar" at bounding box center [143, 171] width 141 height 14
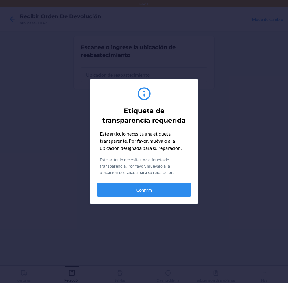
click at [179, 199] on div "Etiqueta de transparencia requerida Este artículo necesita una etiqueta transpa…" at bounding box center [143, 142] width 93 height 116
click at [179, 197] on button "Confirm" at bounding box center [143, 190] width 93 height 14
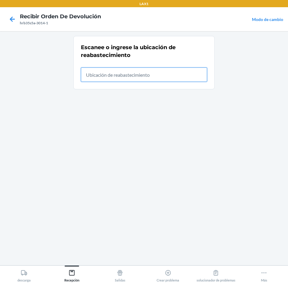
click at [167, 73] on input "text" at bounding box center [144, 75] width 126 height 14
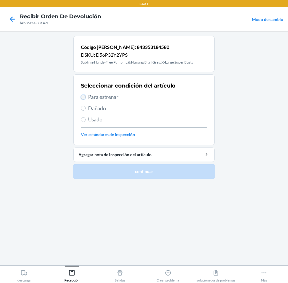
drag, startPoint x: 84, startPoint y: 97, endPoint x: 88, endPoint y: 98, distance: 3.8
click at [86, 98] on label "Para estrenar" at bounding box center [144, 97] width 126 height 8
click at [86, 98] on input "Para estrenar" at bounding box center [83, 97] width 5 height 5
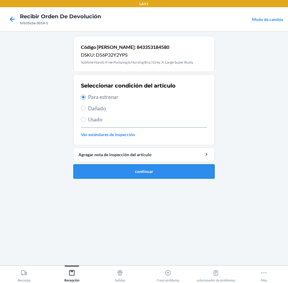
click at [126, 169] on button "continuar" at bounding box center [143, 171] width 141 height 14
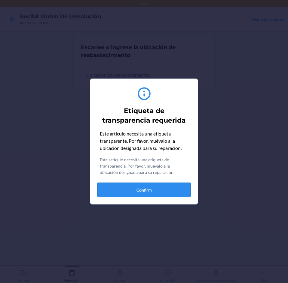
click at [160, 191] on button "Confirm" at bounding box center [143, 190] width 93 height 14
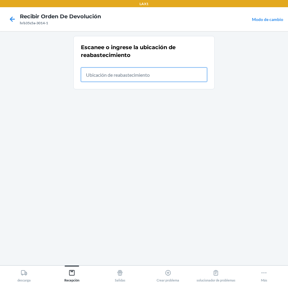
click at [164, 73] on input "text" at bounding box center [144, 75] width 126 height 14
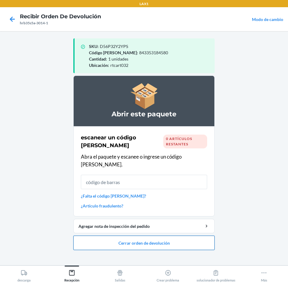
click at [188, 236] on button "Cerrar orden de devolución" at bounding box center [143, 243] width 141 height 14
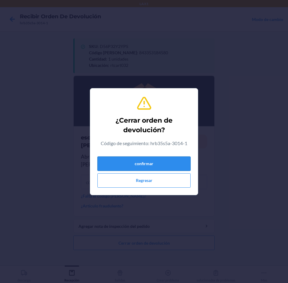
click at [185, 164] on button "confirmar" at bounding box center [143, 164] width 93 height 14
click at [167, 163] on button "confirmar" at bounding box center [143, 164] width 93 height 14
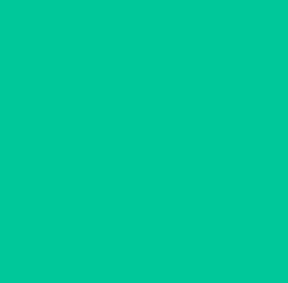
click at [136, 165] on section "Escanear código de seguimiento Escanee o ingrese el código de seguimiento" at bounding box center [143, 140] width 141 height 55
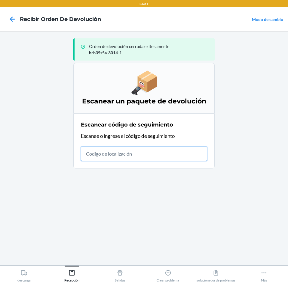
click at [187, 150] on input "text" at bounding box center [144, 154] width 126 height 14
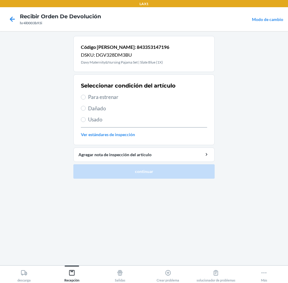
click at [101, 98] on span "Para estrenar" at bounding box center [147, 97] width 119 height 8
click at [86, 98] on input "Para estrenar" at bounding box center [83, 97] width 5 height 5
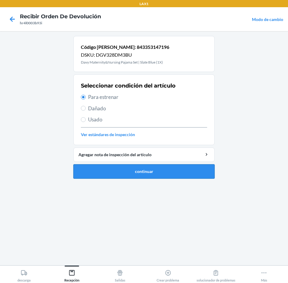
click at [145, 172] on button "continuar" at bounding box center [143, 171] width 141 height 14
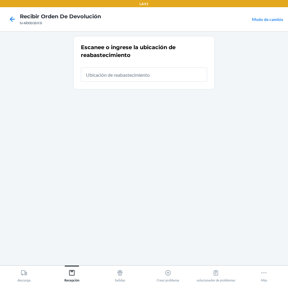
click at [194, 81] on input "text" at bounding box center [144, 75] width 126 height 14
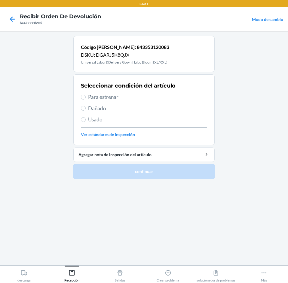
click at [90, 94] on span "Para estrenar" at bounding box center [147, 97] width 119 height 8
click at [86, 95] on input "Para estrenar" at bounding box center [83, 97] width 5 height 5
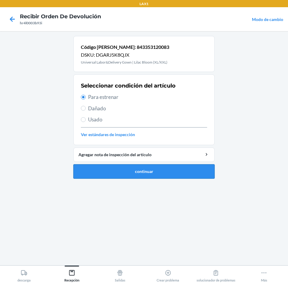
click at [162, 171] on button "continuar" at bounding box center [143, 171] width 141 height 14
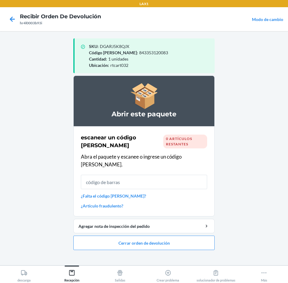
click at [287, 212] on html "LAX1 Recibir orden de devolución hr4l0003b93i Modo de cambio SKU : DGARJ5K8QJX …" at bounding box center [144, 141] width 288 height 283
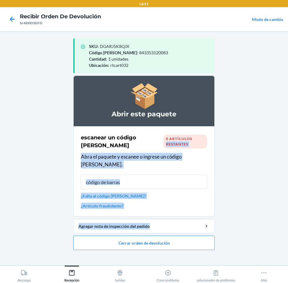
click at [230, 191] on main "SKU : DGARJ5K8QJX Código [PERSON_NAME] : 843353120083 Cantidad : 1 unidades Ubi…" at bounding box center [144, 148] width 288 height 234
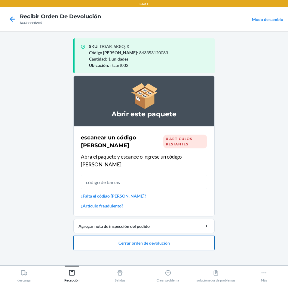
click at [191, 236] on button "Cerrar orden de devolución" at bounding box center [143, 243] width 141 height 14
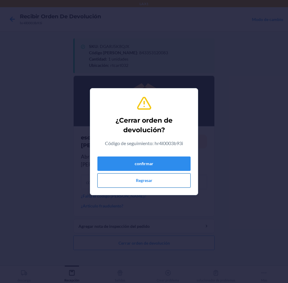
click at [180, 182] on button "Regresar" at bounding box center [143, 180] width 93 height 14
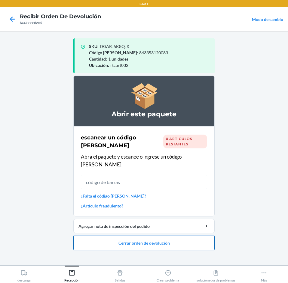
click at [198, 240] on button "Cerrar orden de devolución" at bounding box center [143, 243] width 141 height 14
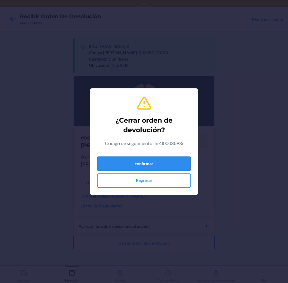
click at [187, 167] on button "confirmar" at bounding box center [143, 164] width 93 height 14
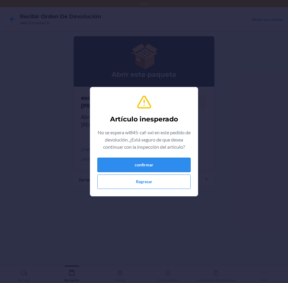
click at [162, 166] on button "confirmar" at bounding box center [143, 165] width 93 height 14
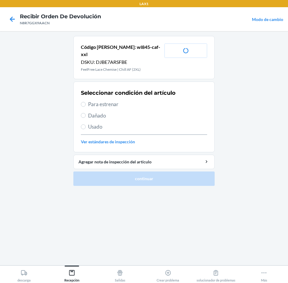
click at [100, 101] on span "Para estrenar" at bounding box center [147, 105] width 119 height 8
click at [86, 102] on input "Para estrenar" at bounding box center [83, 104] width 5 height 5
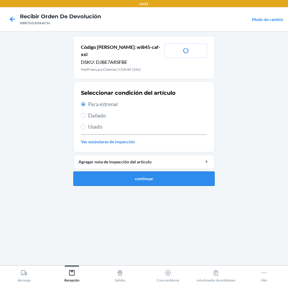
click at [139, 172] on button "continuar" at bounding box center [143, 179] width 141 height 14
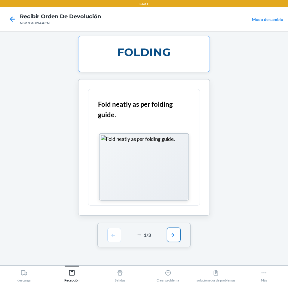
click at [172, 234] on button "button" at bounding box center [174, 235] width 14 height 14
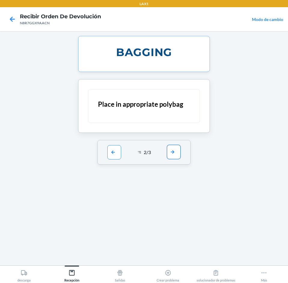
click at [169, 148] on button "button" at bounding box center [174, 152] width 14 height 14
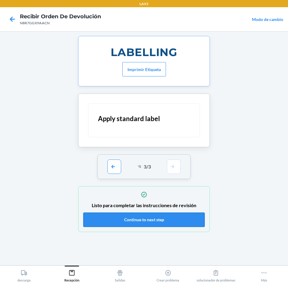
click at [169, 217] on button "Continue to next step" at bounding box center [143, 220] width 121 height 14
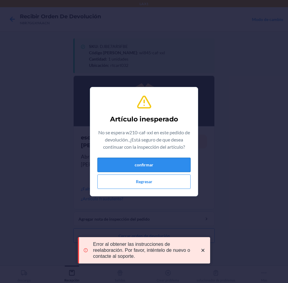
click at [134, 170] on button "confirmar" at bounding box center [143, 165] width 93 height 14
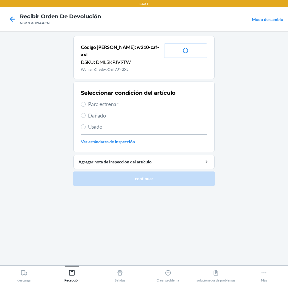
click at [84, 92] on div "Seleccionar condición del artículo Para estrenar Dañado Usado Ver estándares de…" at bounding box center [144, 116] width 126 height 59
click at [85, 102] on input "Para estrenar" at bounding box center [83, 104] width 5 height 5
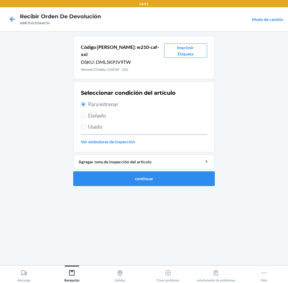
drag, startPoint x: 132, startPoint y: 175, endPoint x: 134, endPoint y: 171, distance: 4.8
click at [132, 175] on button "continuar" at bounding box center [143, 179] width 141 height 14
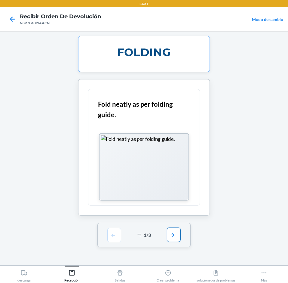
click at [169, 240] on button "button" at bounding box center [174, 235] width 14 height 14
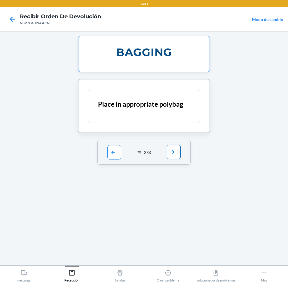
click at [169, 151] on button "button" at bounding box center [174, 152] width 14 height 14
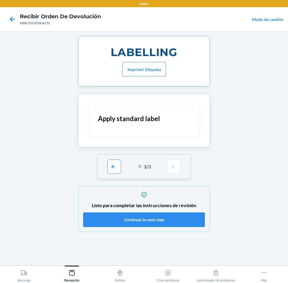
click at [171, 218] on button "Continue to next step" at bounding box center [143, 220] width 121 height 14
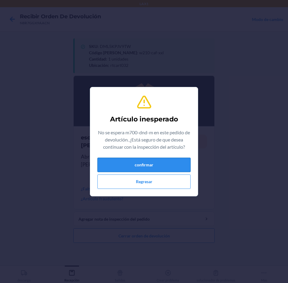
click at [175, 163] on button "confirmar" at bounding box center [143, 165] width 93 height 14
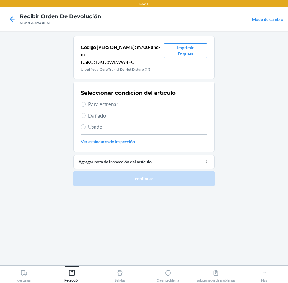
click at [96, 92] on div "Seleccionar condición del artículo Para estrenar Dañado Usado Ver estándares de…" at bounding box center [144, 116] width 126 height 59
click at [96, 101] on span "Para estrenar" at bounding box center [147, 105] width 119 height 8
click at [86, 102] on input "Para estrenar" at bounding box center [83, 104] width 5 height 5
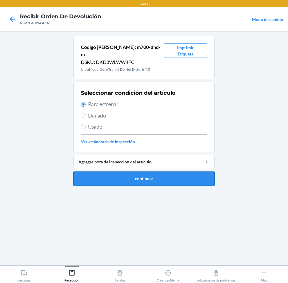
click at [116, 174] on button "continuar" at bounding box center [143, 179] width 141 height 14
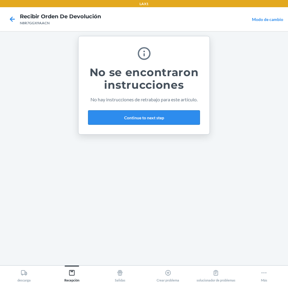
click at [150, 119] on button "Continue to next step" at bounding box center [144, 117] width 112 height 14
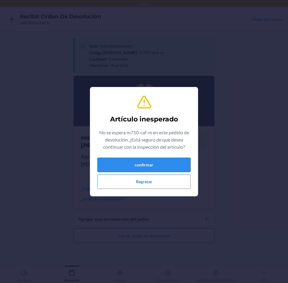
click at [169, 162] on button "confirmar" at bounding box center [143, 165] width 93 height 14
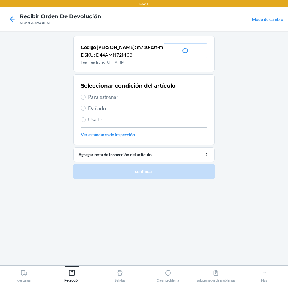
click at [86, 98] on label "Para estrenar" at bounding box center [144, 97] width 126 height 8
click at [86, 98] on input "Para estrenar" at bounding box center [83, 97] width 5 height 5
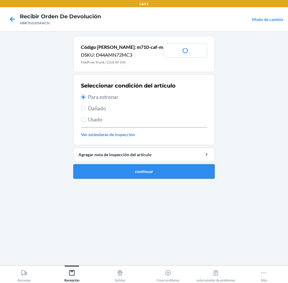
click at [115, 172] on button "continuar" at bounding box center [143, 171] width 141 height 14
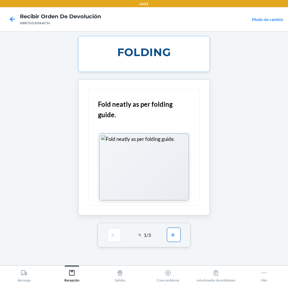
click at [175, 236] on button "button" at bounding box center [174, 235] width 14 height 14
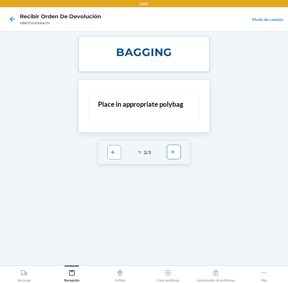
click at [177, 151] on button "button" at bounding box center [174, 152] width 14 height 14
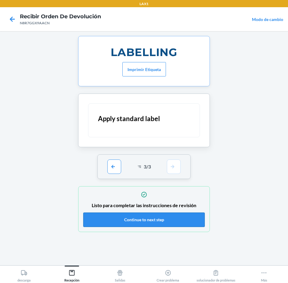
click at [174, 224] on button "Continue to next step" at bounding box center [143, 220] width 121 height 14
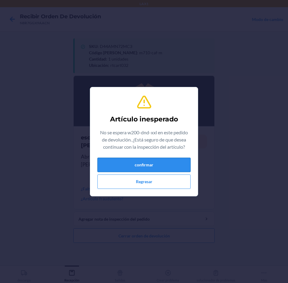
click at [114, 166] on button "confirmar" at bounding box center [143, 165] width 93 height 14
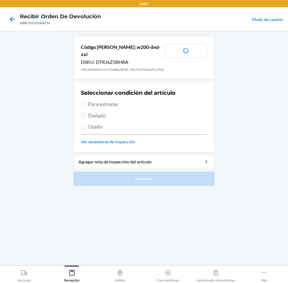
click at [108, 101] on span "Para estrenar" at bounding box center [147, 105] width 119 height 8
click at [86, 102] on input "Para estrenar" at bounding box center [83, 104] width 5 height 5
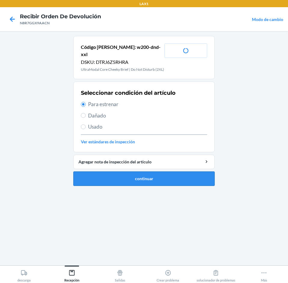
click at [135, 177] on button "continuar" at bounding box center [143, 179] width 141 height 14
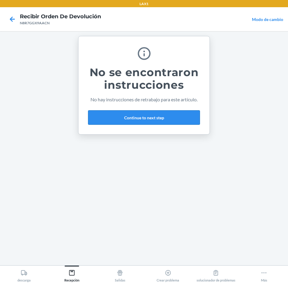
click at [172, 119] on button "Continue to next step" at bounding box center [144, 117] width 112 height 14
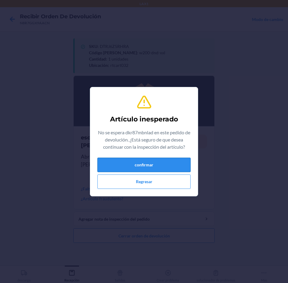
click at [118, 165] on button "confirmar" at bounding box center [143, 165] width 93 height 14
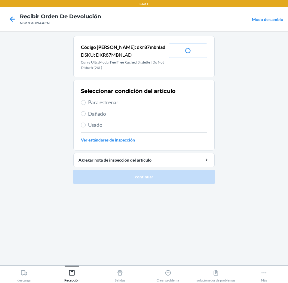
click at [93, 126] on span "Usado" at bounding box center [147, 125] width 119 height 8
click at [86, 126] on input "Usado" at bounding box center [83, 125] width 5 height 5
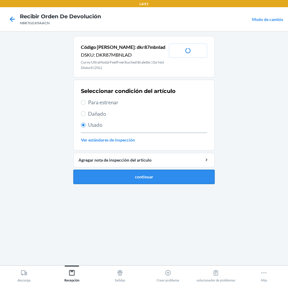
click at [108, 180] on button "continuar" at bounding box center [143, 177] width 141 height 14
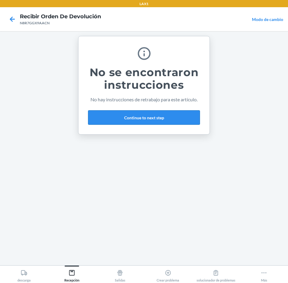
click at [182, 115] on button "Continue to next step" at bounding box center [144, 117] width 112 height 14
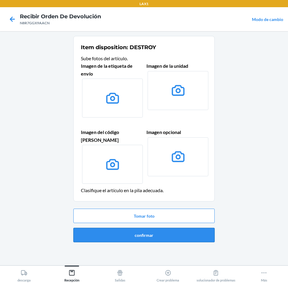
click at [185, 229] on button "confirmar" at bounding box center [143, 235] width 141 height 14
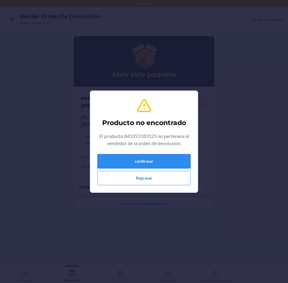
click at [133, 166] on button "confirmar" at bounding box center [143, 161] width 93 height 14
click at [149, 161] on button "confirmar" at bounding box center [143, 161] width 93 height 14
click at [167, 161] on button "confirmar" at bounding box center [143, 161] width 93 height 14
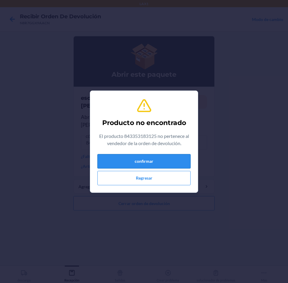
click at [167, 161] on button "confirmar" at bounding box center [143, 161] width 93 height 14
click at [167, 173] on button "Regresar" at bounding box center [143, 178] width 93 height 14
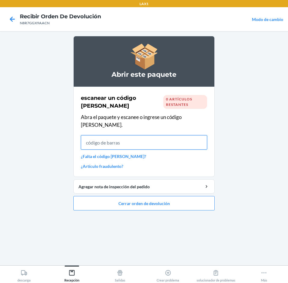
click at [149, 138] on input "text" at bounding box center [144, 142] width 126 height 14
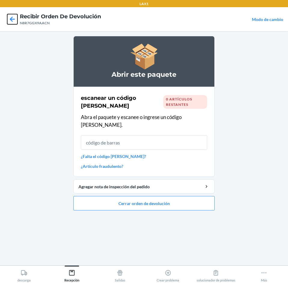
click at [14, 20] on icon at bounding box center [12, 19] width 10 height 10
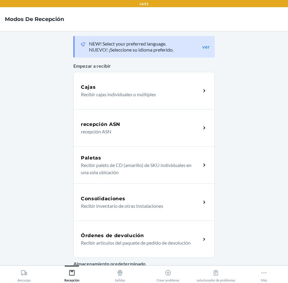
click at [182, 242] on p "Recibir artículos del paquete de pedido de devolución" at bounding box center [138, 243] width 115 height 7
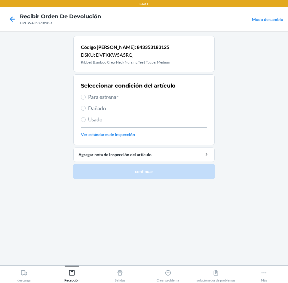
click at [92, 96] on span "Para estrenar" at bounding box center [147, 97] width 119 height 8
click at [86, 96] on input "Para estrenar" at bounding box center [83, 97] width 5 height 5
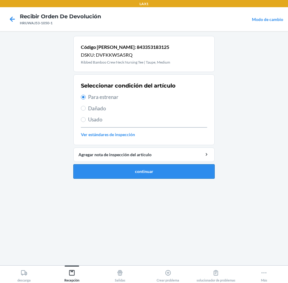
click at [141, 168] on button "continuar" at bounding box center [143, 171] width 141 height 14
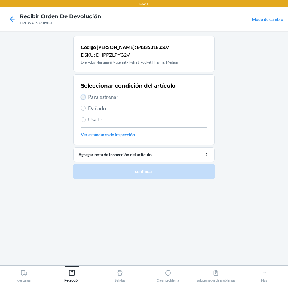
click at [84, 95] on input "Para estrenar" at bounding box center [83, 97] width 5 height 5
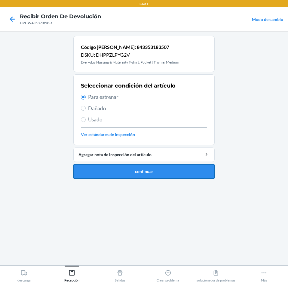
click at [127, 173] on button "continuar" at bounding box center [143, 171] width 141 height 14
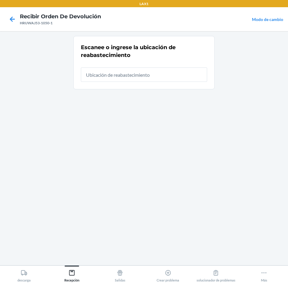
click at [188, 80] on input "text" at bounding box center [144, 75] width 126 height 14
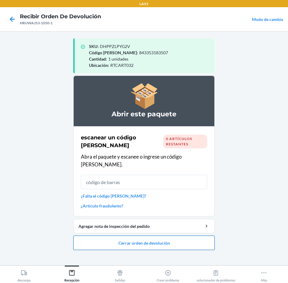
click at [184, 236] on button "Cerrar orden de devolución" at bounding box center [143, 243] width 141 height 14
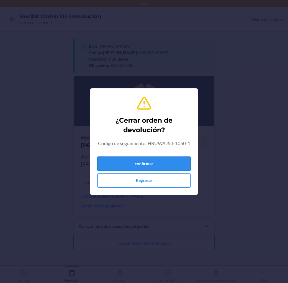
click at [173, 163] on button "confirmar" at bounding box center [143, 164] width 93 height 14
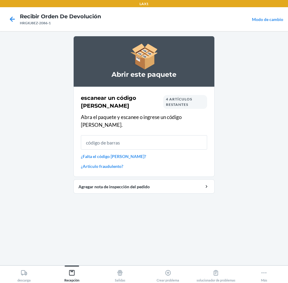
click at [154, 125] on div "escanear un código [PERSON_NAME] 4 artículos restantes Abra el paquete y escane…" at bounding box center [144, 131] width 126 height 79
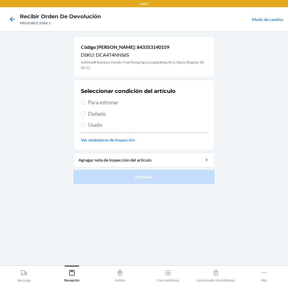
click at [93, 128] on span "Usado" at bounding box center [147, 125] width 119 height 8
click at [86, 128] on input "Usado" at bounding box center [83, 125] width 5 height 5
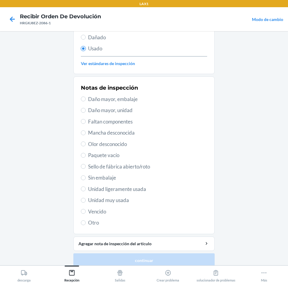
scroll to position [84, 0]
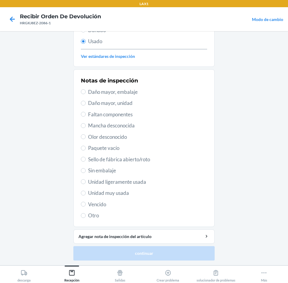
click at [110, 196] on span "Unidad muy usada" at bounding box center [147, 193] width 119 height 8
click at [86, 196] on input "Unidad muy usada" at bounding box center [83, 193] width 5 height 5
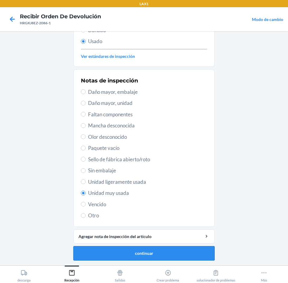
click at [184, 253] on button "continuar" at bounding box center [143, 253] width 141 height 14
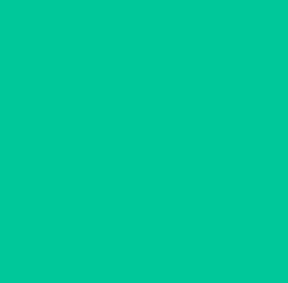
scroll to position [0, 0]
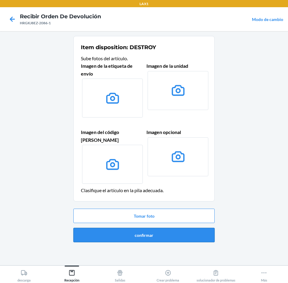
click at [188, 228] on button "confirmar" at bounding box center [143, 235] width 141 height 14
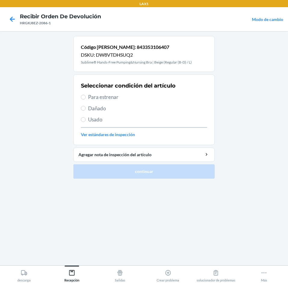
click at [92, 94] on span "Para estrenar" at bounding box center [147, 97] width 119 height 8
click at [86, 95] on input "Para estrenar" at bounding box center [83, 97] width 5 height 5
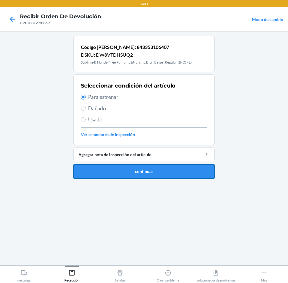
click at [149, 174] on button "continuar" at bounding box center [143, 171] width 141 height 14
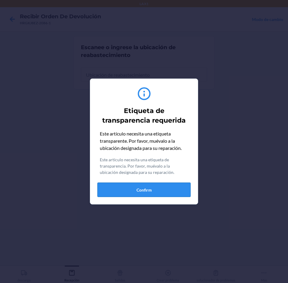
click at [155, 187] on button "Confirm" at bounding box center [143, 190] width 93 height 14
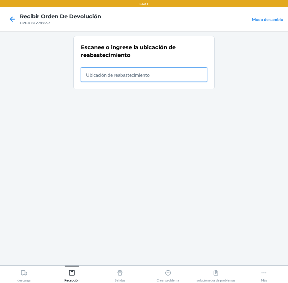
click at [185, 79] on input "text" at bounding box center [144, 75] width 126 height 14
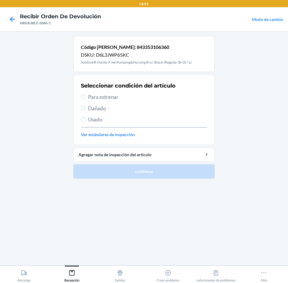
click at [94, 117] on span "Usado" at bounding box center [147, 120] width 119 height 8
click at [86, 117] on input "Usado" at bounding box center [83, 119] width 5 height 5
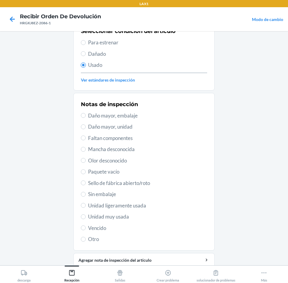
scroll to position [60, 0]
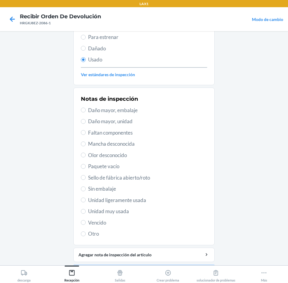
click at [107, 214] on span "Unidad muy usada" at bounding box center [147, 212] width 119 height 8
click at [86, 214] on input "Unidad muy usada" at bounding box center [83, 211] width 5 height 5
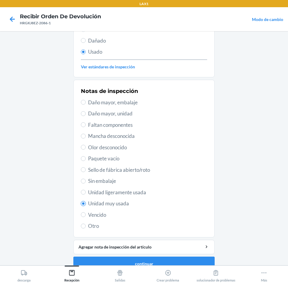
scroll to position [78, 0]
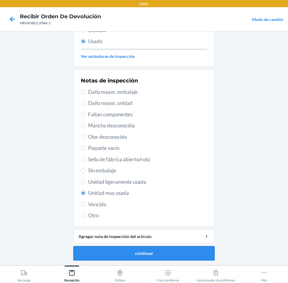
click at [189, 257] on button "continuar" at bounding box center [143, 253] width 141 height 14
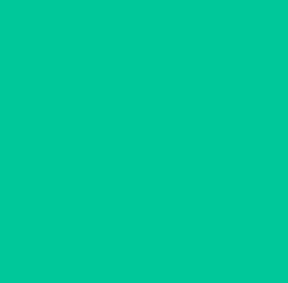
scroll to position [0, 0]
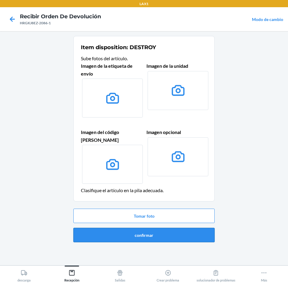
click at [191, 230] on button "confirmar" at bounding box center [143, 235] width 141 height 14
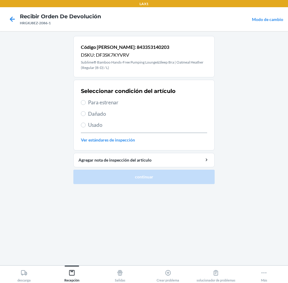
click at [96, 101] on span "Para estrenar" at bounding box center [147, 103] width 119 height 8
click at [86, 101] on input "Para estrenar" at bounding box center [83, 102] width 5 height 5
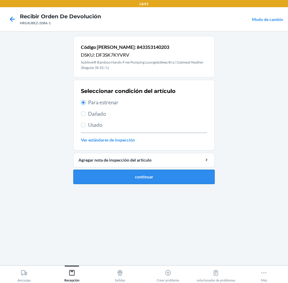
click at [156, 177] on button "continuar" at bounding box center [143, 177] width 141 height 14
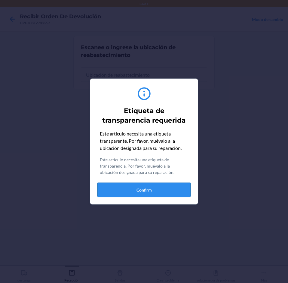
click at [178, 187] on button "Confirm" at bounding box center [143, 190] width 93 height 14
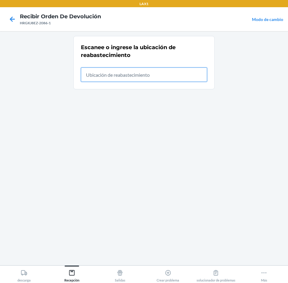
click at [146, 82] on input "text" at bounding box center [144, 75] width 126 height 14
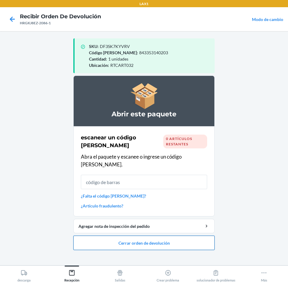
click at [193, 236] on button "Cerrar orden de devolución" at bounding box center [143, 243] width 141 height 14
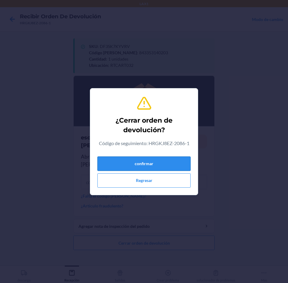
click at [178, 164] on button "confirmar" at bounding box center [143, 164] width 93 height 14
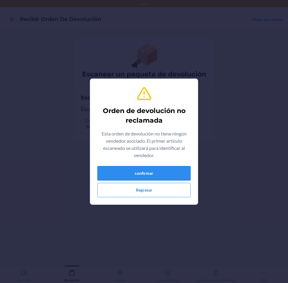
click at [152, 173] on button "confirmar" at bounding box center [143, 173] width 93 height 14
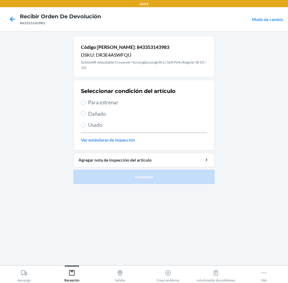
click at [98, 102] on span "Para estrenar" at bounding box center [147, 103] width 119 height 8
click at [86, 102] on input "Para estrenar" at bounding box center [83, 102] width 5 height 5
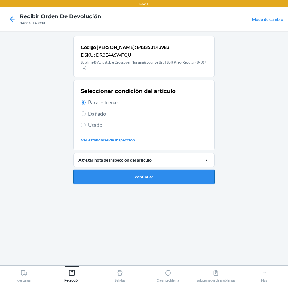
click at [122, 179] on button "continuar" at bounding box center [143, 177] width 141 height 14
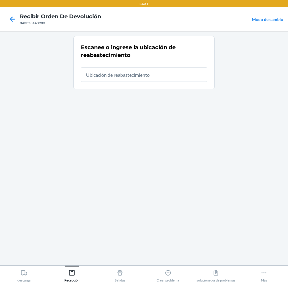
click at [185, 72] on input "text" at bounding box center [144, 75] width 126 height 14
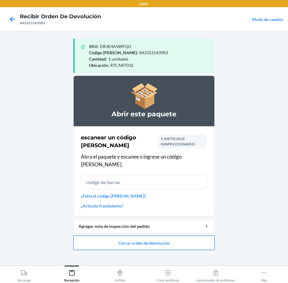
click at [131, 236] on button "Cerrar orden de devolución" at bounding box center [143, 243] width 141 height 14
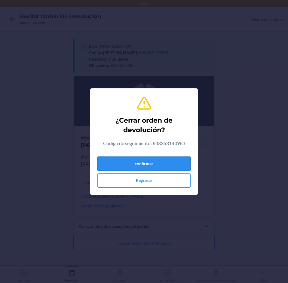
click at [158, 165] on button "confirmar" at bounding box center [143, 164] width 93 height 14
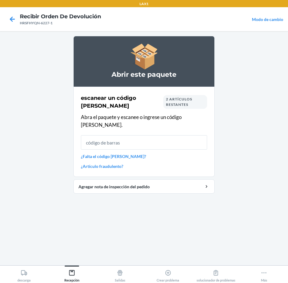
click at [189, 135] on input "text" at bounding box center [144, 142] width 126 height 14
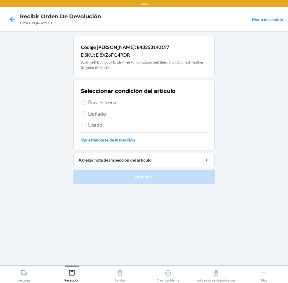
click at [98, 101] on span "Para estrenar" at bounding box center [147, 103] width 119 height 8
click at [86, 101] on input "Para estrenar" at bounding box center [83, 102] width 5 height 5
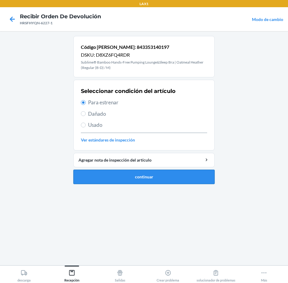
click at [166, 182] on button "continuar" at bounding box center [143, 177] width 141 height 14
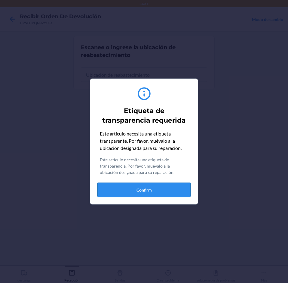
click at [172, 193] on button "Confirm" at bounding box center [143, 190] width 93 height 14
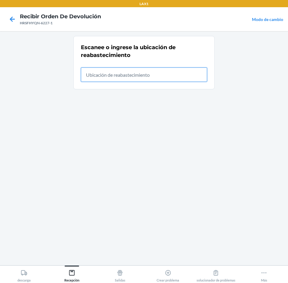
click at [148, 79] on input "text" at bounding box center [144, 75] width 126 height 14
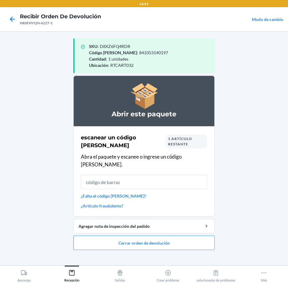
click at [172, 175] on input "text" at bounding box center [144, 182] width 126 height 14
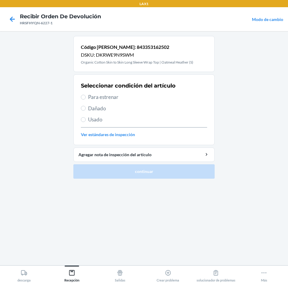
click at [111, 98] on span "Para estrenar" at bounding box center [147, 97] width 119 height 8
click at [86, 98] on input "Para estrenar" at bounding box center [83, 97] width 5 height 5
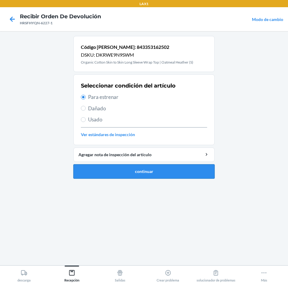
click at [110, 175] on button "continuar" at bounding box center [143, 171] width 141 height 14
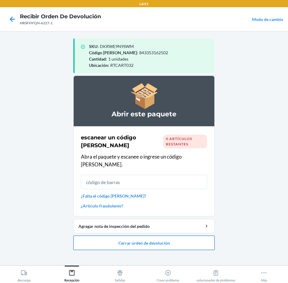
click at [187, 239] on button "Cerrar orden de devolución" at bounding box center [143, 243] width 141 height 14
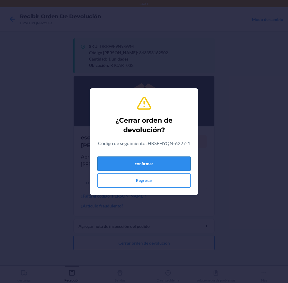
click at [174, 165] on button "confirmar" at bounding box center [143, 164] width 93 height 14
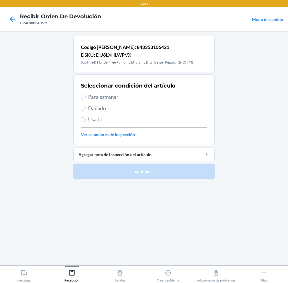
click at [98, 100] on span "Para estrenar" at bounding box center [147, 97] width 119 height 8
click at [86, 100] on input "Para estrenar" at bounding box center [83, 97] width 5 height 5
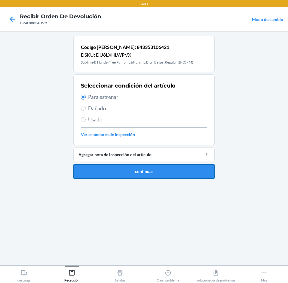
click at [123, 173] on button "continuar" at bounding box center [143, 171] width 141 height 14
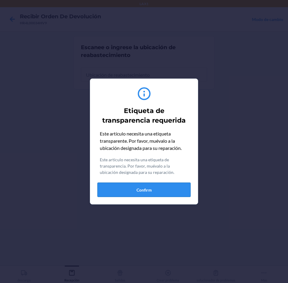
click at [161, 188] on button "Confirm" at bounding box center [143, 190] width 93 height 14
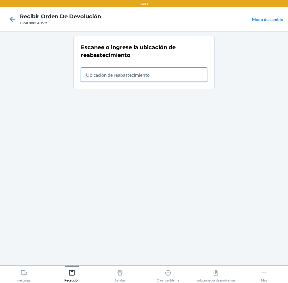
click at [161, 76] on input "text" at bounding box center [144, 75] width 126 height 14
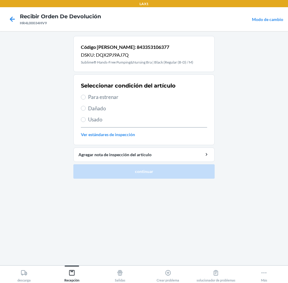
click at [86, 97] on label "Para estrenar" at bounding box center [144, 97] width 126 height 8
click at [86, 97] on input "Para estrenar" at bounding box center [83, 97] width 5 height 5
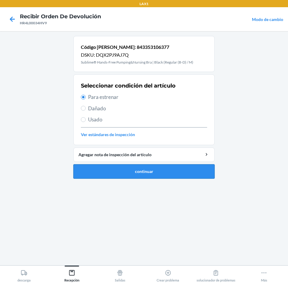
click at [109, 171] on button "continuar" at bounding box center [143, 171] width 141 height 14
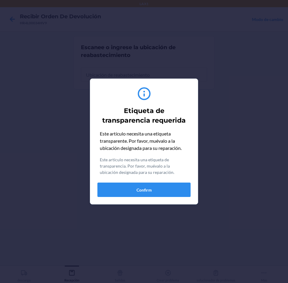
click at [164, 197] on div "Etiqueta de transparencia requerida Este artículo necesita una etiqueta transpa…" at bounding box center [143, 142] width 93 height 116
click at [173, 197] on button "Confirm" at bounding box center [143, 190] width 93 height 14
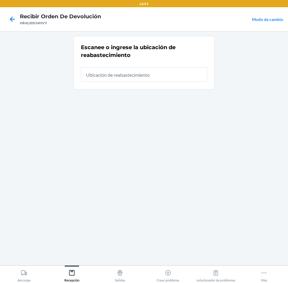
click at [168, 67] on div at bounding box center [144, 72] width 126 height 19
click at [168, 70] on input "text" at bounding box center [144, 75] width 126 height 14
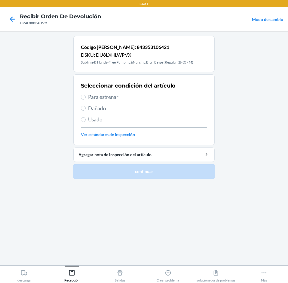
click at [98, 101] on div "Seleccionar condición del artículo Para estrenar Dañado Usado Ver estándares de…" at bounding box center [144, 109] width 126 height 59
click at [98, 100] on span "Para estrenar" at bounding box center [147, 97] width 119 height 8
click at [86, 100] on input "Para estrenar" at bounding box center [83, 97] width 5 height 5
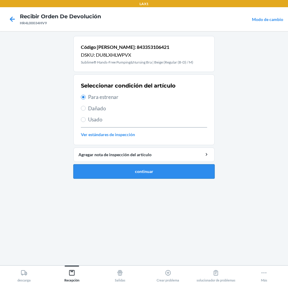
click at [95, 164] on button "continuar" at bounding box center [143, 171] width 141 height 14
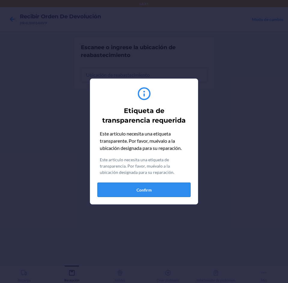
click at [156, 192] on button "Confirm" at bounding box center [143, 190] width 93 height 14
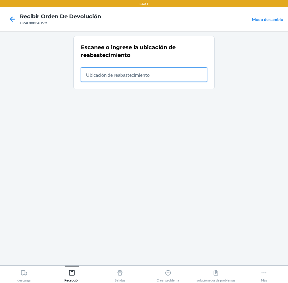
click at [186, 72] on input "text" at bounding box center [144, 75] width 126 height 14
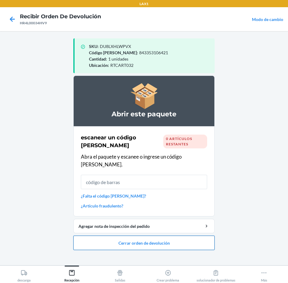
click at [185, 236] on button "Cerrar orden de devolución" at bounding box center [143, 243] width 141 height 14
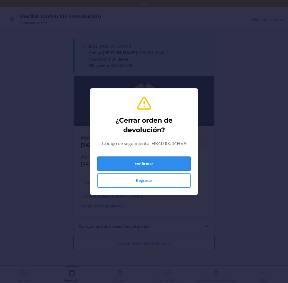
click at [185, 161] on button "confirmar" at bounding box center [143, 164] width 93 height 14
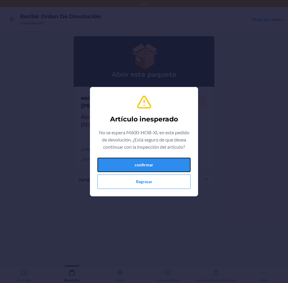
click at [185, 161] on button "confirmar" at bounding box center [143, 165] width 93 height 14
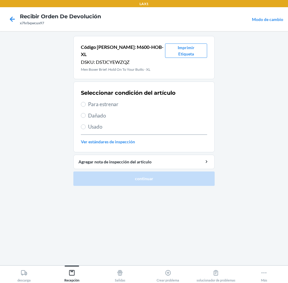
click at [97, 123] on span "Usado" at bounding box center [147, 127] width 119 height 8
click at [86, 125] on input "Usado" at bounding box center [83, 127] width 5 height 5
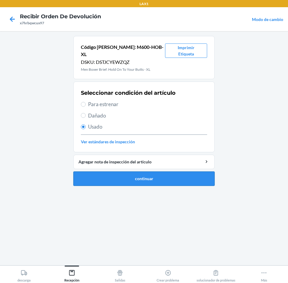
click at [141, 176] on button "continuar" at bounding box center [143, 179] width 141 height 14
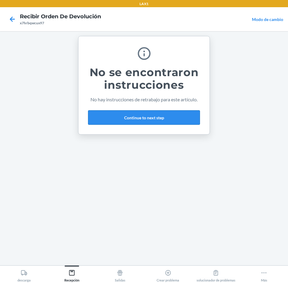
click at [173, 113] on button "Continue to next step" at bounding box center [144, 117] width 112 height 14
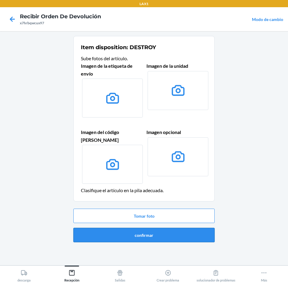
click at [202, 230] on button "confirmar" at bounding box center [143, 235] width 141 height 14
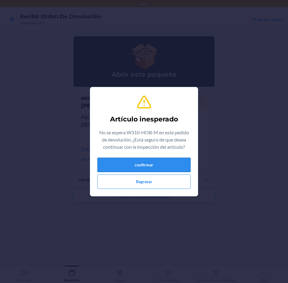
click at [152, 164] on button "confirmar" at bounding box center [143, 165] width 93 height 14
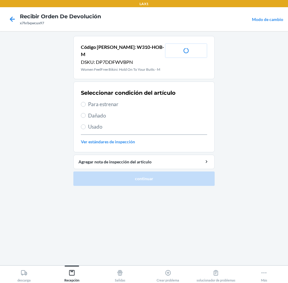
click at [87, 101] on label "Para estrenar" at bounding box center [144, 105] width 126 height 8
click at [86, 102] on input "Para estrenar" at bounding box center [83, 104] width 5 height 5
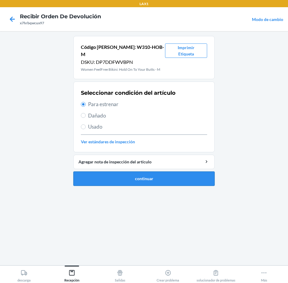
click at [125, 175] on button "continuar" at bounding box center [143, 179] width 141 height 14
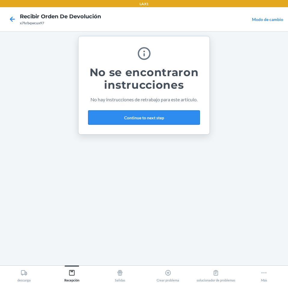
click at [182, 116] on button "Continue to next step" at bounding box center [144, 117] width 112 height 14
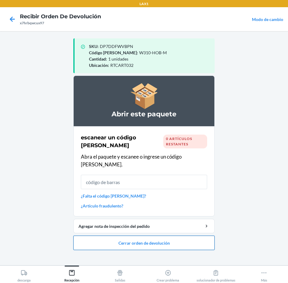
click at [199, 241] on button "Cerrar orden de devolución" at bounding box center [143, 243] width 141 height 14
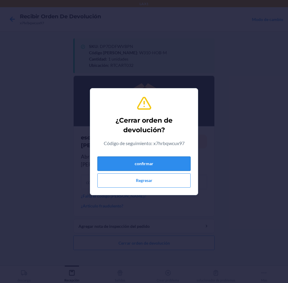
click at [166, 161] on button "confirmar" at bounding box center [143, 164] width 93 height 14
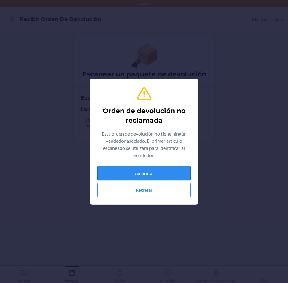
click at [149, 170] on button "confirmar" at bounding box center [143, 173] width 93 height 14
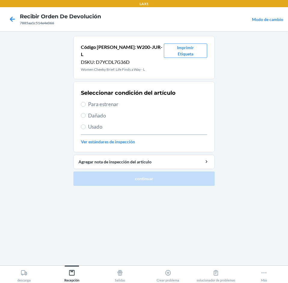
click at [105, 101] on span "Para estrenar" at bounding box center [147, 105] width 119 height 8
click at [86, 102] on input "Para estrenar" at bounding box center [83, 104] width 5 height 5
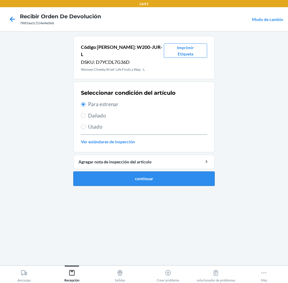
click at [201, 177] on button "continuar" at bounding box center [143, 179] width 141 height 14
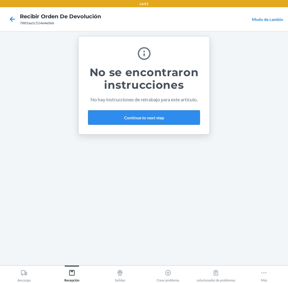
click at [157, 116] on button "Continue to next step" at bounding box center [144, 117] width 112 height 14
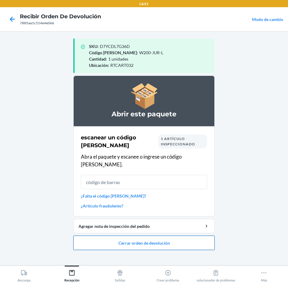
click at [203, 236] on button "Cerrar orden de devolución" at bounding box center [143, 243] width 141 height 14
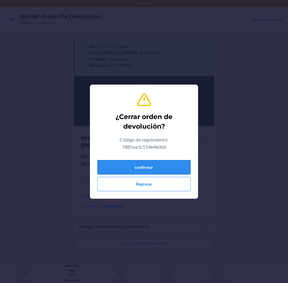
click at [178, 167] on button "confirmar" at bounding box center [143, 167] width 93 height 14
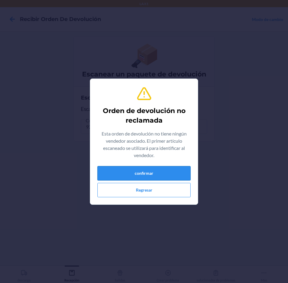
click at [176, 168] on button "confirmar" at bounding box center [143, 173] width 93 height 14
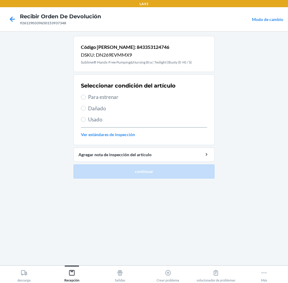
click at [98, 119] on span "Usado" at bounding box center [147, 120] width 119 height 8
click at [86, 119] on input "Usado" at bounding box center [83, 119] width 5 height 5
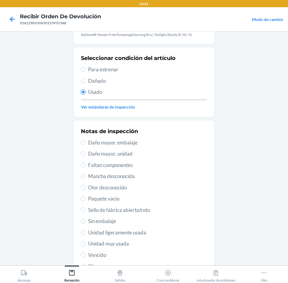
scroll to position [78, 0]
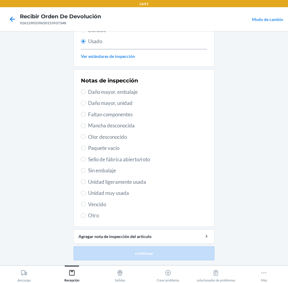
drag, startPoint x: 108, startPoint y: 194, endPoint x: 116, endPoint y: 206, distance: 14.1
click at [108, 195] on span "Unidad muy usada" at bounding box center [147, 193] width 119 height 8
click at [86, 195] on input "Unidad muy usada" at bounding box center [83, 193] width 5 height 5
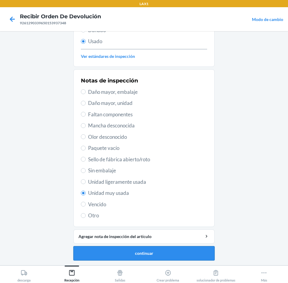
click at [169, 254] on button "continuar" at bounding box center [143, 253] width 141 height 14
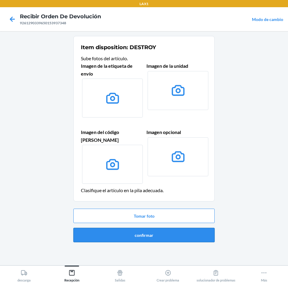
click at [190, 228] on button "confirmar" at bounding box center [143, 235] width 141 height 14
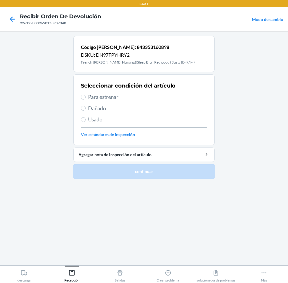
click at [85, 117] on label "Usado" at bounding box center [144, 120] width 126 height 8
click at [85, 117] on input "Usado" at bounding box center [83, 119] width 5 height 5
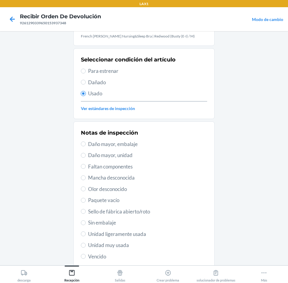
scroll to position [78, 0]
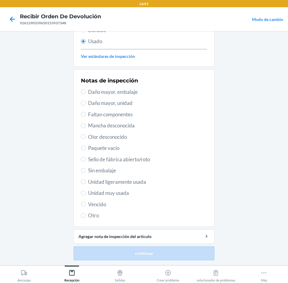
click at [95, 193] on span "Unidad muy usada" at bounding box center [147, 193] width 119 height 8
click at [86, 193] on input "Unidad muy usada" at bounding box center [83, 193] width 5 height 5
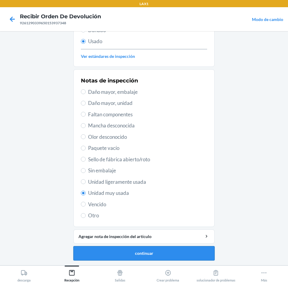
click at [144, 253] on button "continuar" at bounding box center [143, 253] width 141 height 14
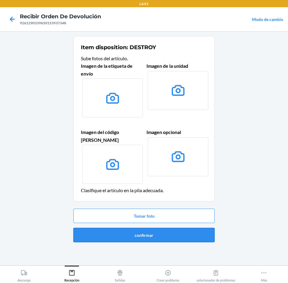
click at [156, 231] on button "confirmar" at bounding box center [143, 235] width 141 height 14
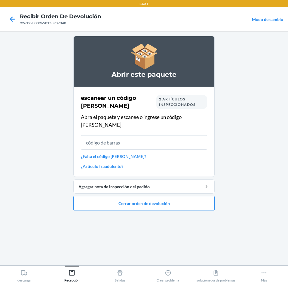
click at [174, 204] on ol "Abrir este paquete escanear un código [PERSON_NAME] 2 artículos inspeccionados …" at bounding box center [143, 125] width 141 height 179
click at [176, 201] on button "Cerrar orden de devolución" at bounding box center [143, 203] width 141 height 14
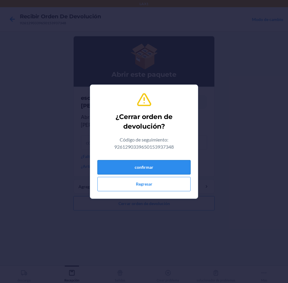
click at [174, 165] on button "confirmar" at bounding box center [143, 167] width 93 height 14
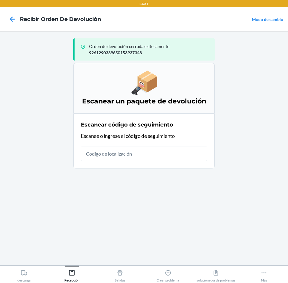
click at [189, 152] on input "text" at bounding box center [144, 154] width 126 height 14
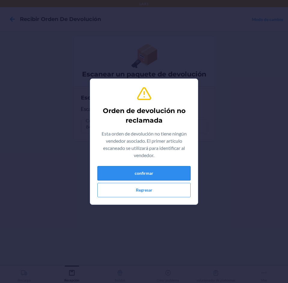
click at [161, 170] on button "confirmar" at bounding box center [143, 173] width 93 height 14
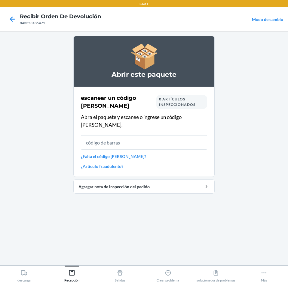
click at [120, 135] on input "text" at bounding box center [144, 142] width 126 height 14
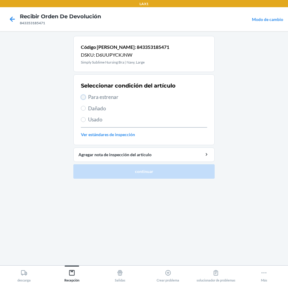
click at [84, 95] on input "Para estrenar" at bounding box center [83, 97] width 5 height 5
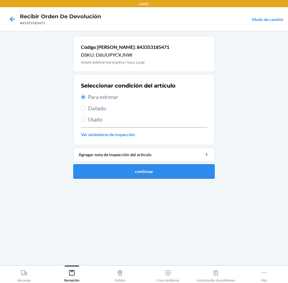
click at [101, 165] on button "continuar" at bounding box center [143, 171] width 141 height 14
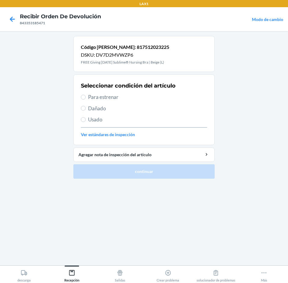
click at [117, 95] on span "Para estrenar" at bounding box center [147, 97] width 119 height 8
click at [86, 95] on input "Para estrenar" at bounding box center [83, 97] width 5 height 5
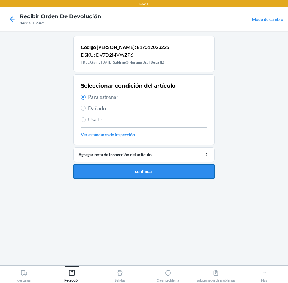
click at [115, 169] on button "continuar" at bounding box center [143, 171] width 141 height 14
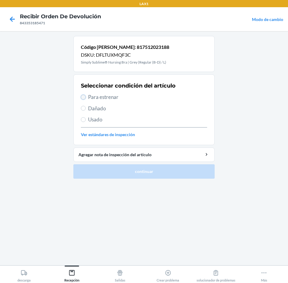
click at [81, 96] on input "Para estrenar" at bounding box center [83, 97] width 5 height 5
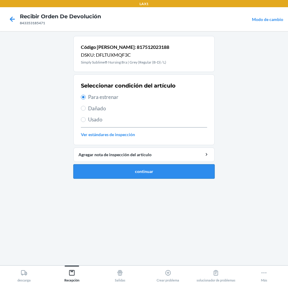
click at [196, 170] on button "continuar" at bounding box center [143, 171] width 141 height 14
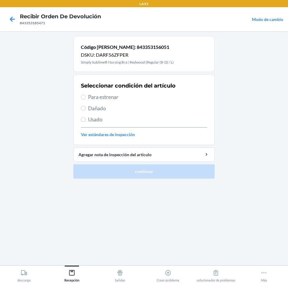
click at [114, 101] on span "Para estrenar" at bounding box center [147, 97] width 119 height 8
click at [86, 100] on input "Para estrenar" at bounding box center [83, 97] width 5 height 5
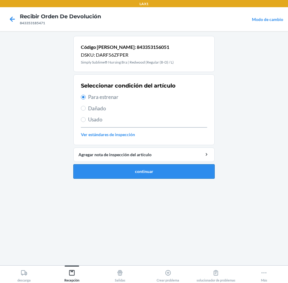
click at [118, 168] on button "continuar" at bounding box center [143, 171] width 141 height 14
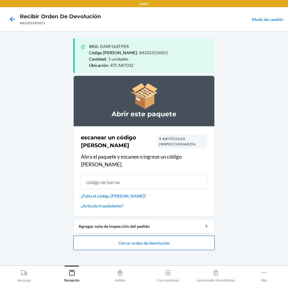
click at [166, 238] on button "Cerrar orden de devolución" at bounding box center [143, 243] width 141 height 14
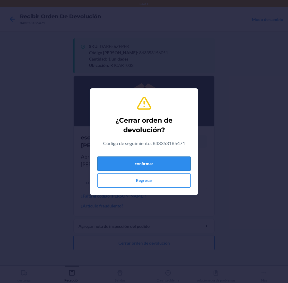
click at [165, 166] on button "confirmar" at bounding box center [143, 164] width 93 height 14
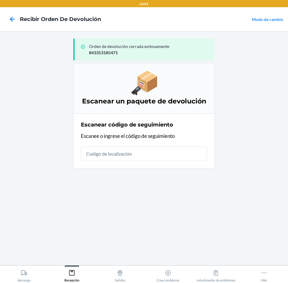
click at [166, 160] on input "text" at bounding box center [144, 154] width 126 height 14
